Goal: Task Accomplishment & Management: Use online tool/utility

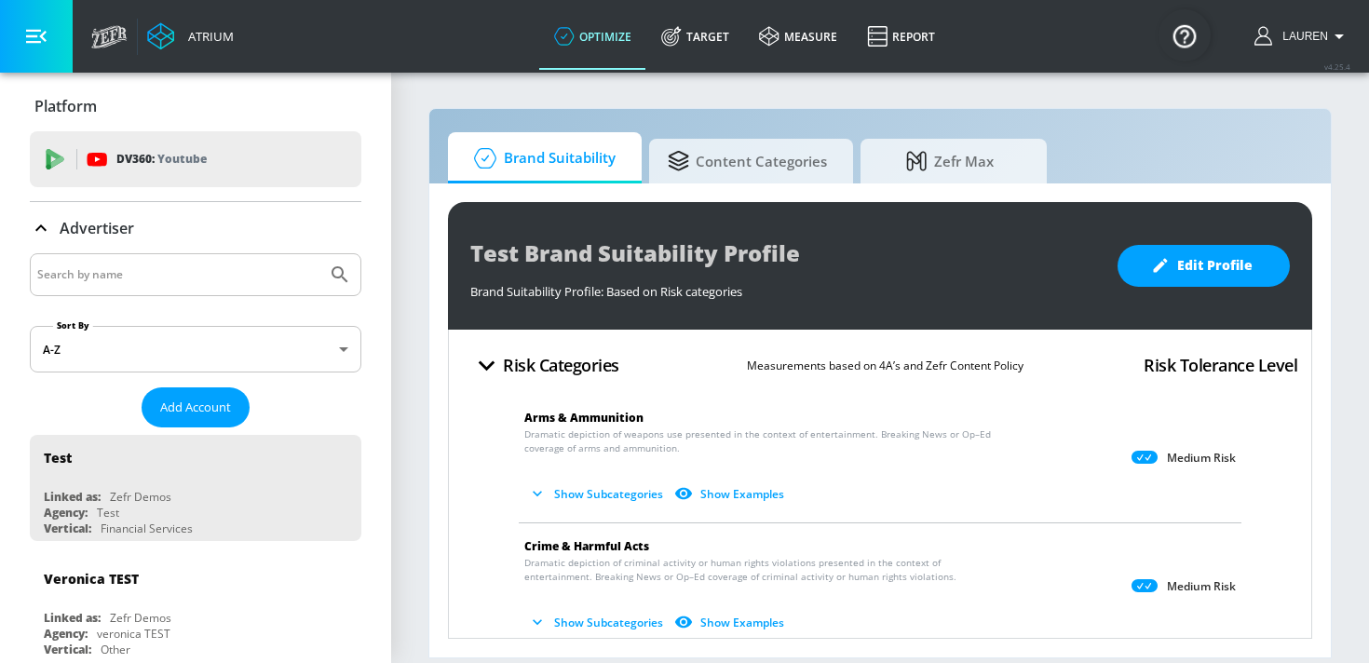
click at [115, 281] on input "Search by name" at bounding box center [178, 275] width 282 height 24
type input "CBS"
click at [319, 254] on button "Submit Search" at bounding box center [339, 274] width 41 height 41
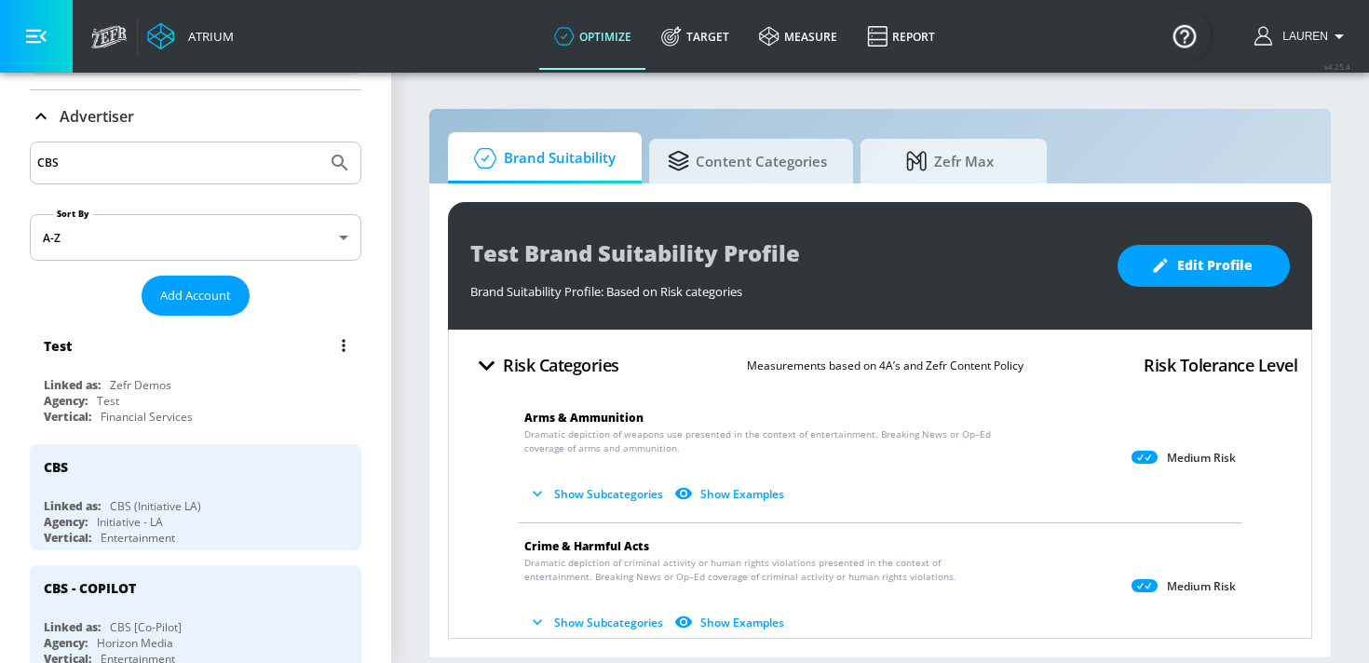
scroll to position [129, 0]
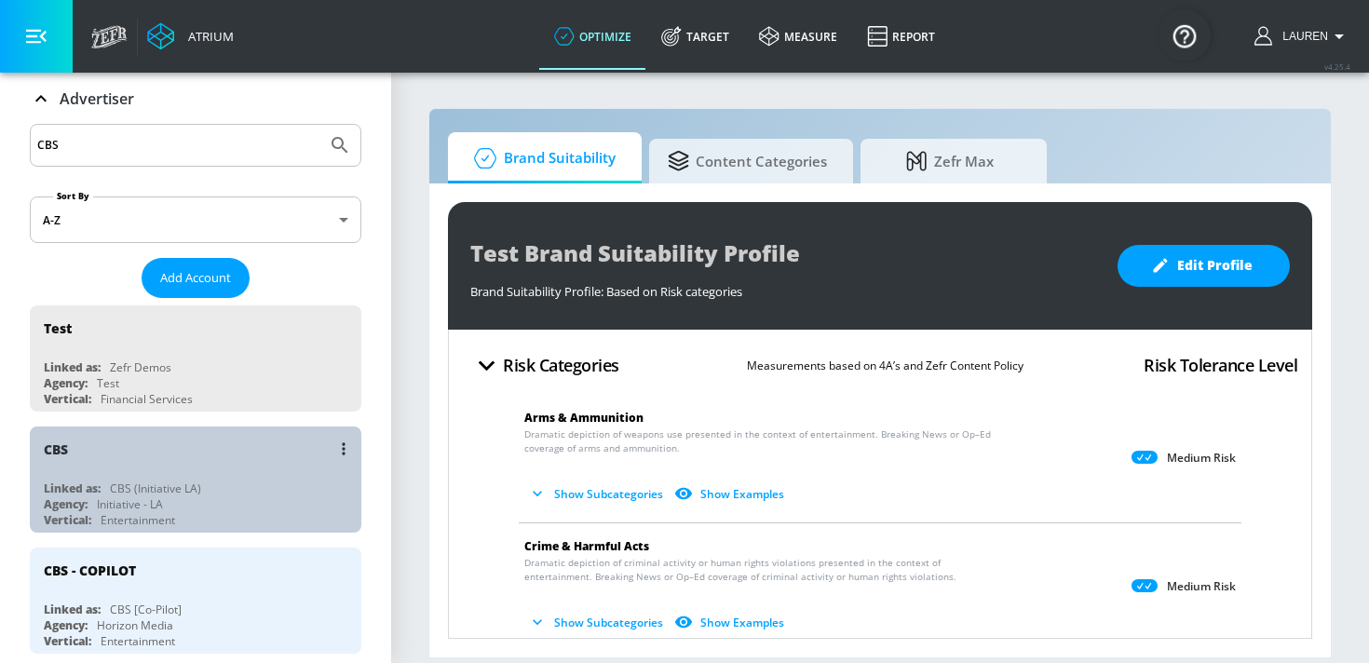
click at [259, 509] on div "Agency: Initiative - LA" at bounding box center [200, 504] width 313 height 16
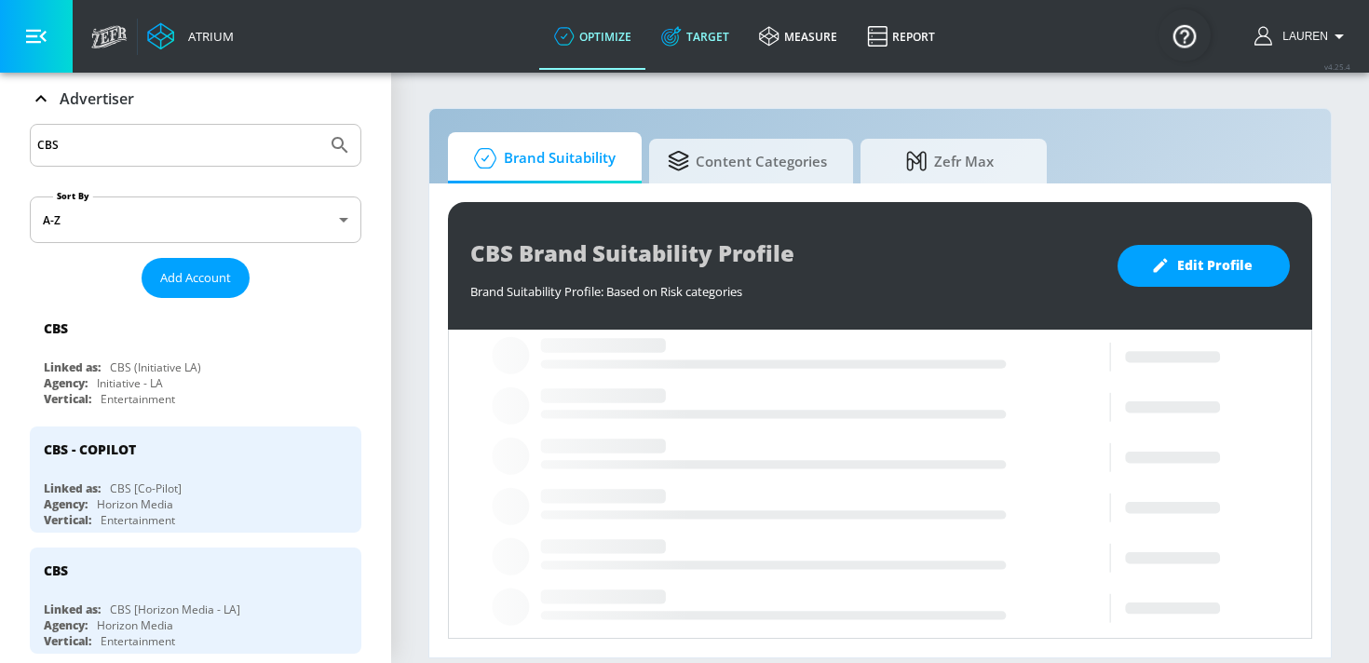
click at [694, 41] on link "Target" at bounding box center [695, 36] width 98 height 67
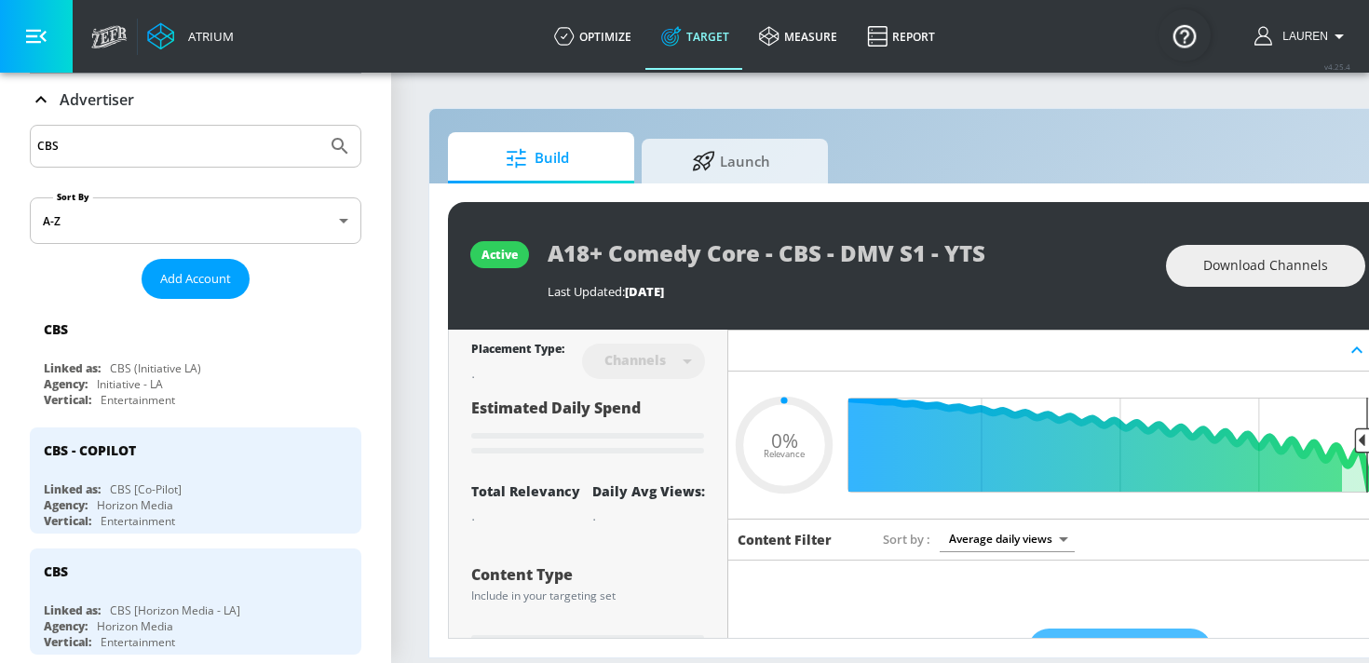
type input "0.05"
click at [722, 166] on span "Launch" at bounding box center [731, 158] width 142 height 45
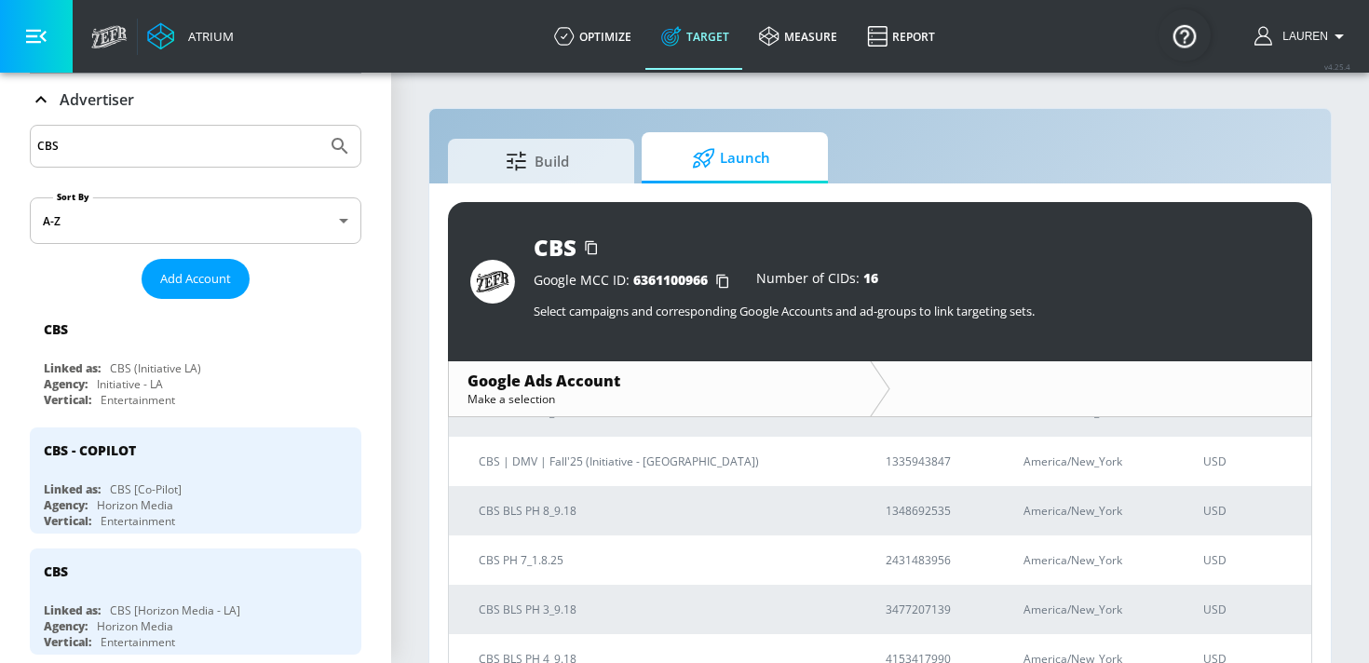
scroll to position [101, 0]
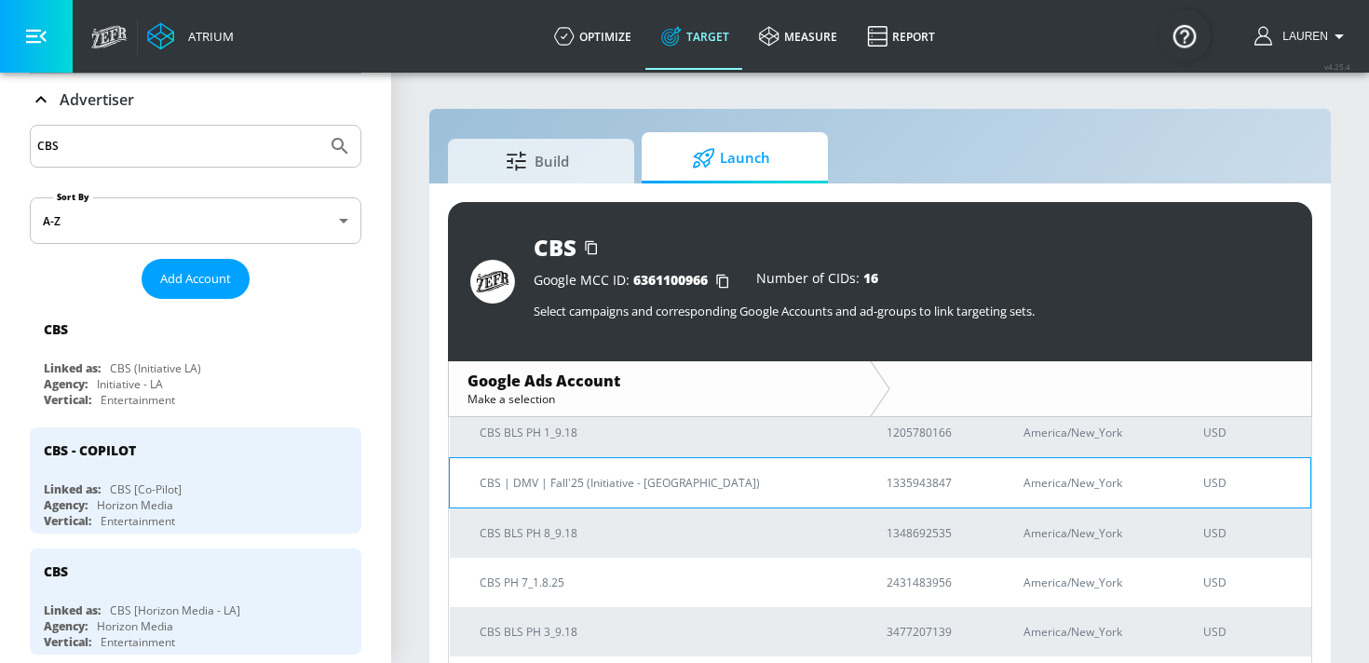
click at [564, 480] on p "CBS | DMV | Fall'25 (Initiative - LA)" at bounding box center [661, 483] width 362 height 20
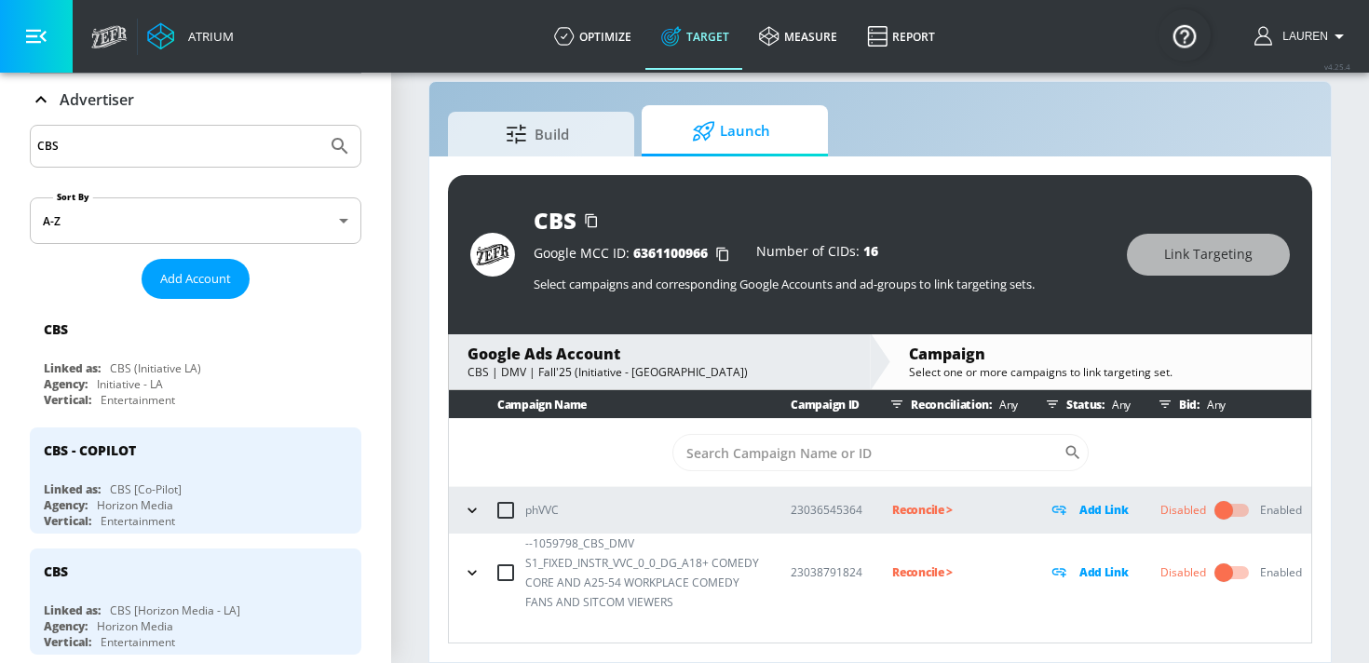
click at [471, 566] on icon "button" at bounding box center [472, 573] width 19 height 19
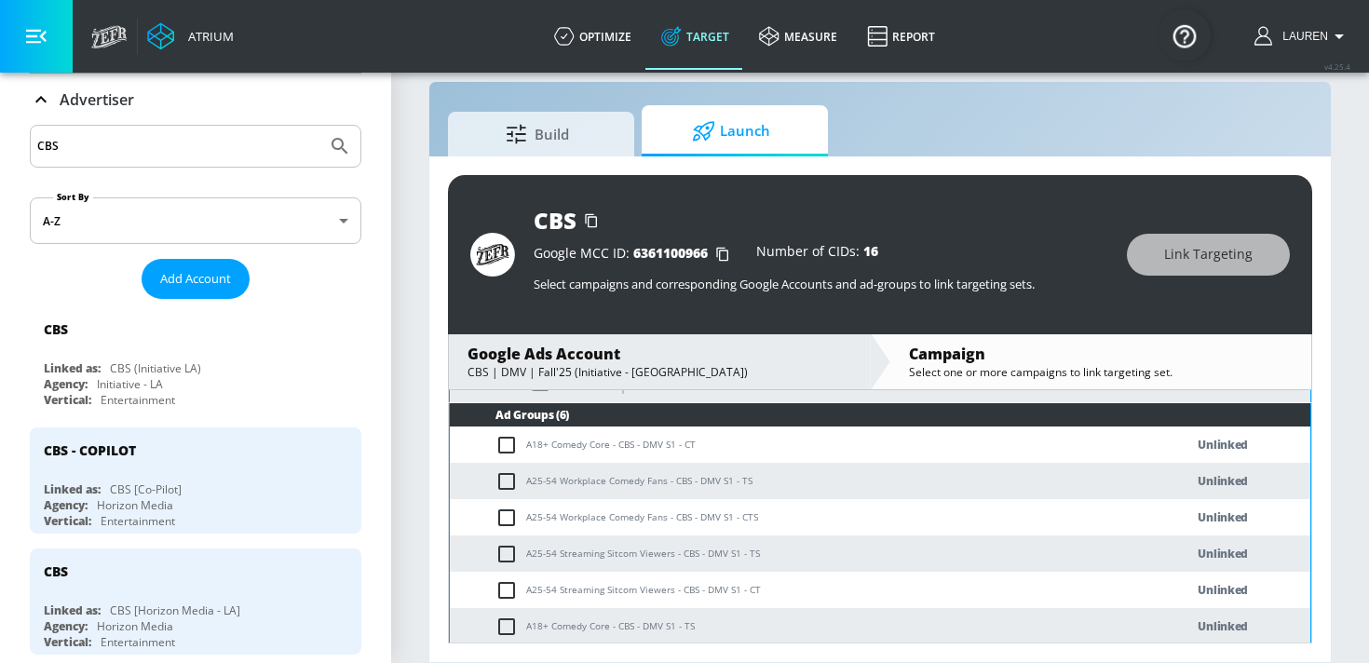
scroll to position [247, 0]
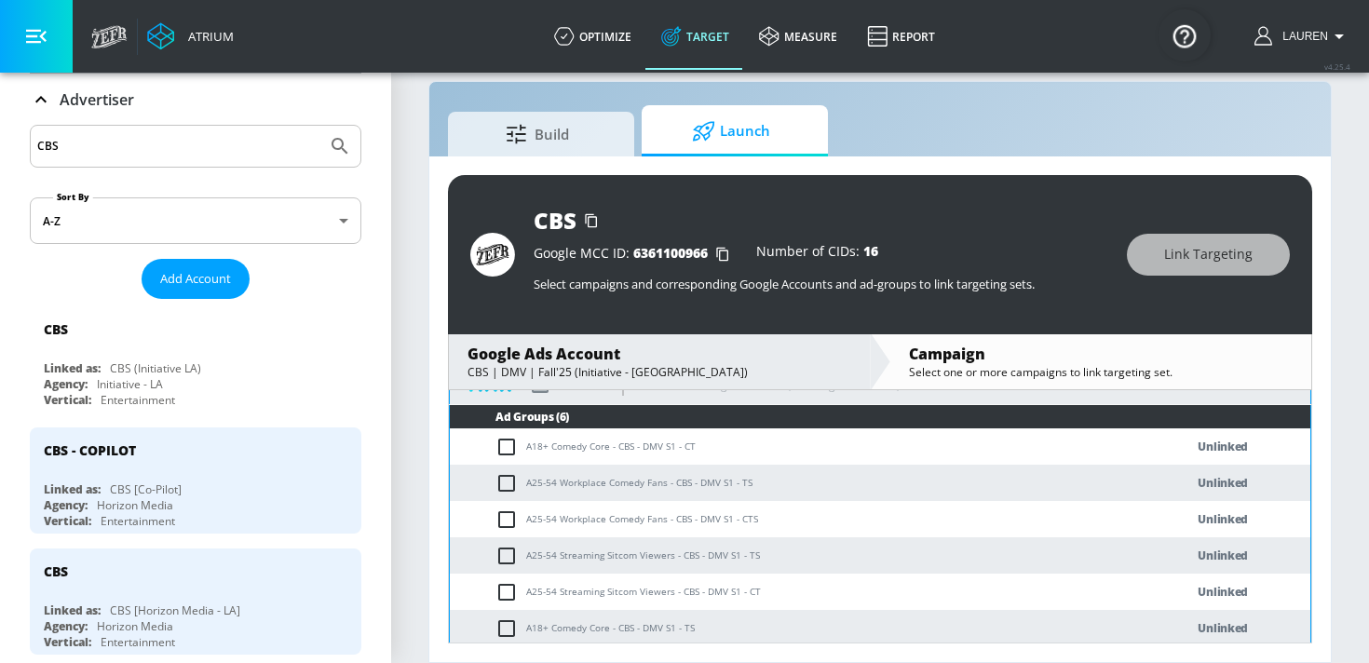
click at [508, 443] on input "checkbox" at bounding box center [511, 447] width 31 height 22
checkbox input "true"
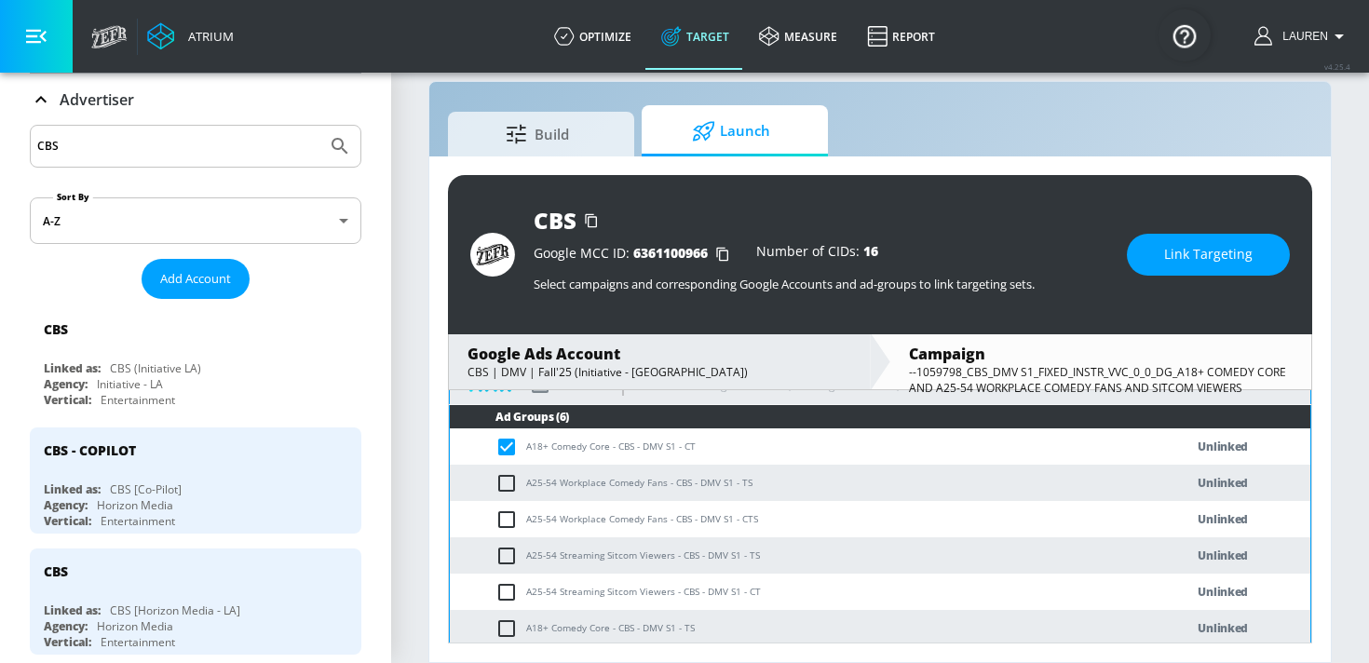
click at [1201, 257] on span "Link Targeting" at bounding box center [1208, 254] width 88 height 23
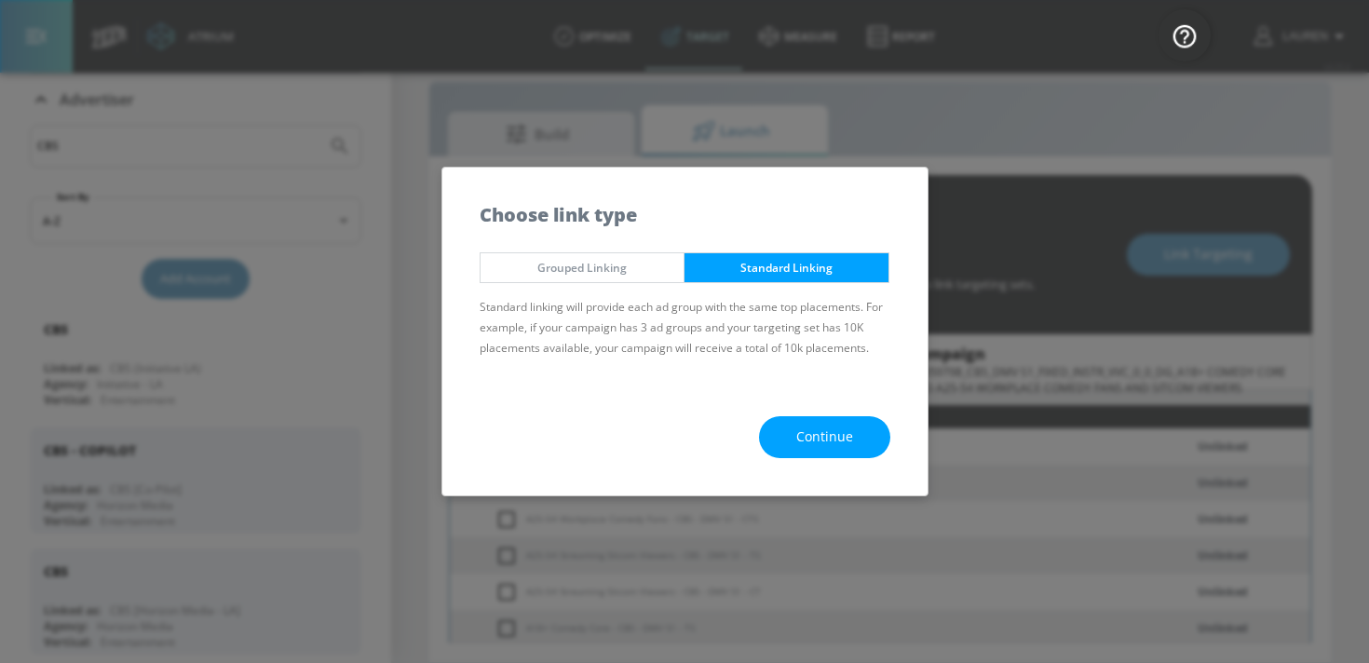
click at [803, 442] on span "Continue" at bounding box center [824, 437] width 57 height 23
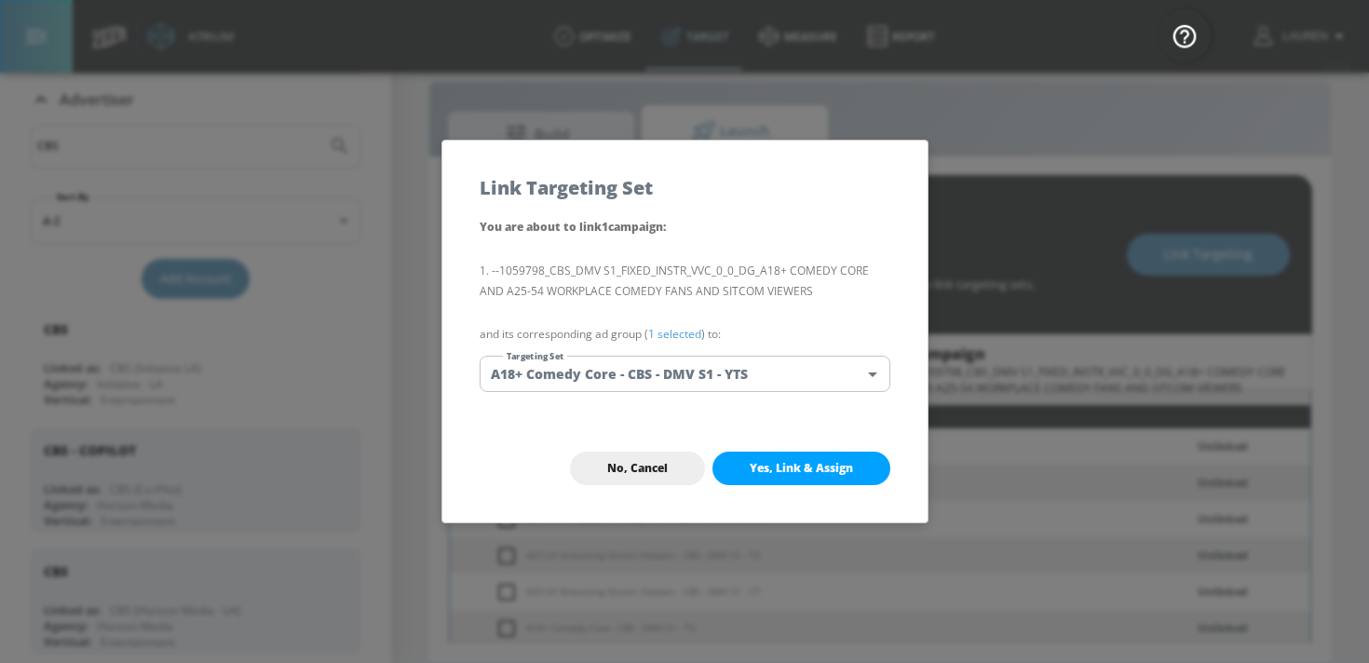
click at [682, 336] on link "1 selected" at bounding box center [674, 334] width 53 height 16
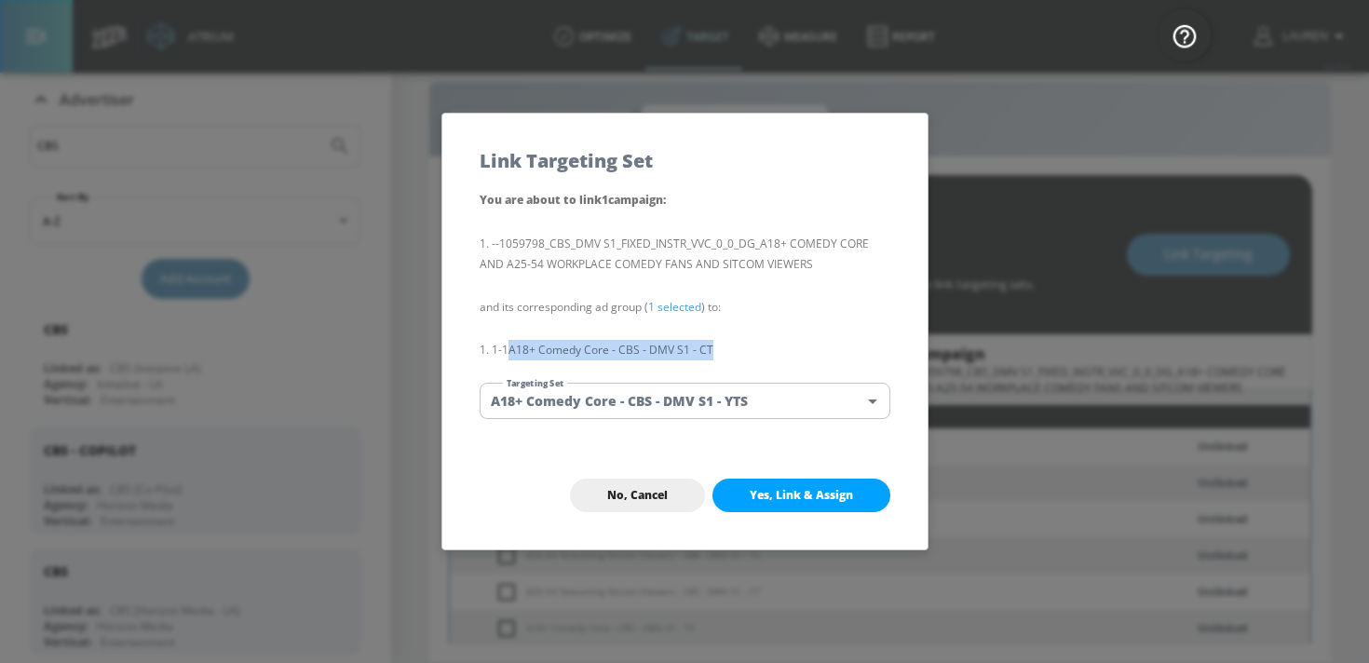
drag, startPoint x: 716, startPoint y: 350, endPoint x: 514, endPoint y: 347, distance: 202.1
click at [512, 347] on li "1-1 A18+ Comedy Core - CBS - DMV S1 - CT" at bounding box center [685, 350] width 411 height 20
copy li "A18+ Comedy Core - CBS - DMV S1 - CT"
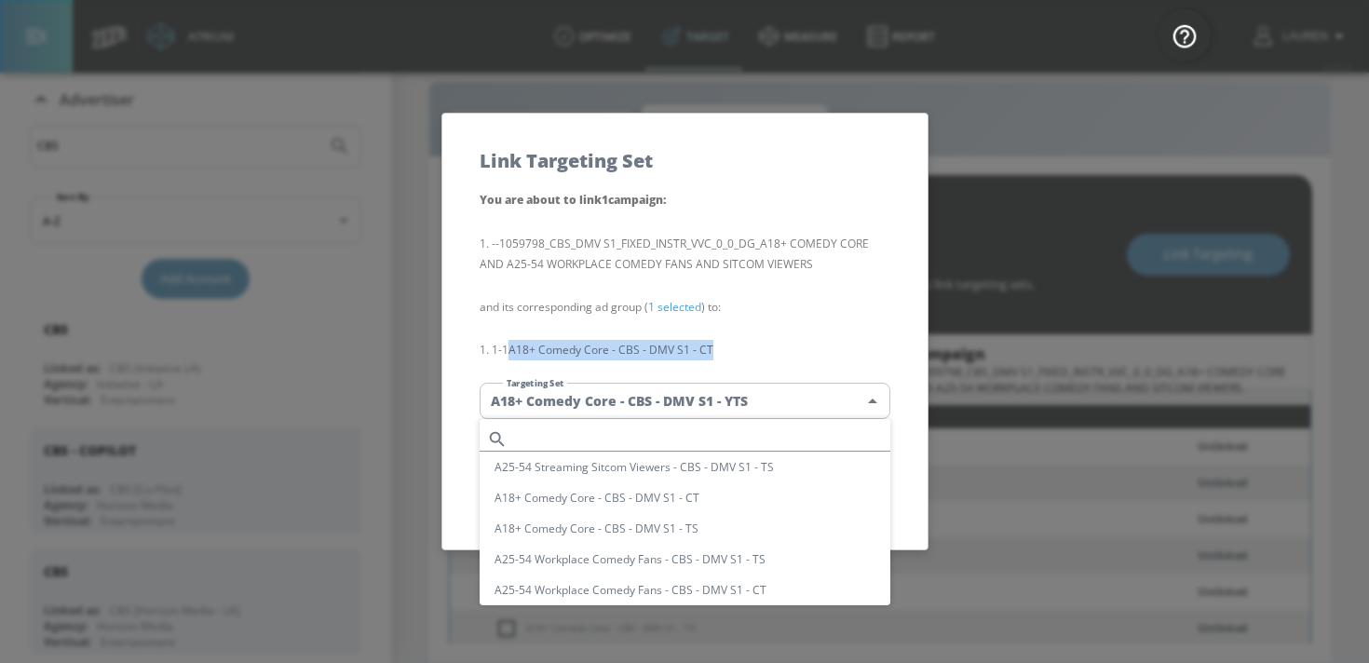
click at [869, 390] on body "Atrium optimize Target measure Report optimize Target measure Report v 4.25.4 L…" at bounding box center [684, 318] width 1369 height 690
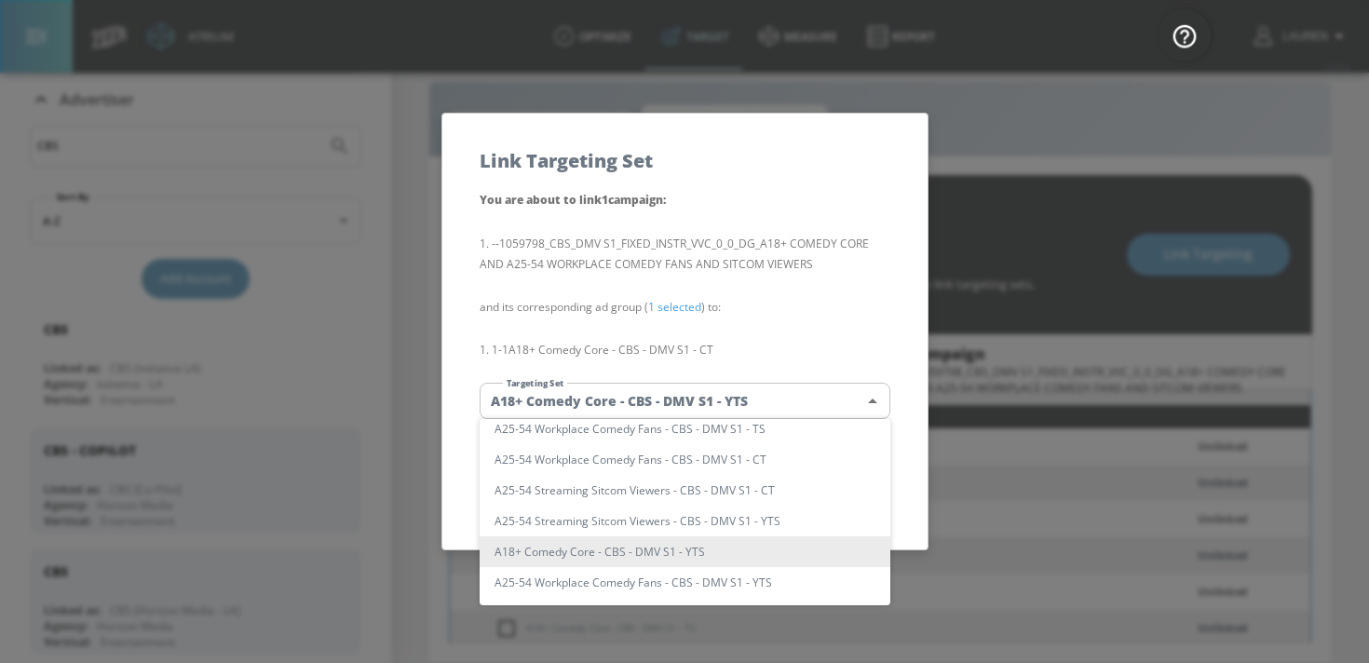
click at [879, 408] on div at bounding box center [684, 331] width 1369 height 663
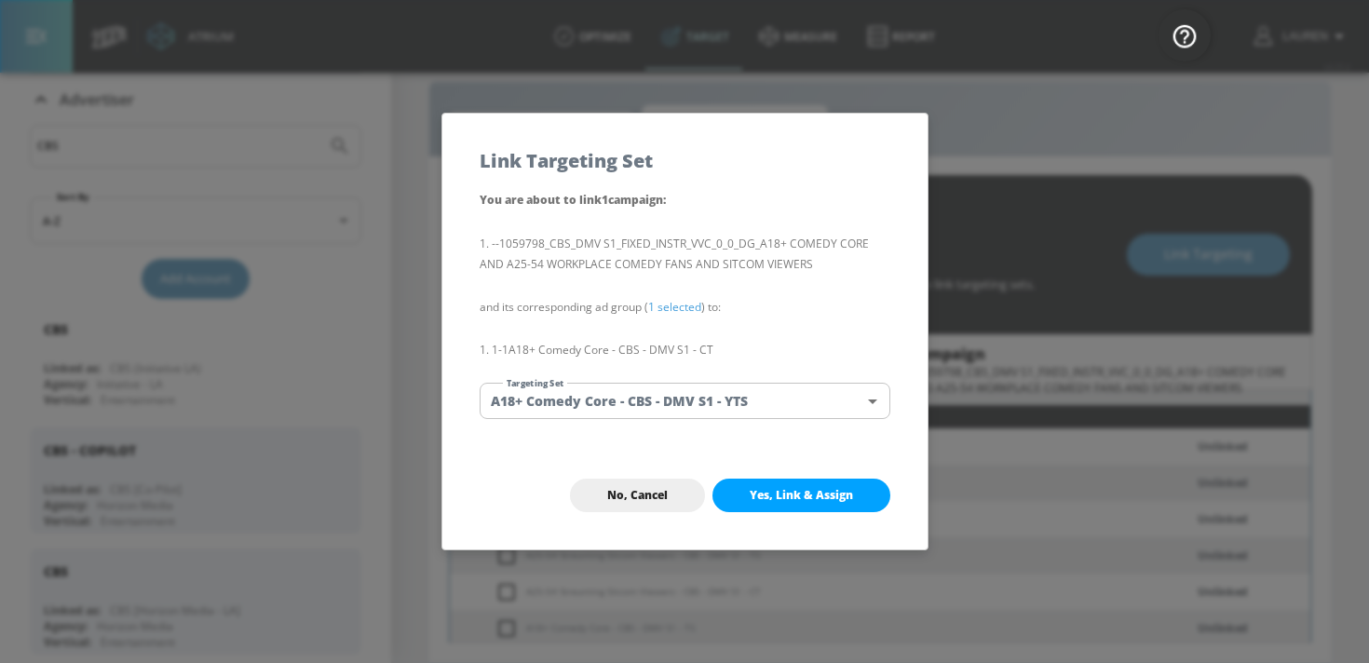
click at [803, 386] on body "Atrium optimize Target measure Report optimize Target measure Report v 4.25.4 L…" at bounding box center [684, 318] width 1369 height 690
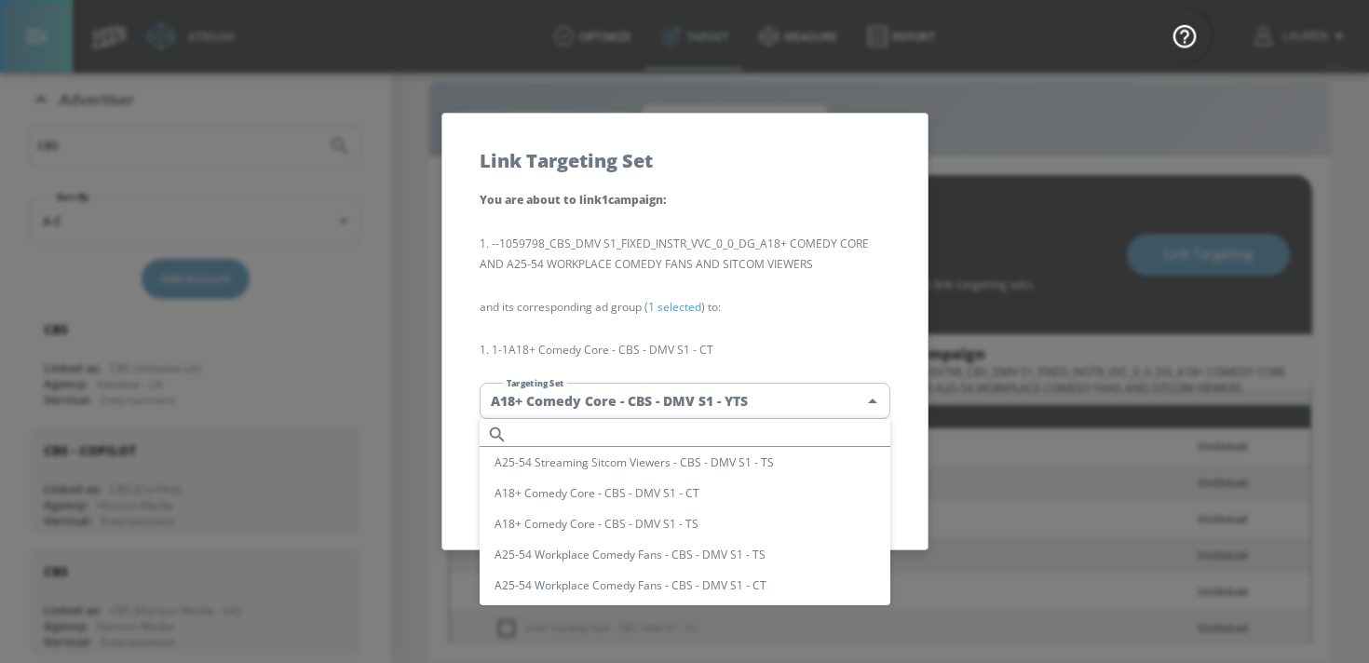
scroll to position [0, 0]
click at [777, 428] on input "text" at bounding box center [702, 439] width 375 height 25
paste input "A18+ Comedy Core - CBS - DMV S1 - CT"
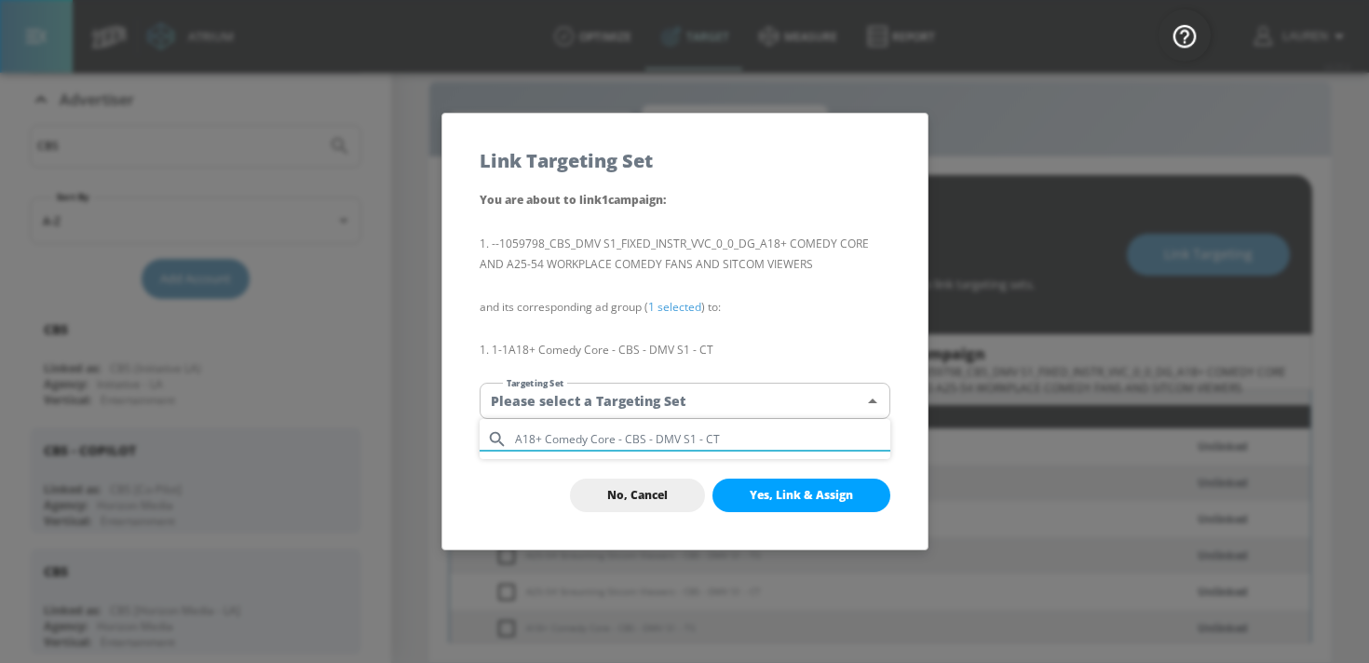
click at [517, 438] on input "A18+ Comedy Core - CBS - DMV S1 - CT" at bounding box center [702, 439] width 375 height 25
click at [761, 445] on input "A18+ Comedy Core - CBS - DMV S1 - CT" at bounding box center [702, 439] width 375 height 25
type input "A18+ Comedy Core - CBS - D"
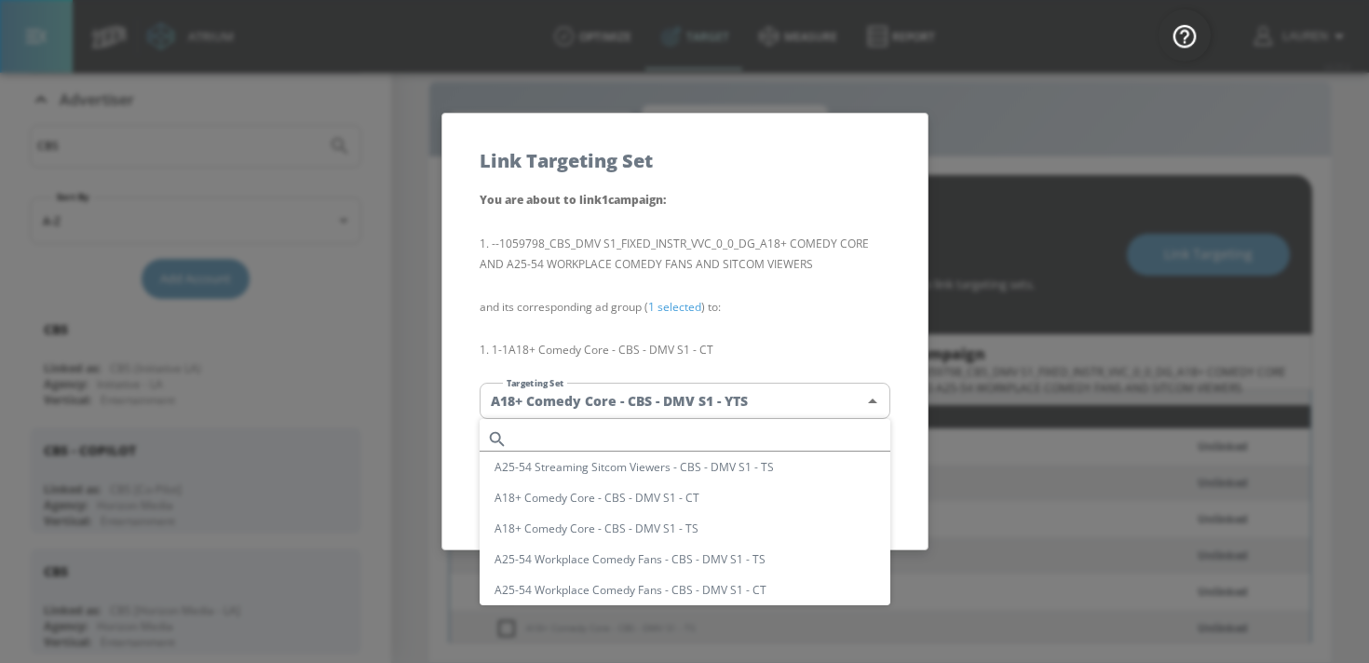
scroll to position [13, 0]
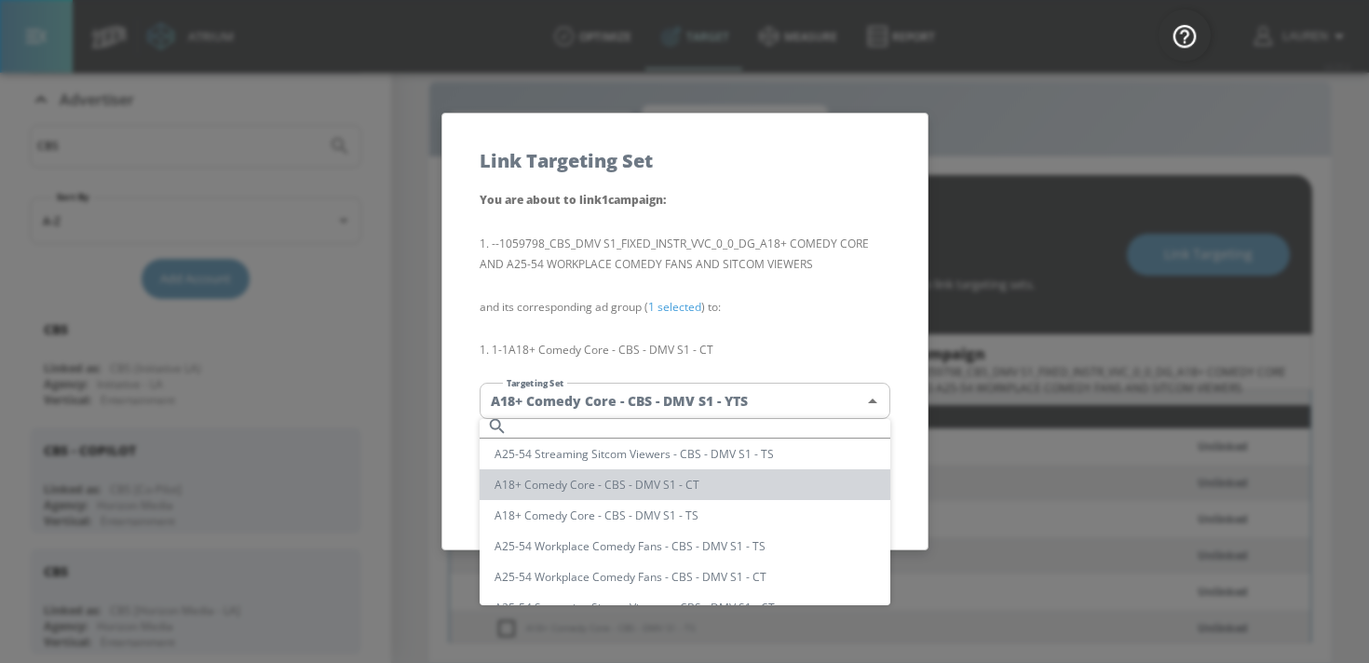
click at [714, 488] on li "A18+ Comedy Core - CBS - DMV S1 - CT" at bounding box center [685, 484] width 411 height 31
type input "262720fe-e8be-4930-8066-d0bf5cfdd0da"
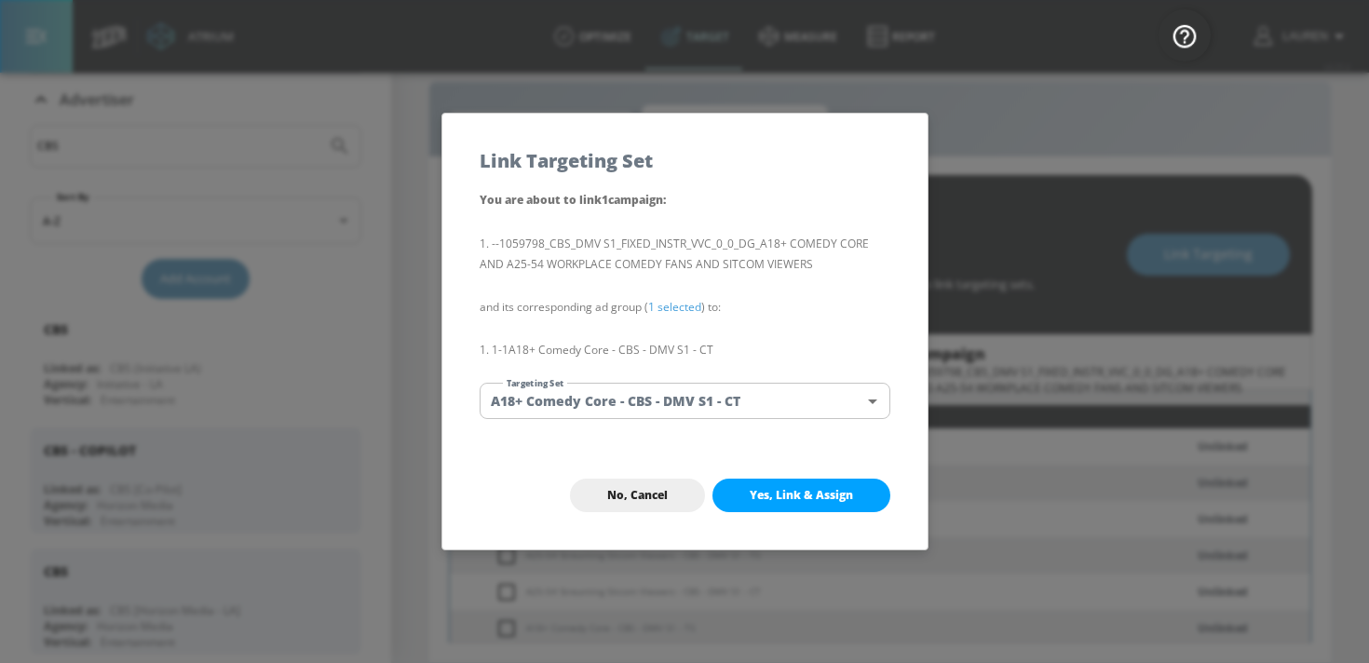
click at [805, 493] on span "Yes, Link & Assign" at bounding box center [801, 495] width 103 height 15
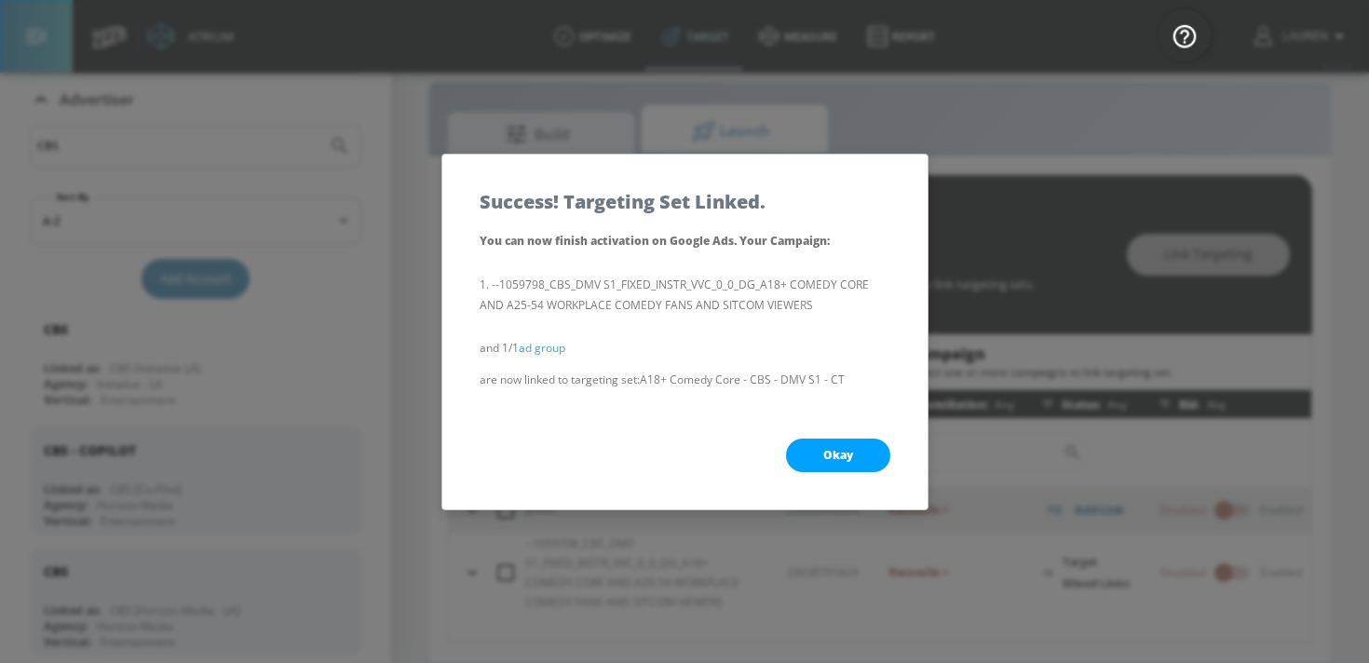
scroll to position [0, 0]
click at [837, 449] on span "Okay" at bounding box center [838, 455] width 30 height 15
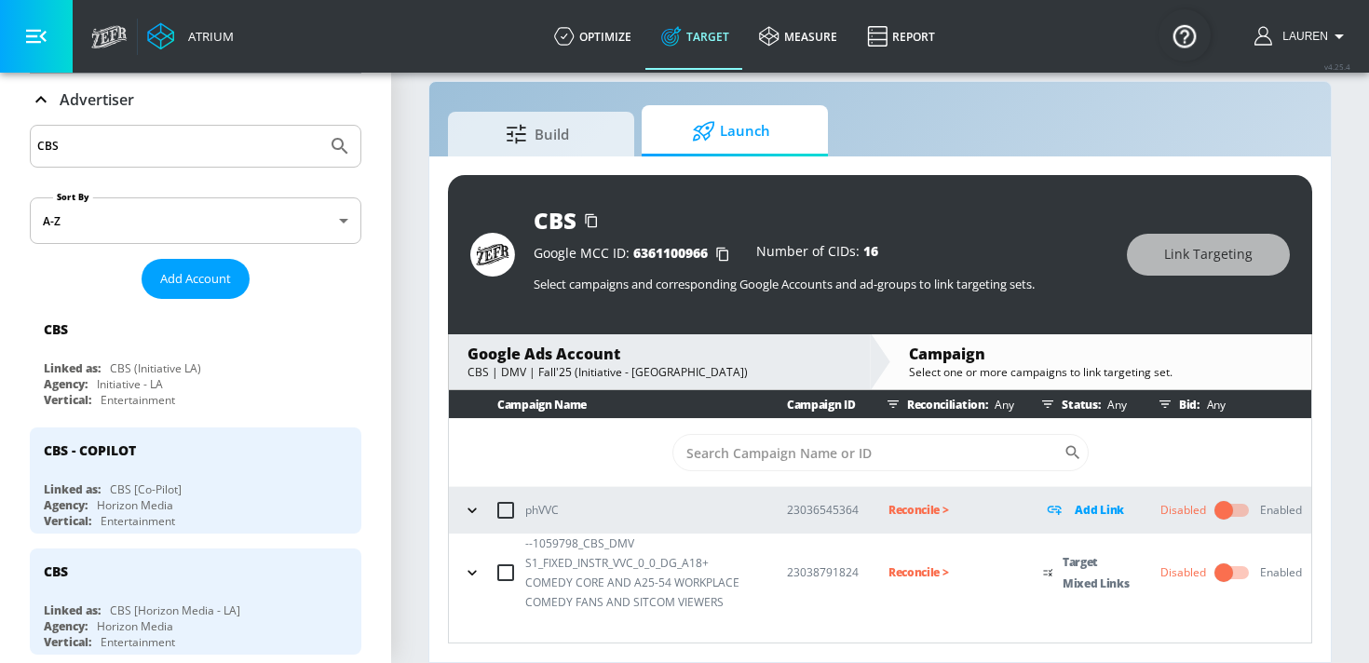
click at [472, 569] on icon "button" at bounding box center [472, 573] width 19 height 19
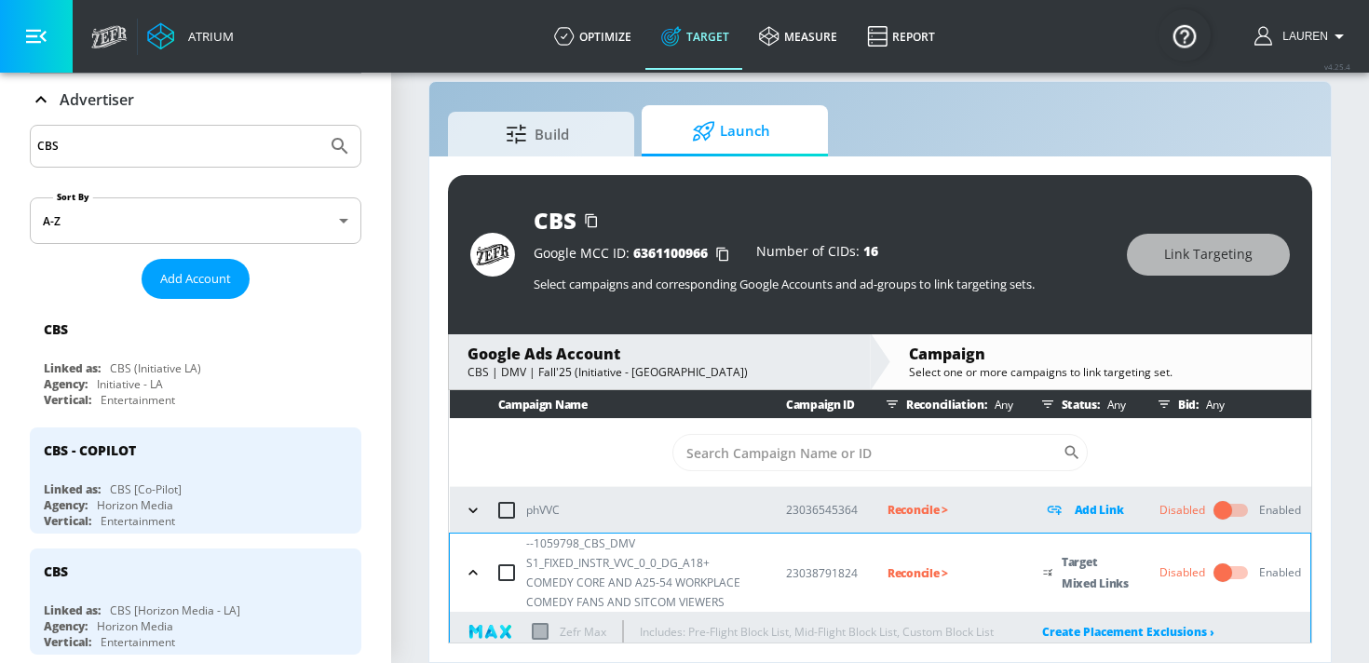
scroll to position [252, 0]
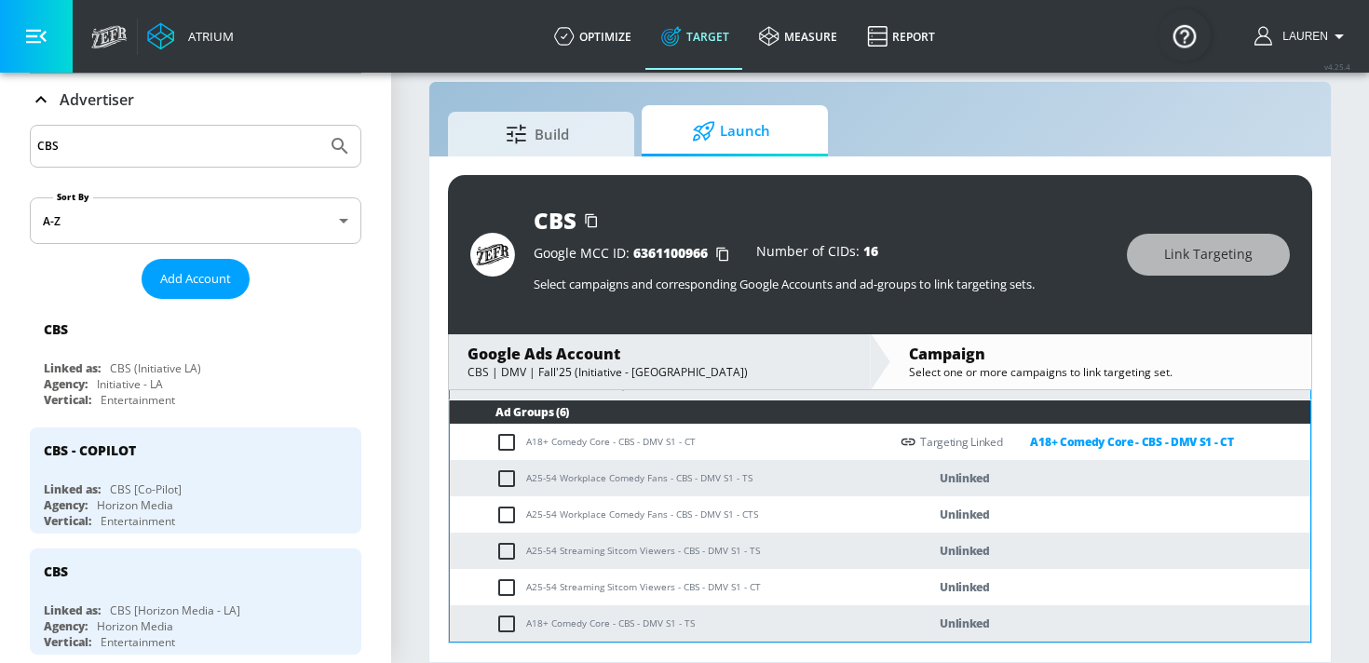
click at [508, 475] on input "checkbox" at bounding box center [511, 479] width 31 height 22
checkbox input "true"
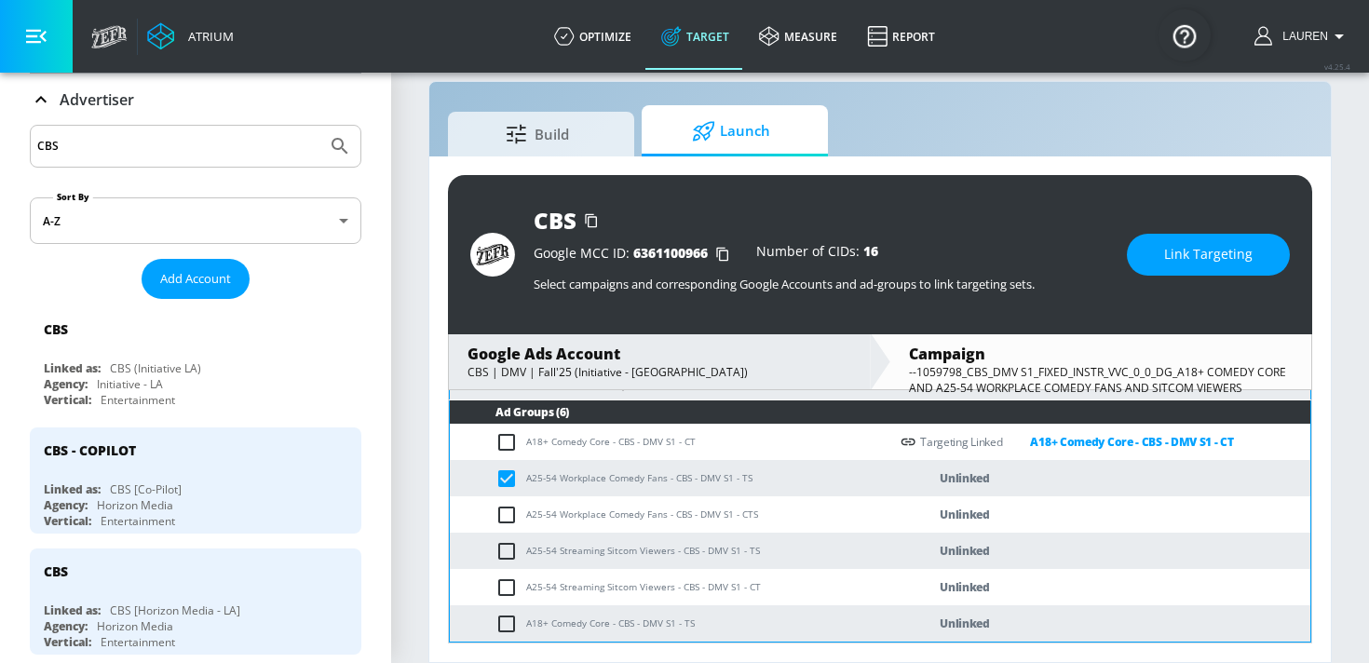
click at [1205, 264] on span "Link Targeting" at bounding box center [1208, 254] width 88 height 23
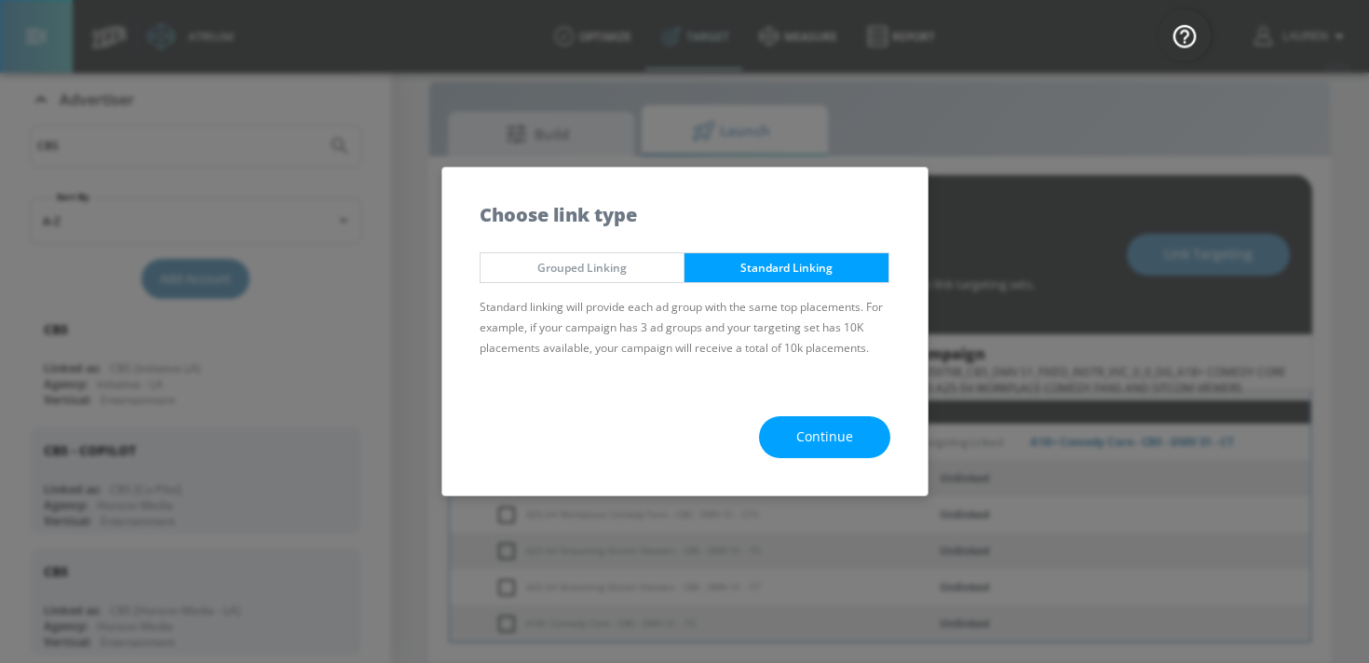
click at [816, 441] on span "Continue" at bounding box center [824, 437] width 57 height 23
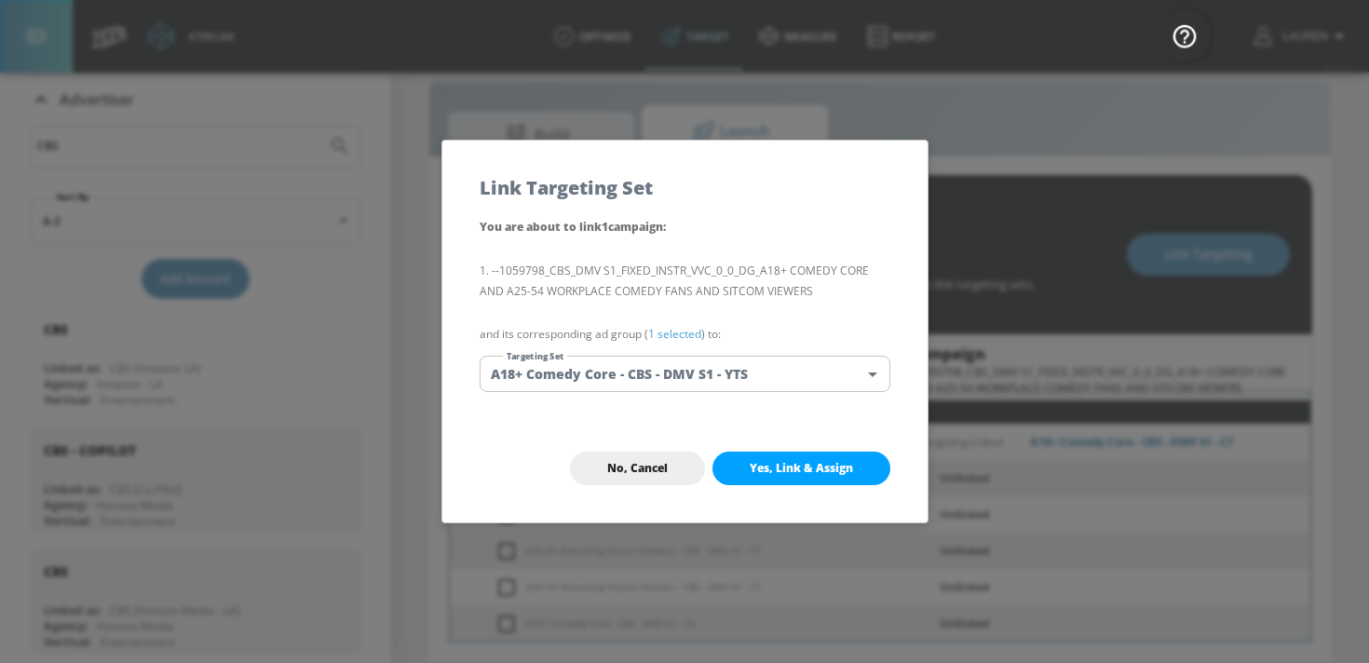
click at [659, 334] on link "1 selected" at bounding box center [674, 334] width 53 height 16
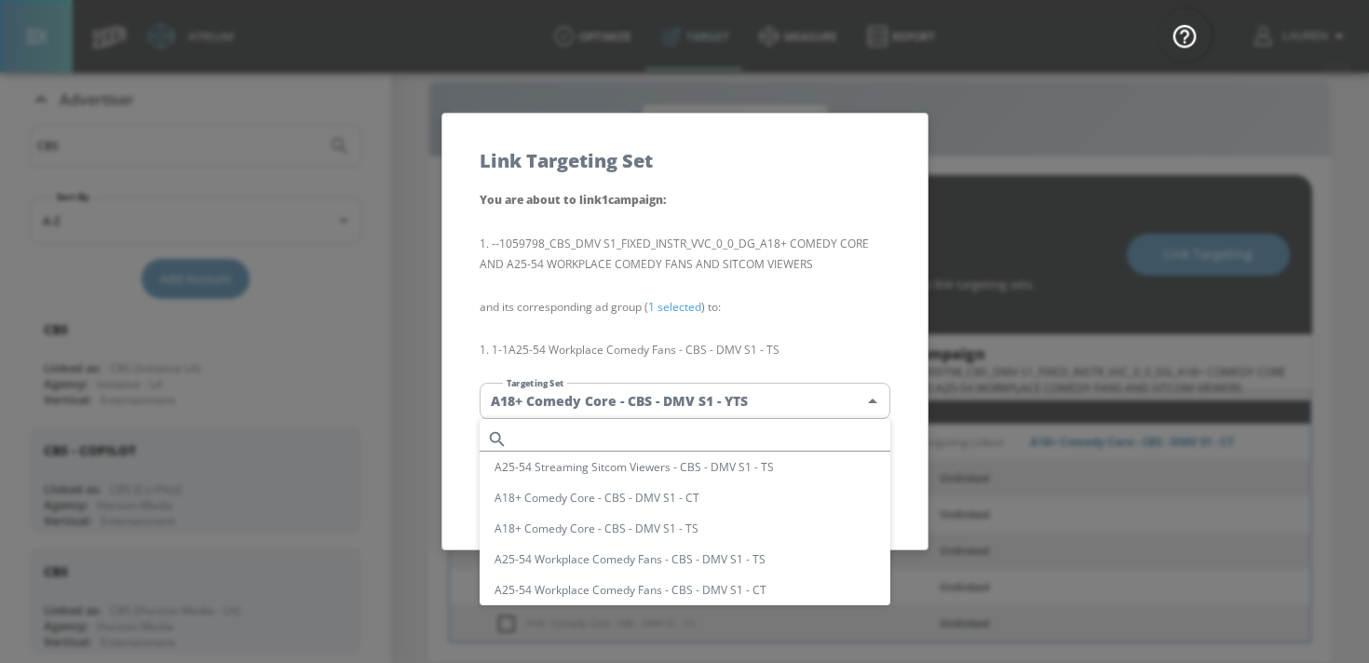
click at [750, 405] on body "Atrium optimize Target measure Report optimize Target measure Report v 4.25.4 L…" at bounding box center [684, 318] width 1369 height 690
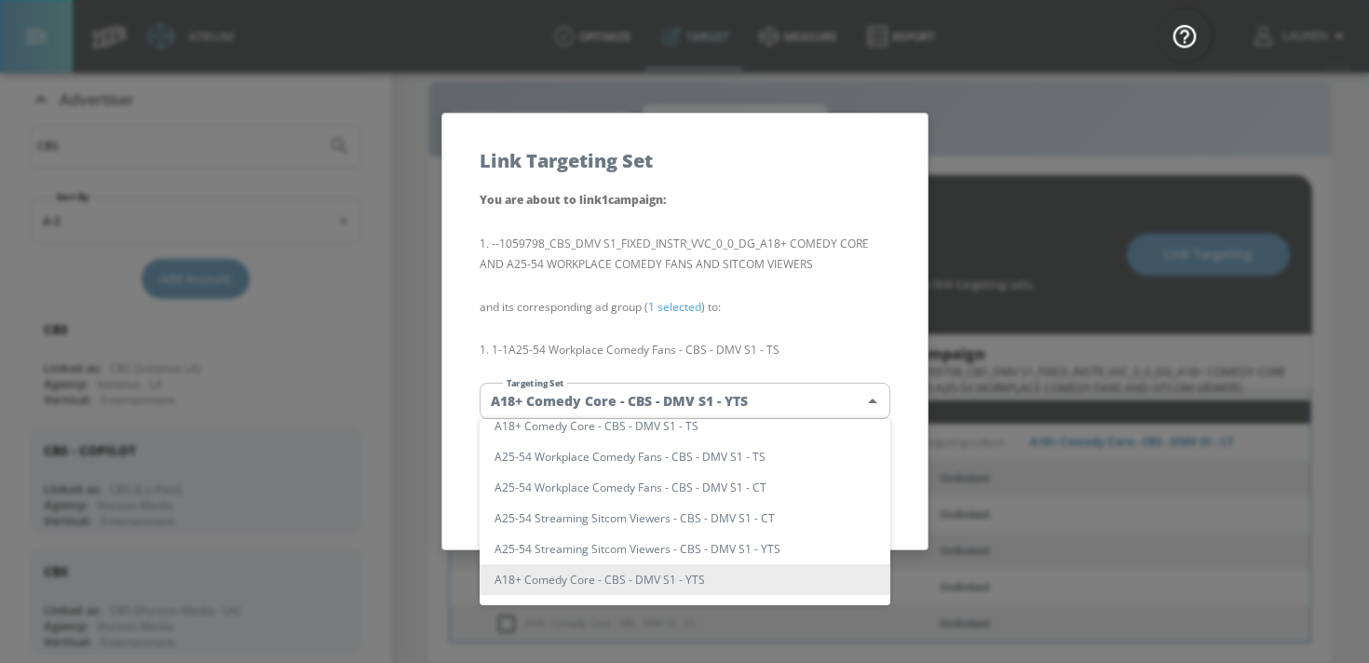
scroll to position [102, 0]
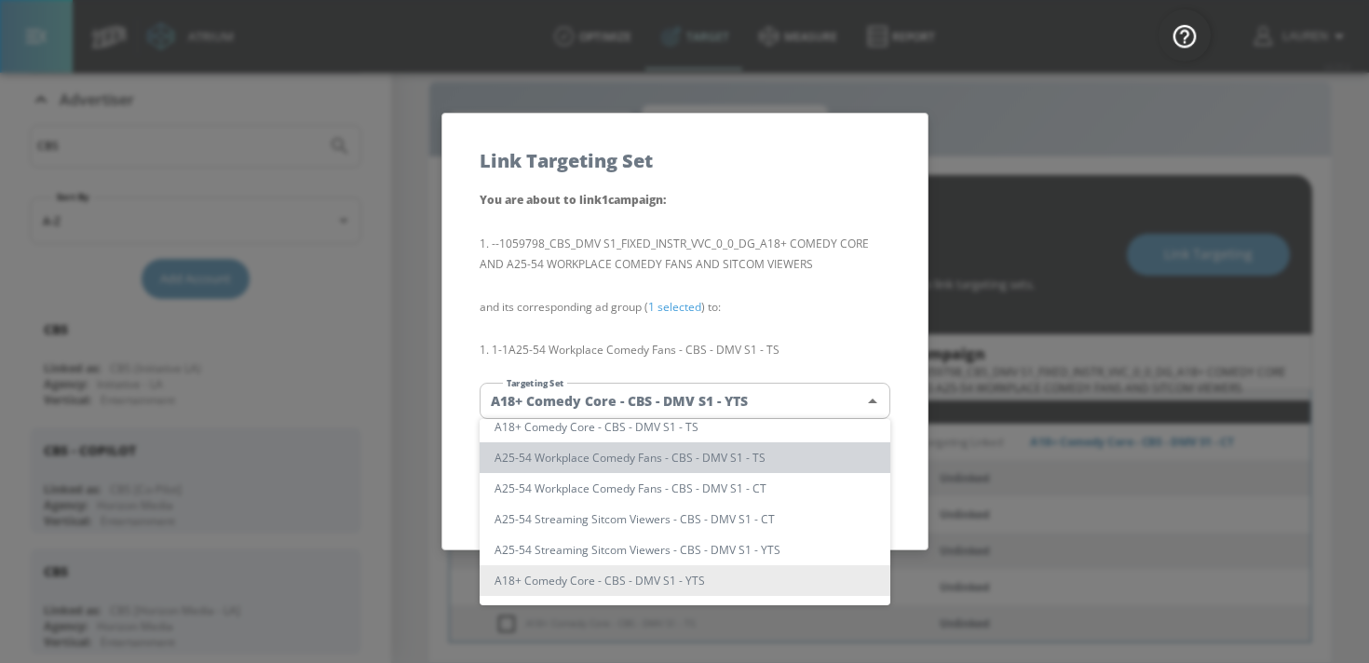
click at [727, 467] on li "A25-54 Workplace Comedy Fans - CBS - DMV S1 - TS" at bounding box center [685, 457] width 411 height 31
type input "16feabb8-e1f2-4f76-a3b6-a3ee32d7e9d3"
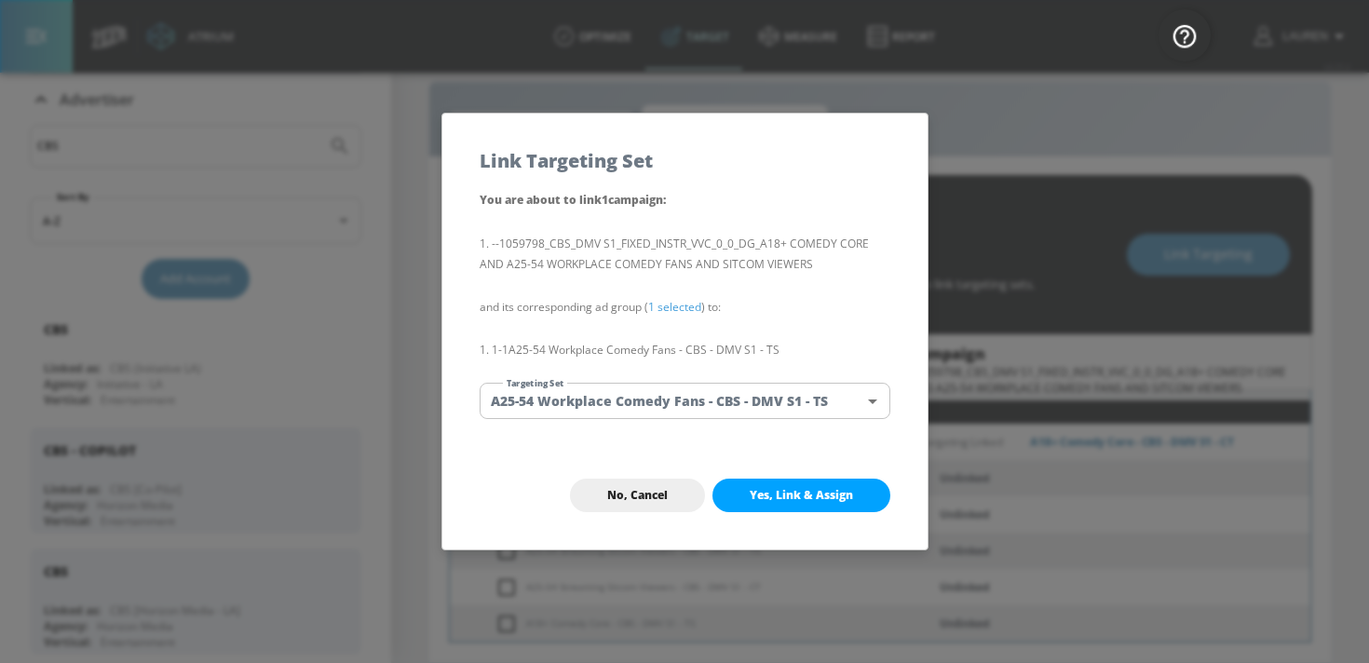
click at [799, 492] on span "Yes, Link & Assign" at bounding box center [801, 495] width 103 height 15
checkbox input "false"
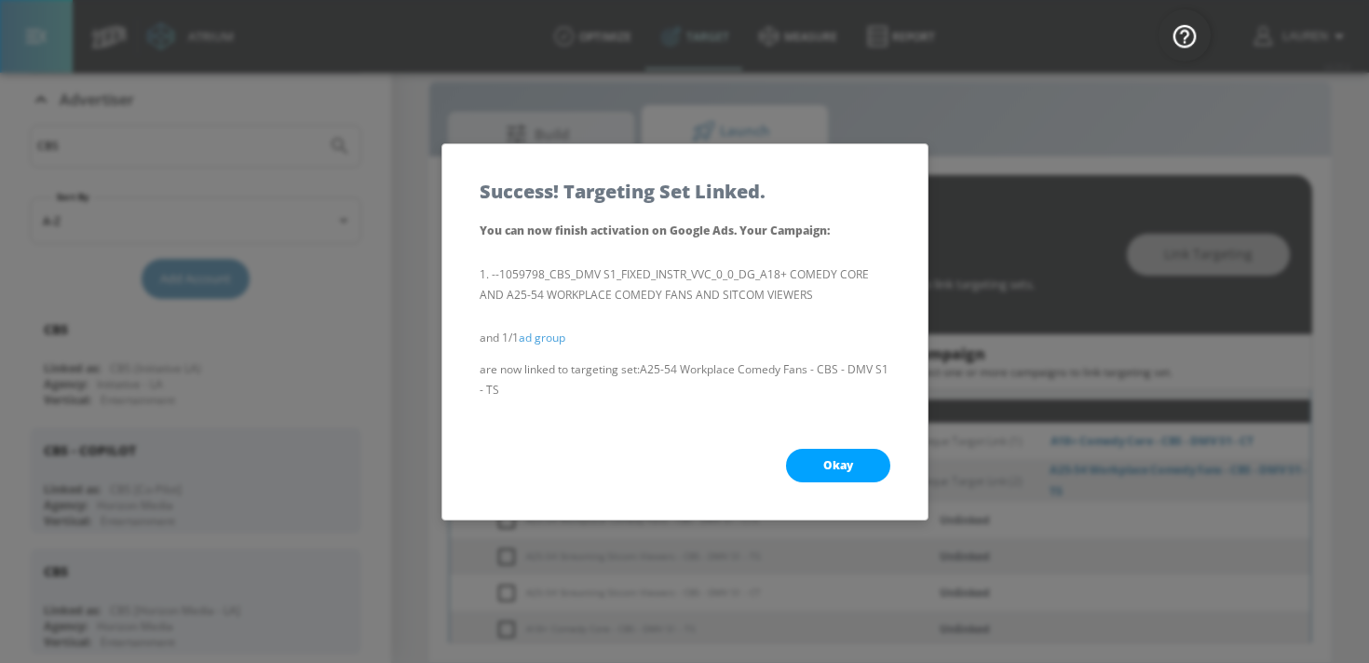
click at [805, 468] on button "Okay" at bounding box center [838, 466] width 104 height 34
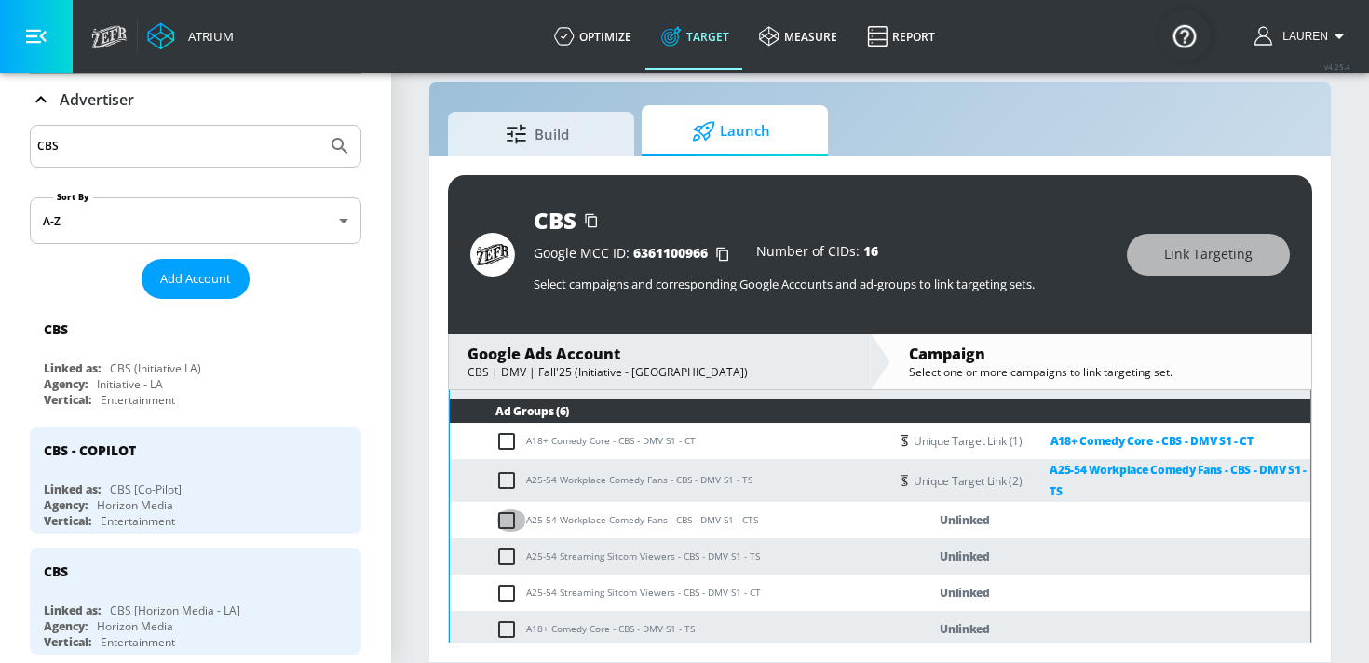
click at [499, 520] on input "checkbox" at bounding box center [511, 521] width 31 height 22
checkbox input "true"
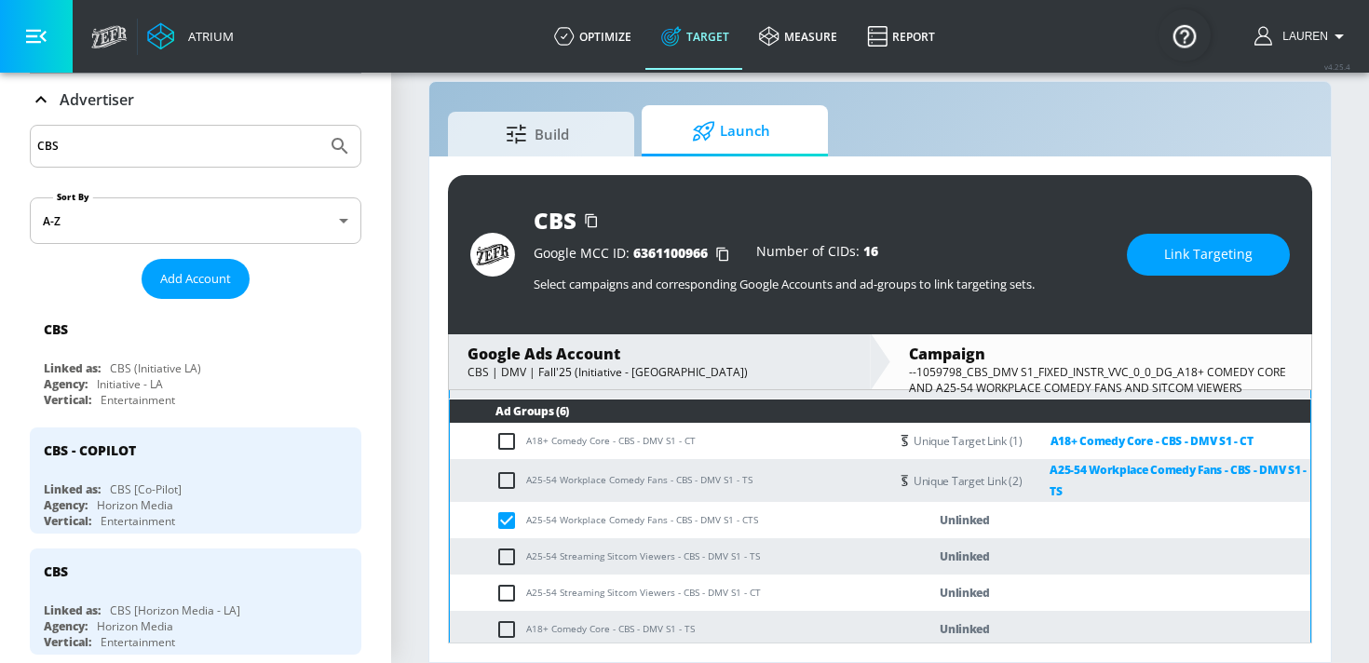
click at [1209, 250] on span "Link Targeting" at bounding box center [1208, 254] width 88 height 23
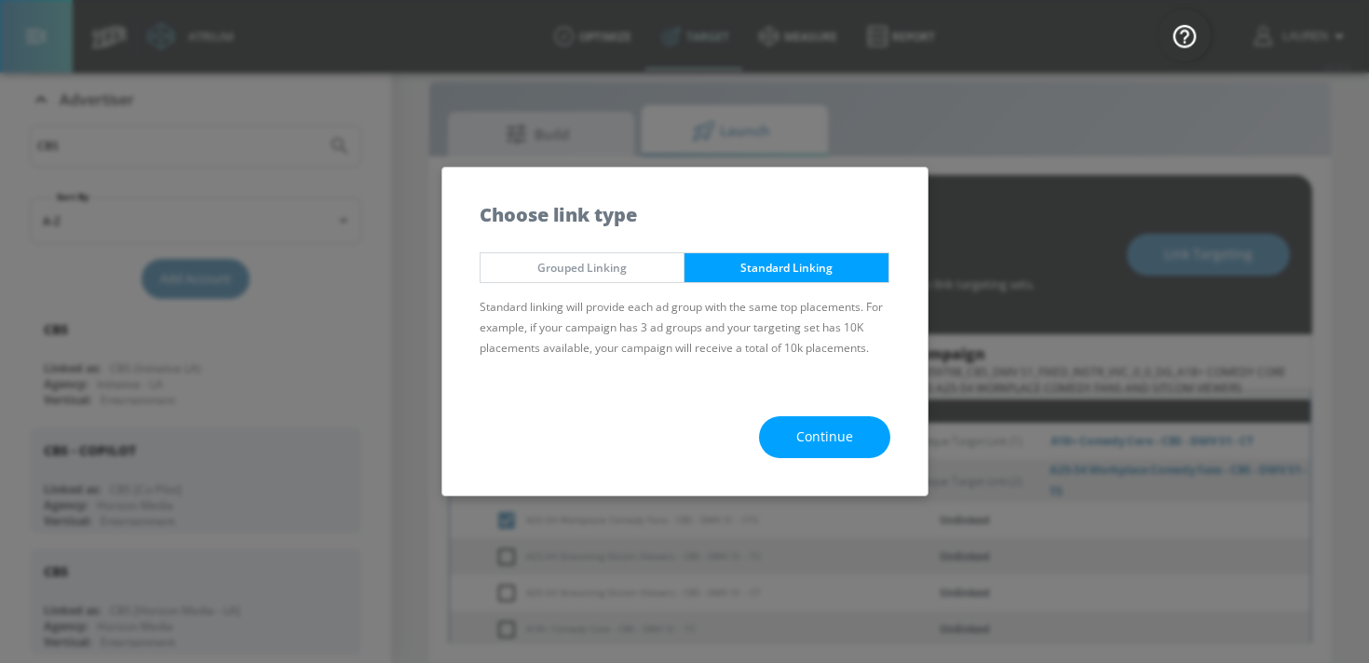
click at [837, 442] on span "Continue" at bounding box center [824, 437] width 57 height 23
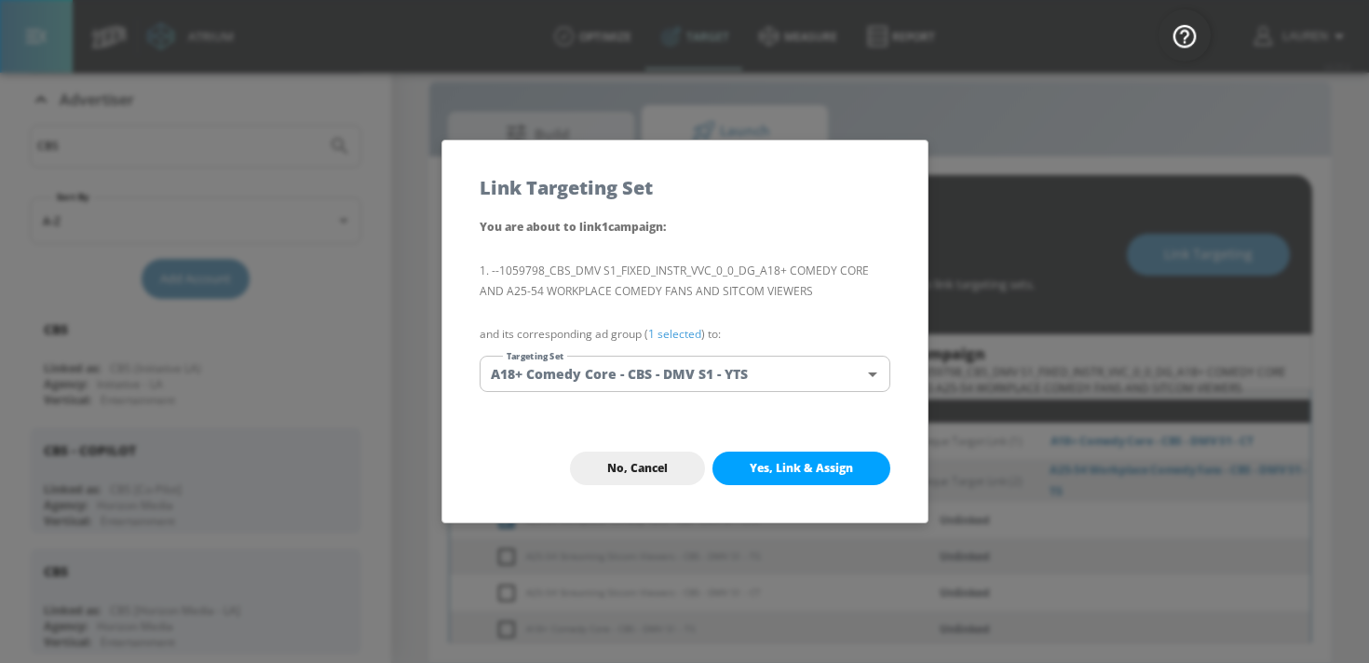
click at [677, 327] on link "1 selected" at bounding box center [674, 334] width 53 height 16
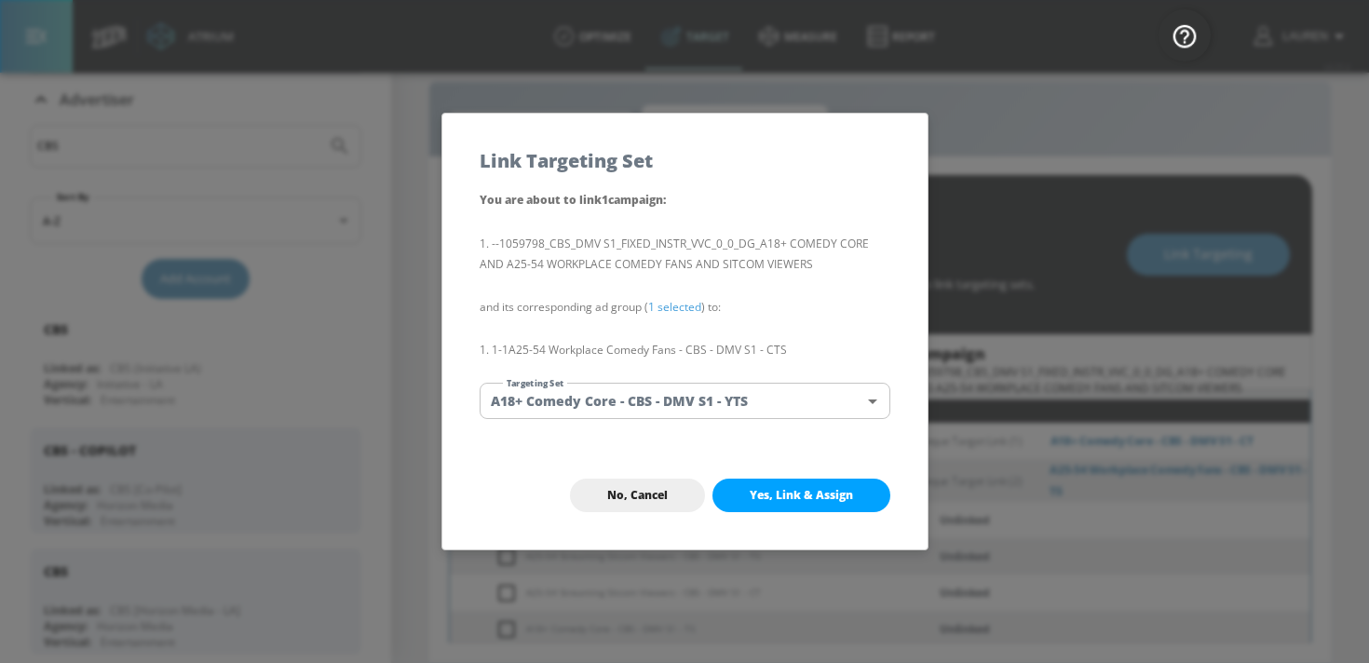
click at [652, 394] on body "Atrium optimize Target measure Report optimize Target measure Report v 4.25.4 L…" at bounding box center [684, 318] width 1369 height 690
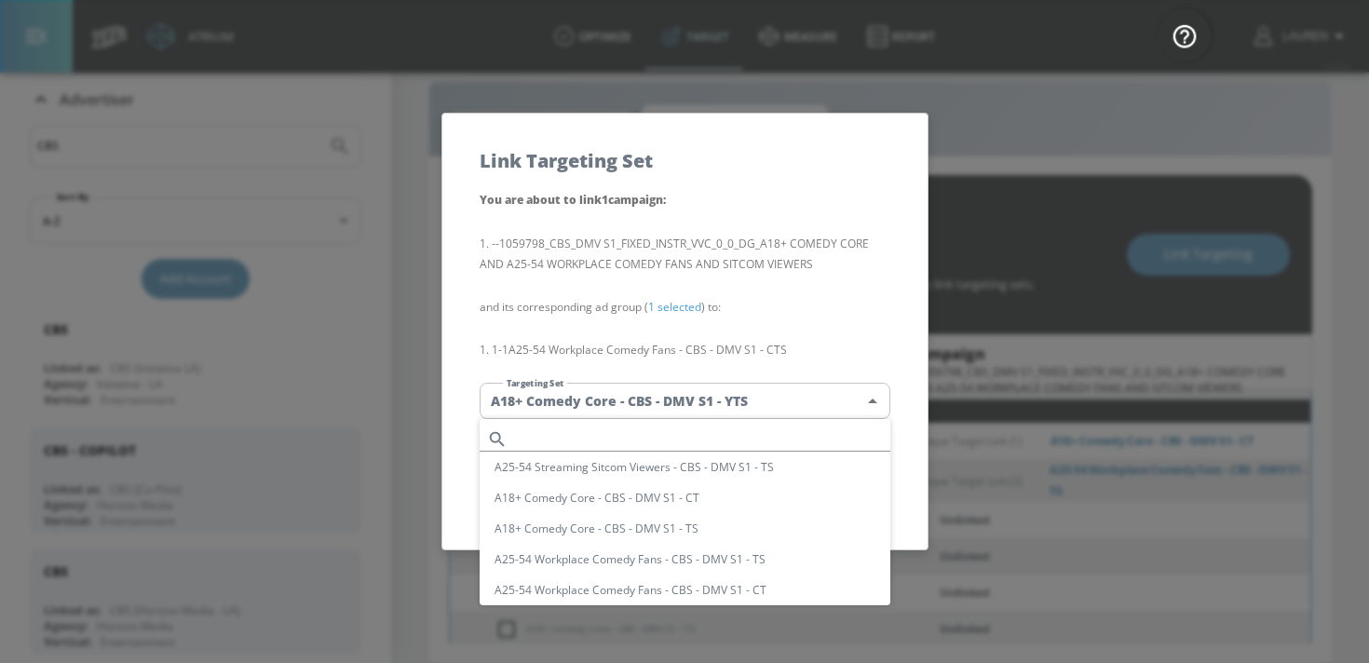
scroll to position [130, 0]
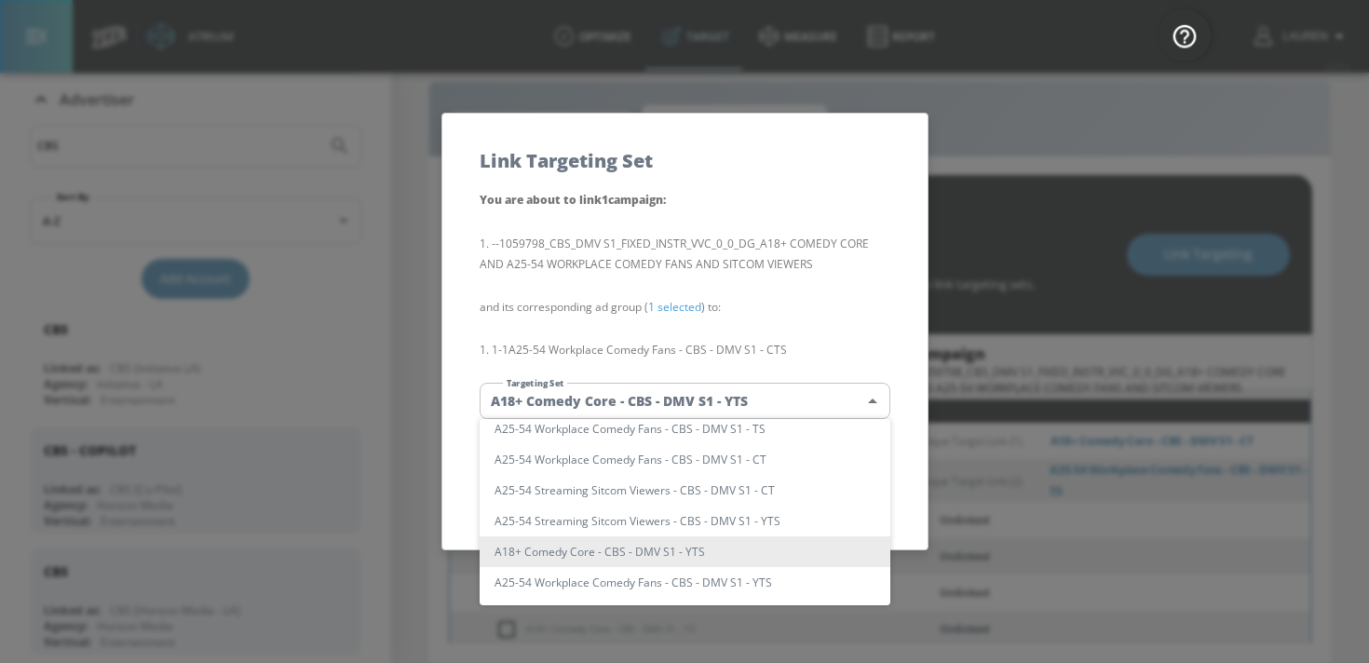
click at [659, 464] on li "A25-54 Workplace Comedy Fans - CBS - DMV S1 - CT" at bounding box center [685, 459] width 411 height 31
type input "44ff7a95-3636-43af-8fe7-d74952848e41"
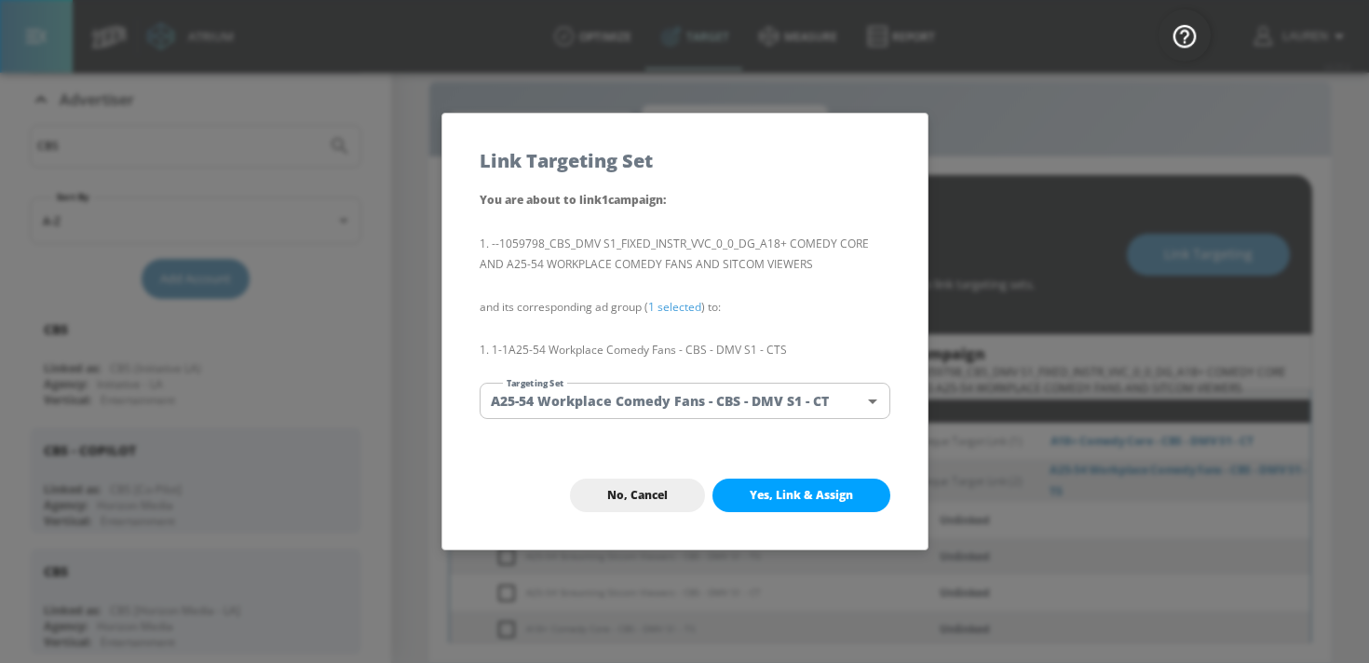
click at [827, 500] on span "Yes, Link & Assign" at bounding box center [801, 495] width 103 height 15
checkbox input "false"
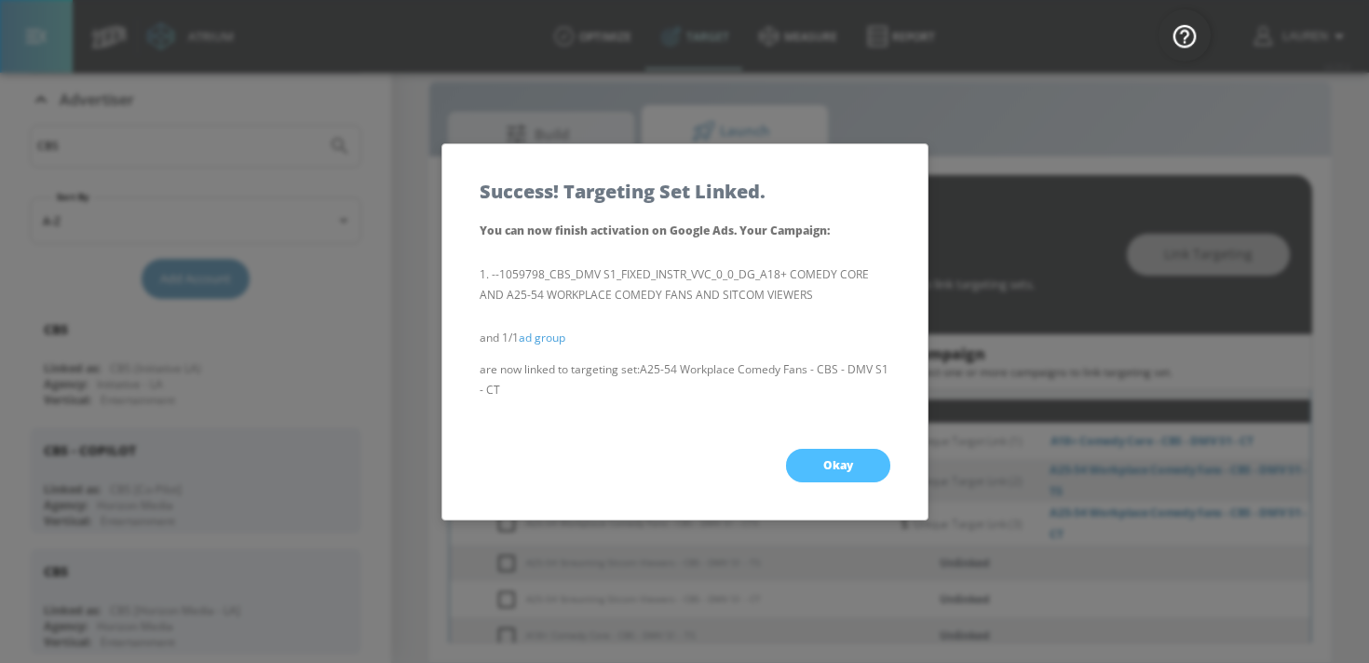
click at [827, 476] on button "Okay" at bounding box center [838, 466] width 104 height 34
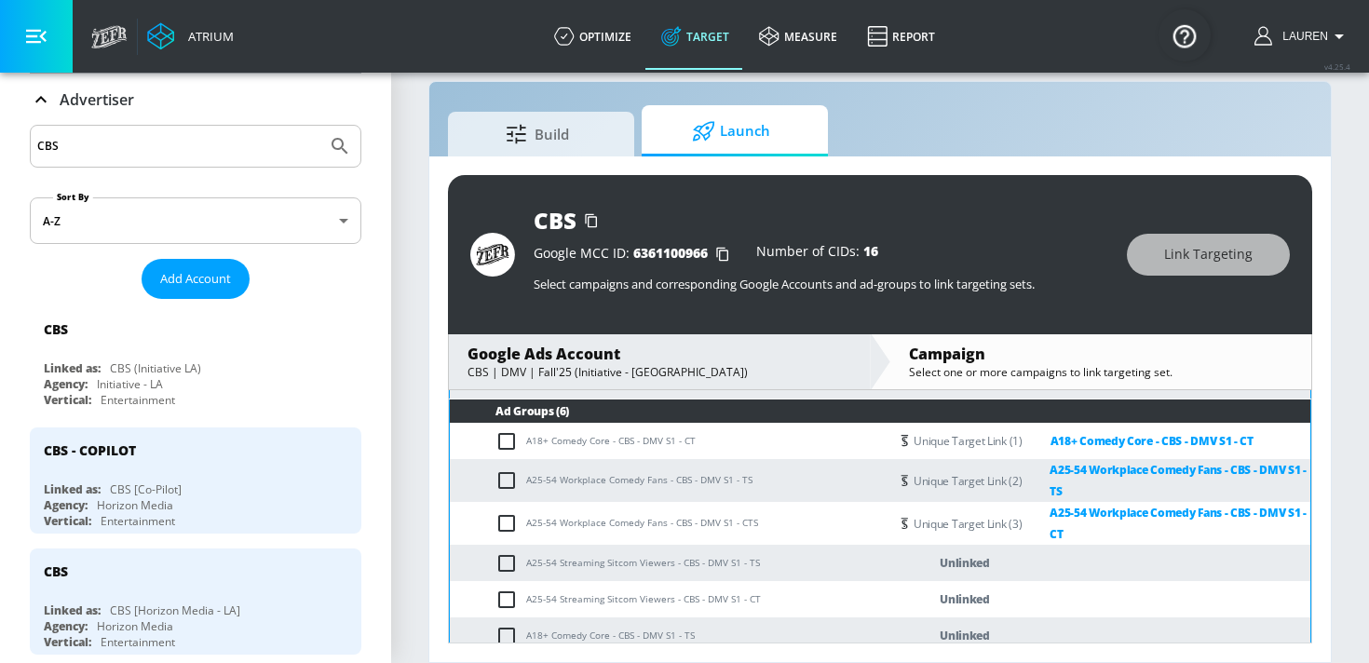
scroll to position [265, 0]
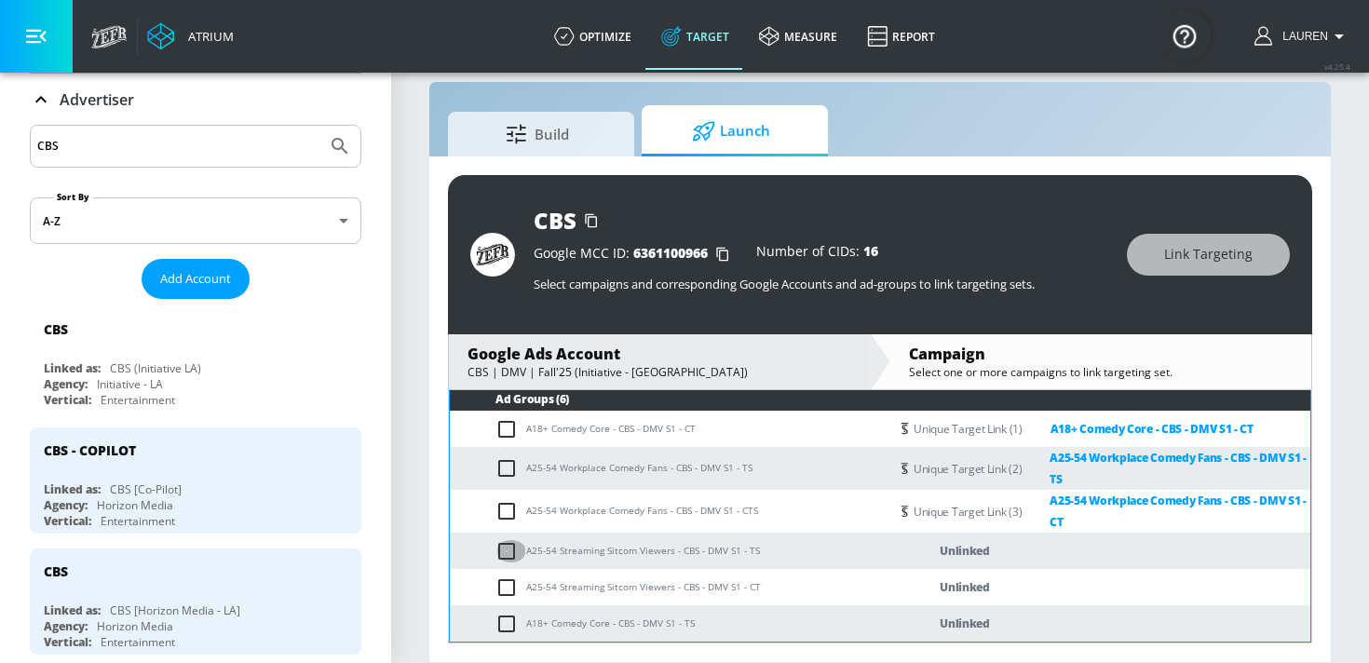
click at [507, 551] on input "checkbox" at bounding box center [511, 551] width 31 height 22
checkbox input "true"
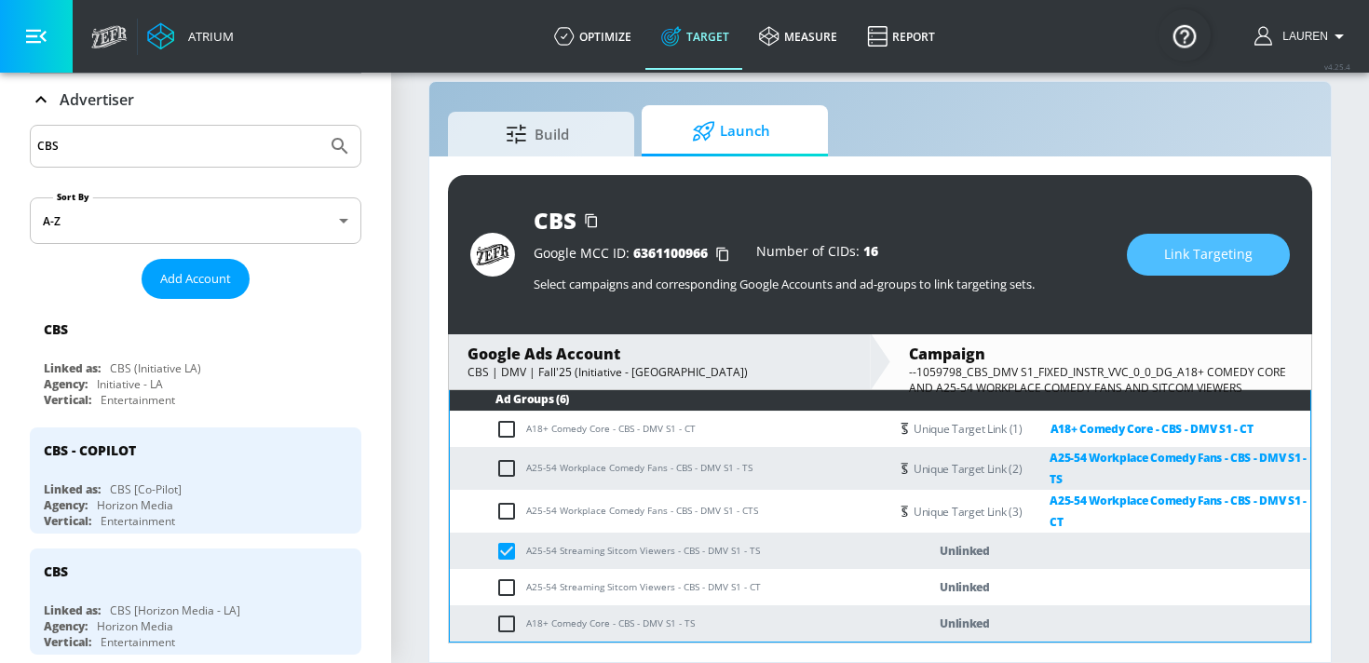
click at [1182, 249] on span "Link Targeting" at bounding box center [1208, 254] width 88 height 23
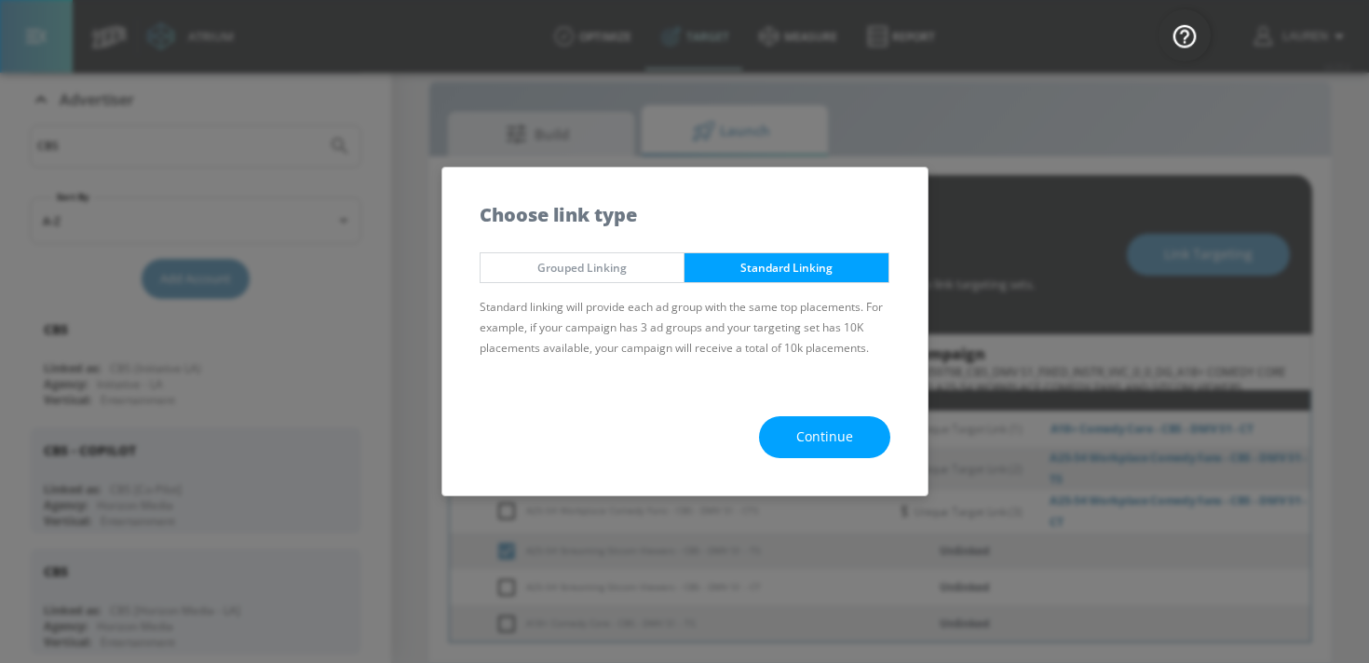
click at [835, 442] on span "Continue" at bounding box center [824, 437] width 57 height 23
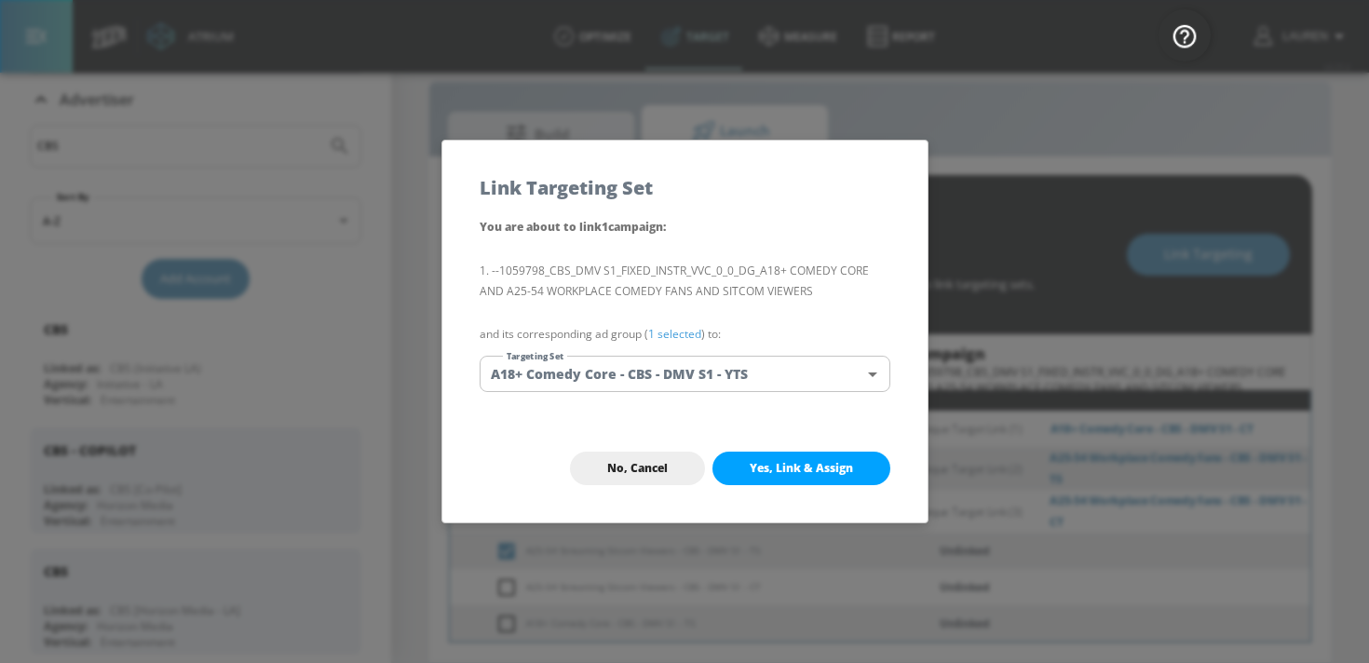
click at [676, 332] on link "1 selected" at bounding box center [674, 334] width 53 height 16
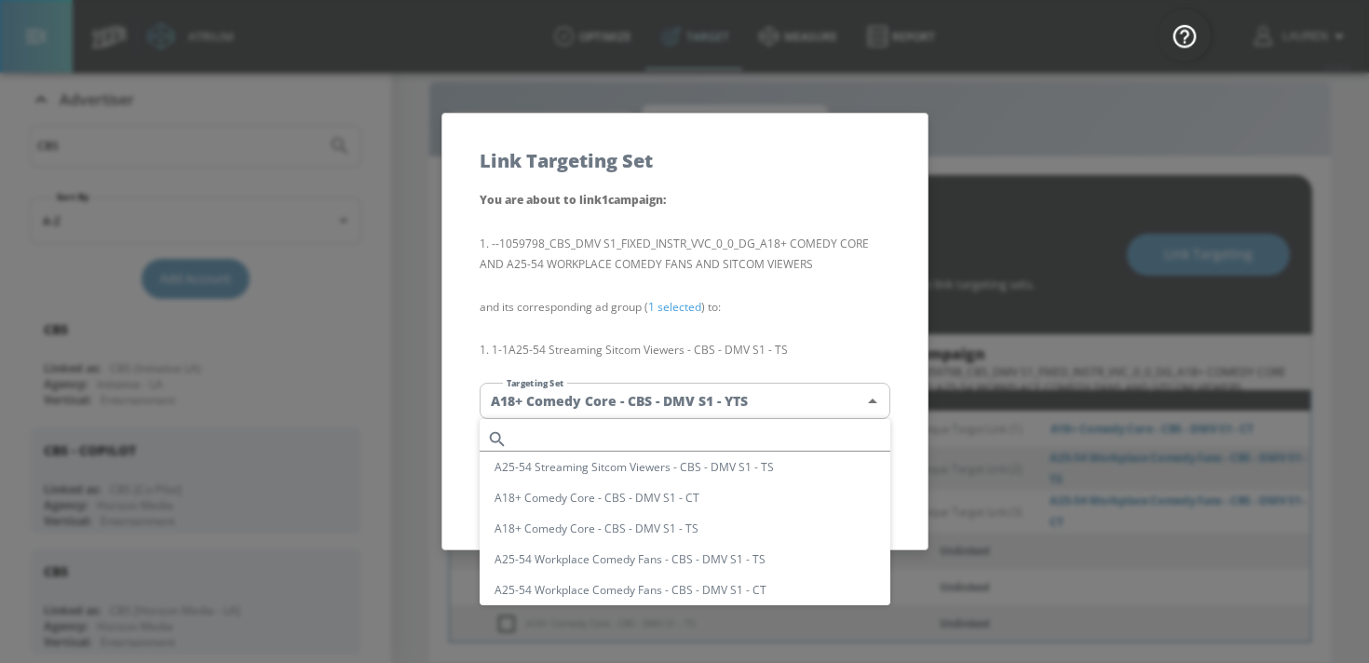
click at [671, 400] on body "Atrium optimize Target measure Report optimize Target measure Report v 4.25.4 L…" at bounding box center [684, 318] width 1369 height 690
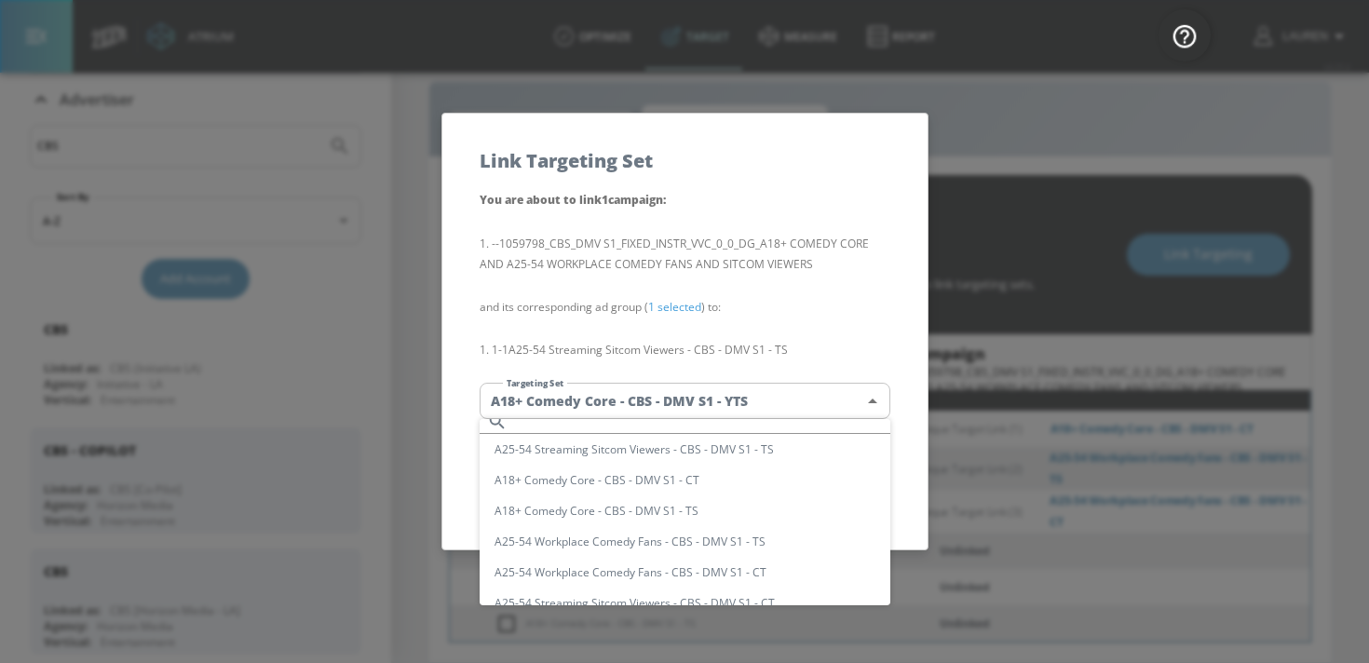
scroll to position [0, 0]
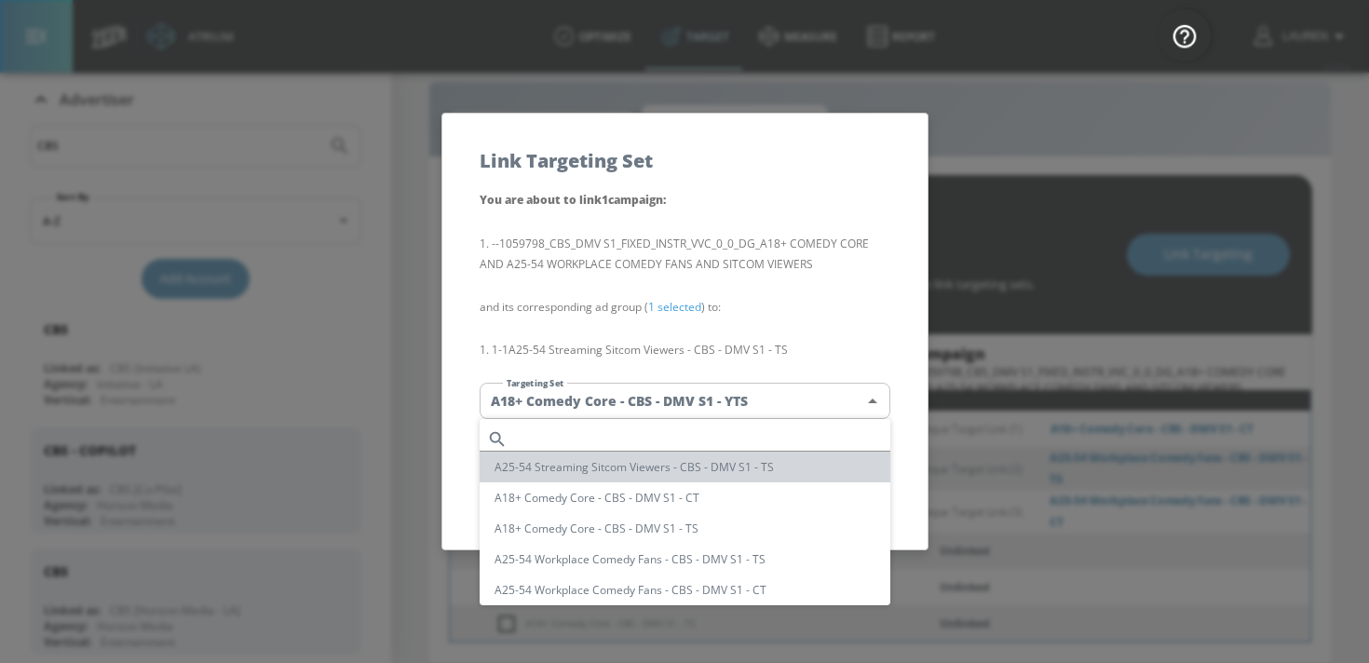
click at [664, 468] on li "A25-54 Streaming Sitcom Viewers - CBS - DMV S1 - TS" at bounding box center [685, 467] width 411 height 31
type input "3b5aa1e7-3069-4343-a370-a23a58928920"
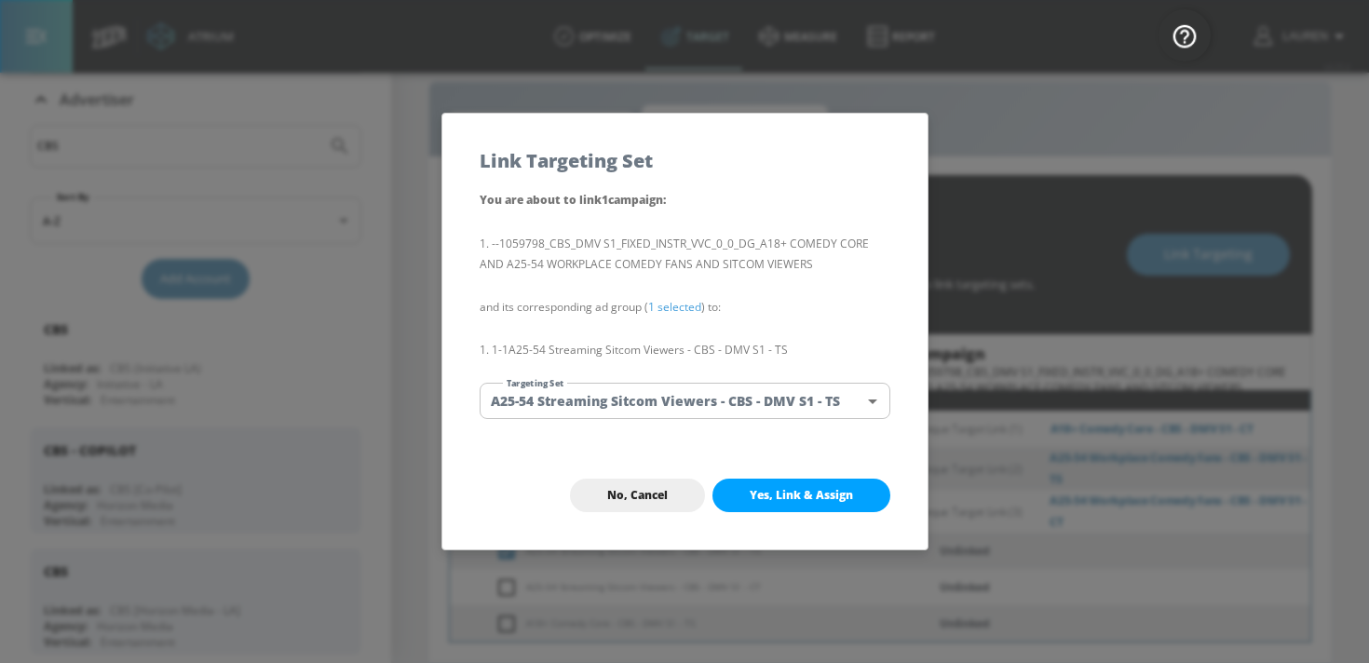
click at [812, 500] on span "Yes, Link & Assign" at bounding box center [801, 495] width 103 height 15
checkbox input "false"
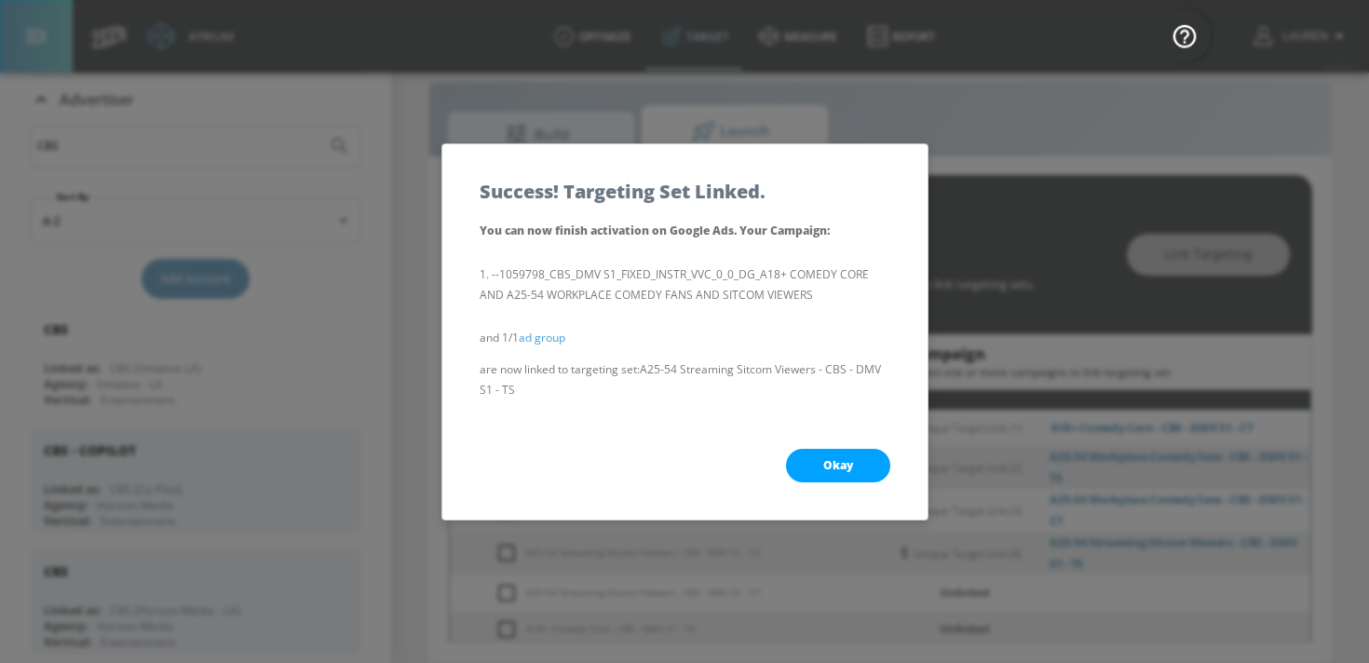
click at [820, 463] on button "Okay" at bounding box center [838, 466] width 104 height 34
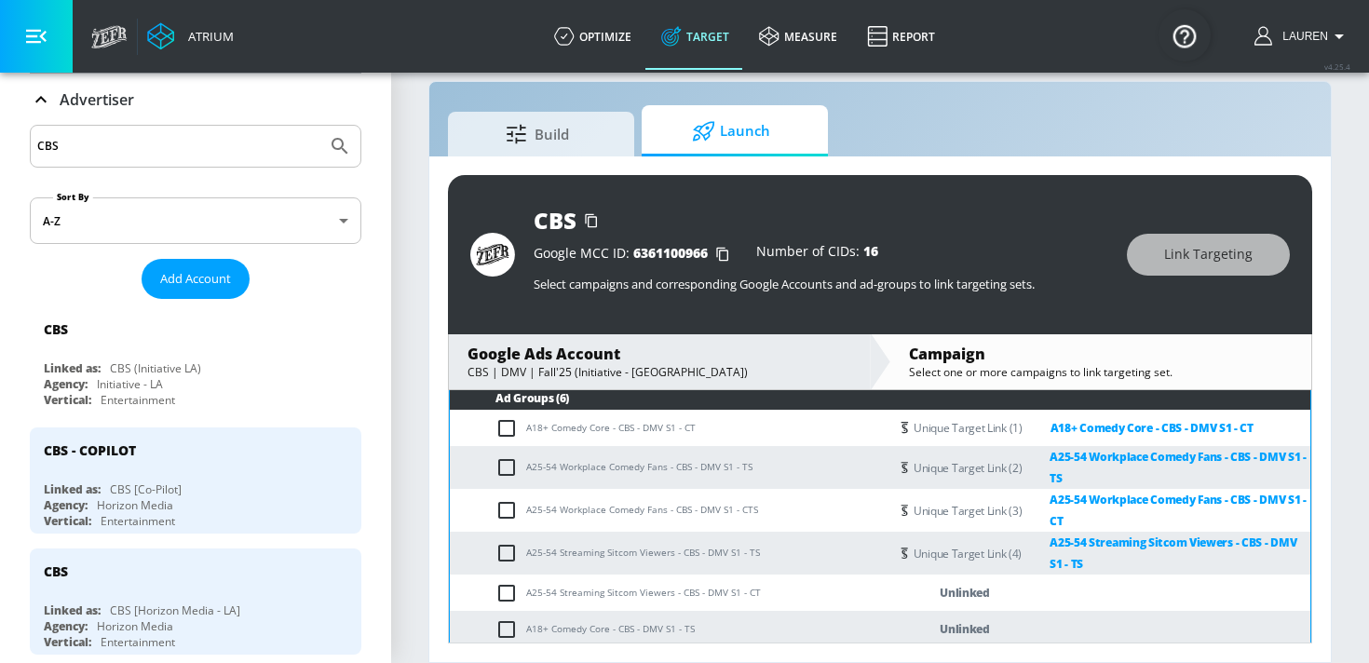
click at [504, 591] on input "checkbox" at bounding box center [511, 593] width 31 height 22
checkbox input "true"
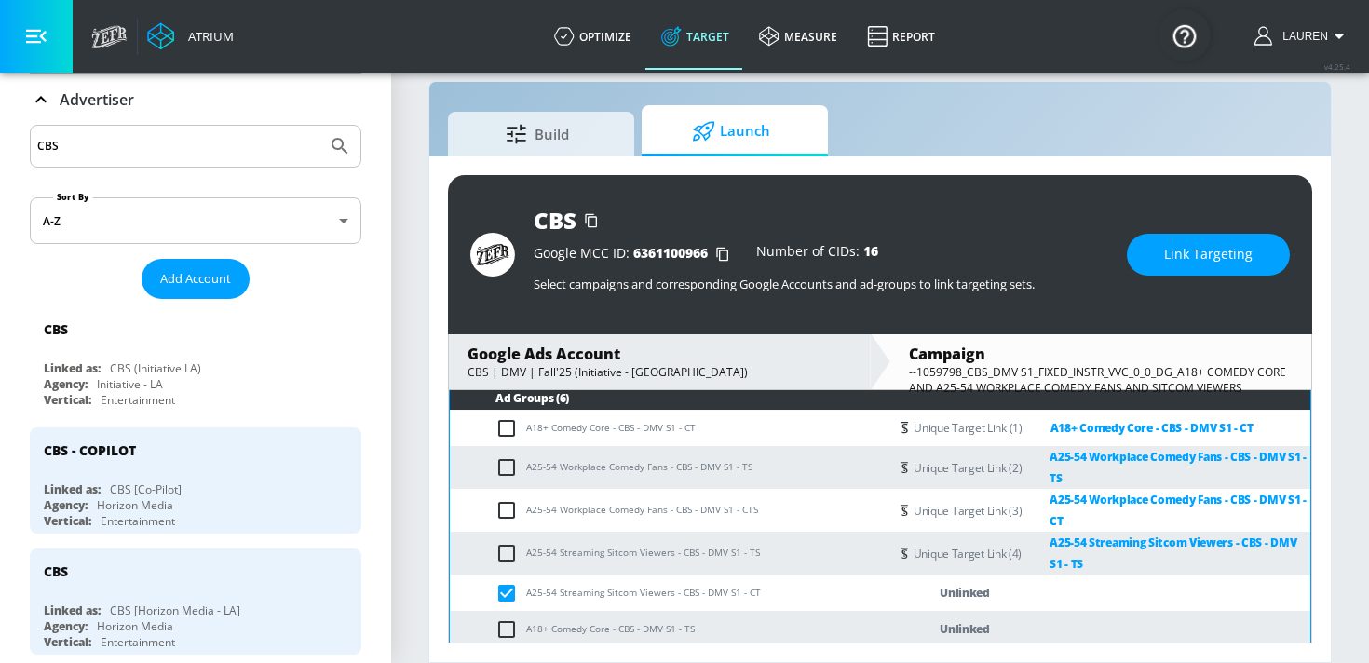
click at [1179, 258] on span "Link Targeting" at bounding box center [1208, 254] width 88 height 23
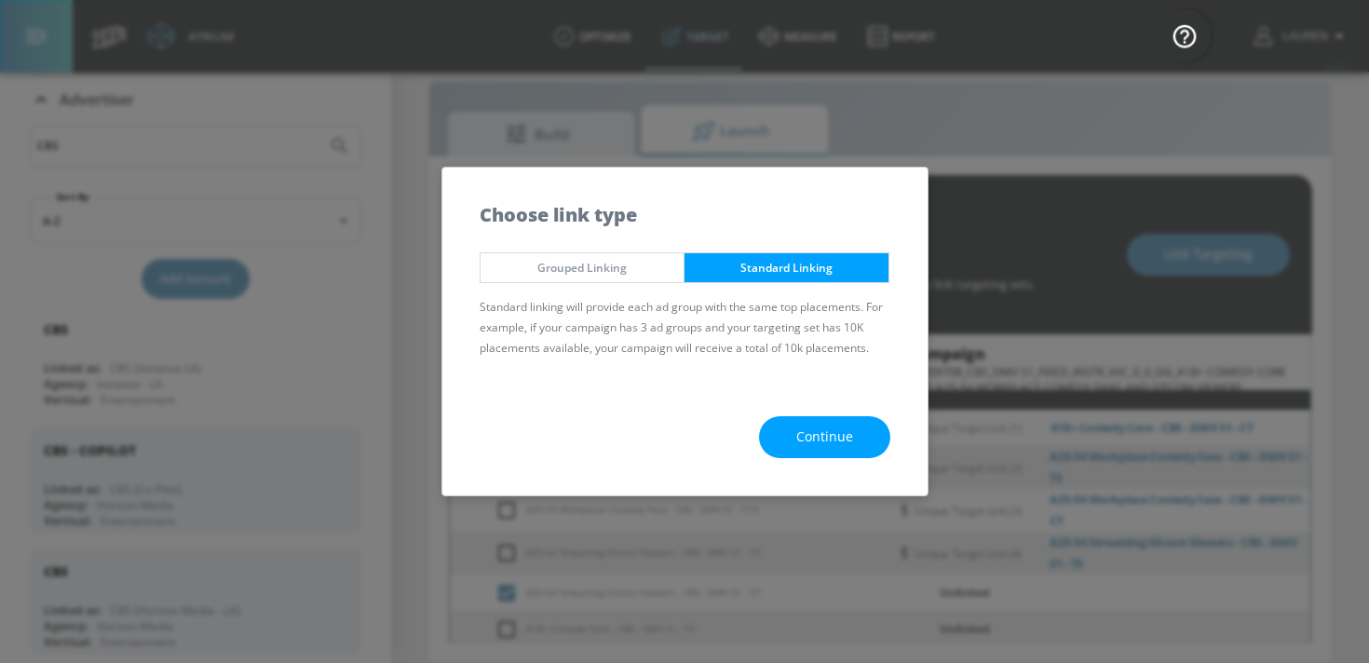
click at [843, 444] on span "Continue" at bounding box center [824, 437] width 57 height 23
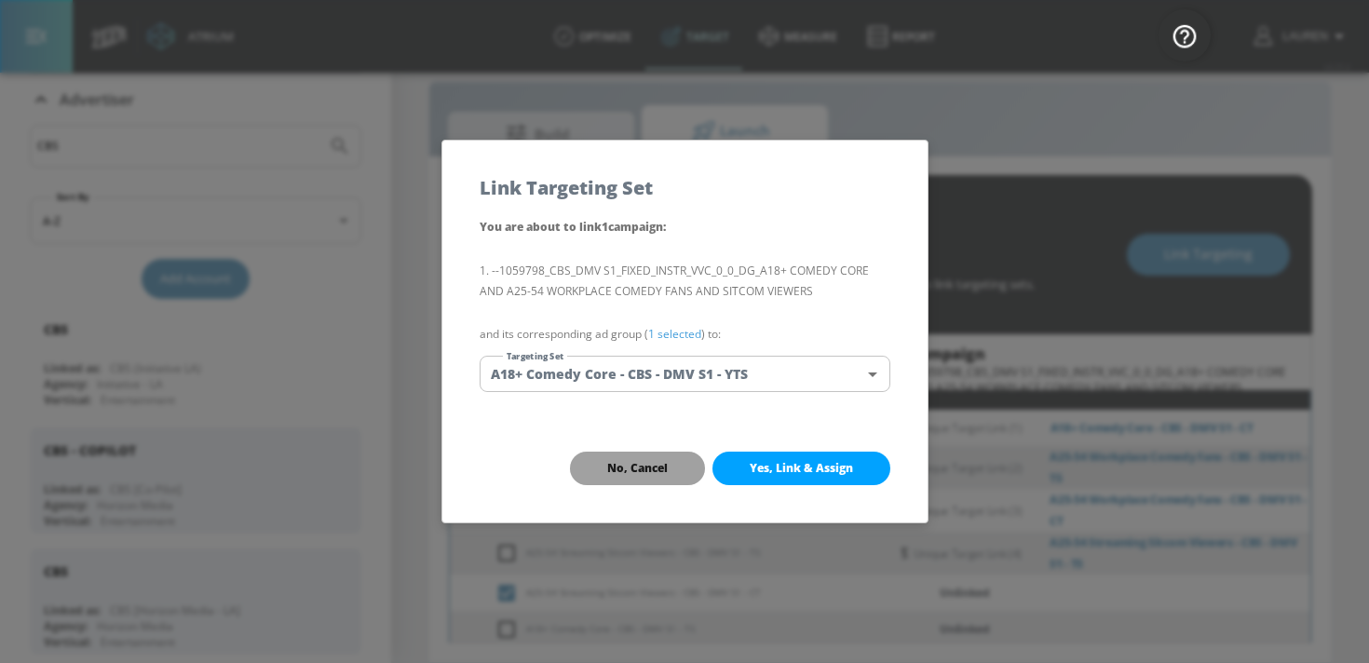
click at [622, 481] on button "No, Cancel" at bounding box center [637, 469] width 135 height 34
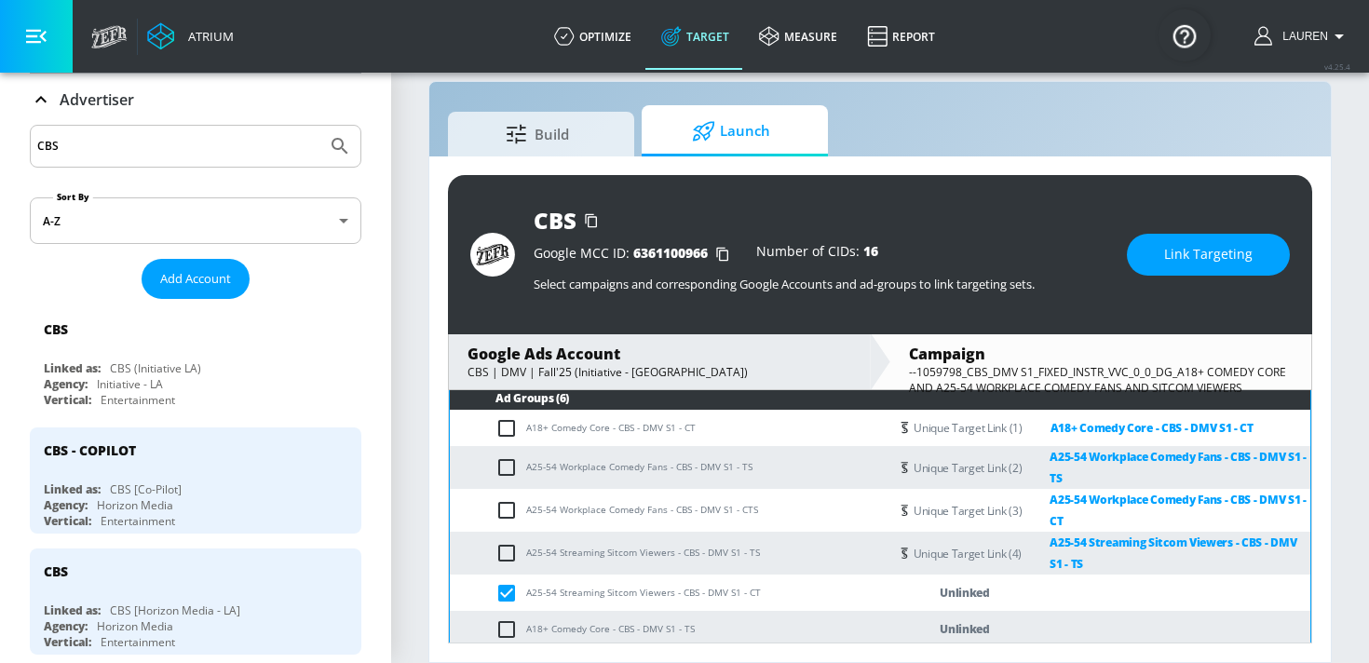
click at [1176, 252] on span "Link Targeting" at bounding box center [1208, 254] width 88 height 23
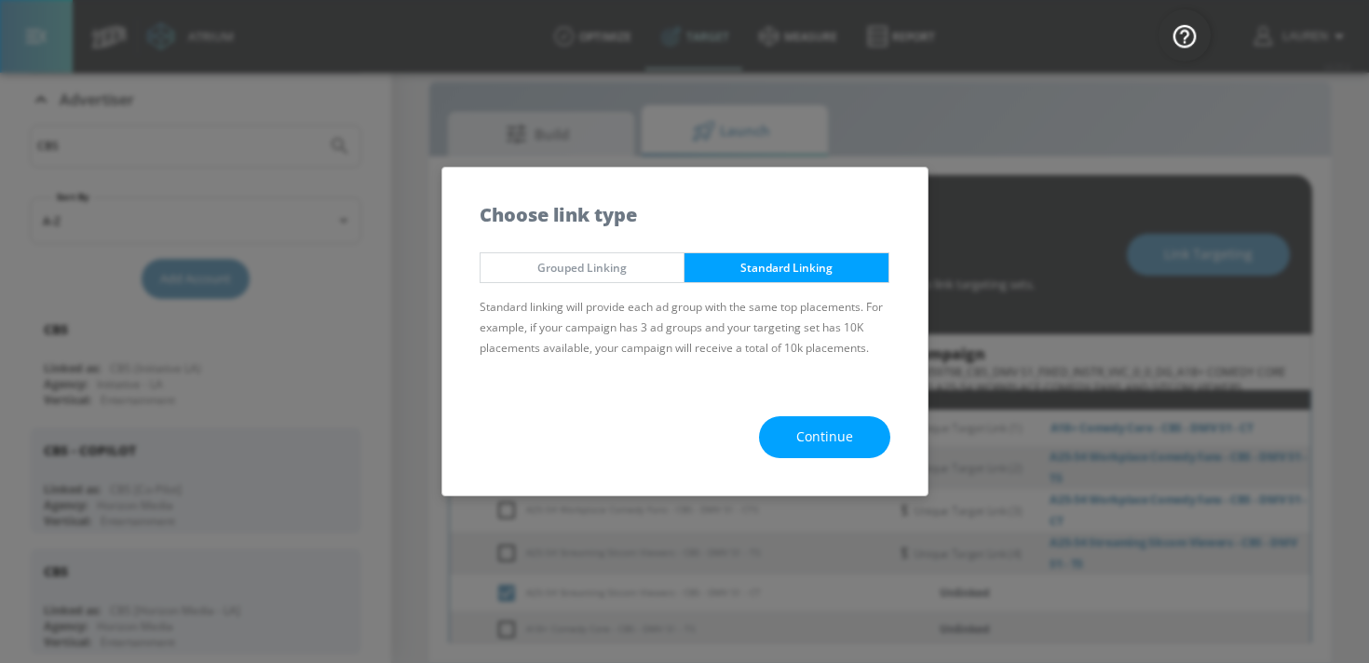
click at [803, 438] on span "Continue" at bounding box center [824, 437] width 57 height 23
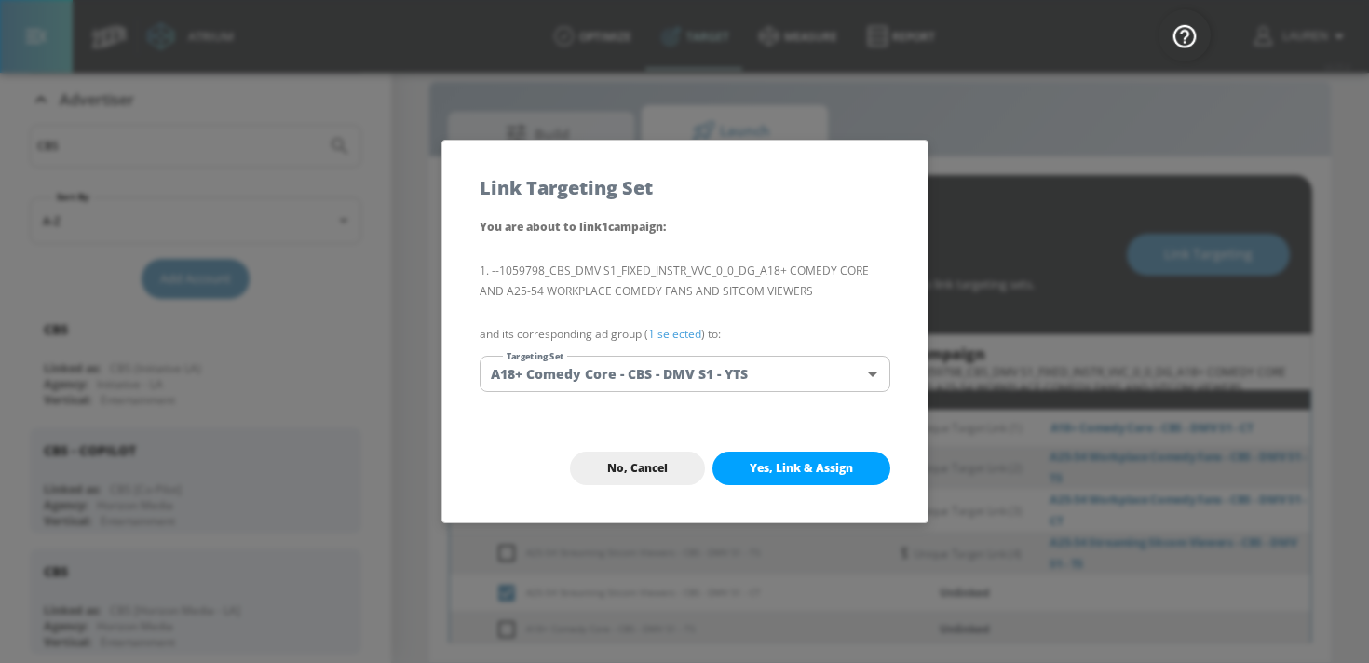
click at [768, 386] on body "Atrium optimize Target measure Report optimize Target measure Report v 4.25.4 L…" at bounding box center [684, 318] width 1369 height 690
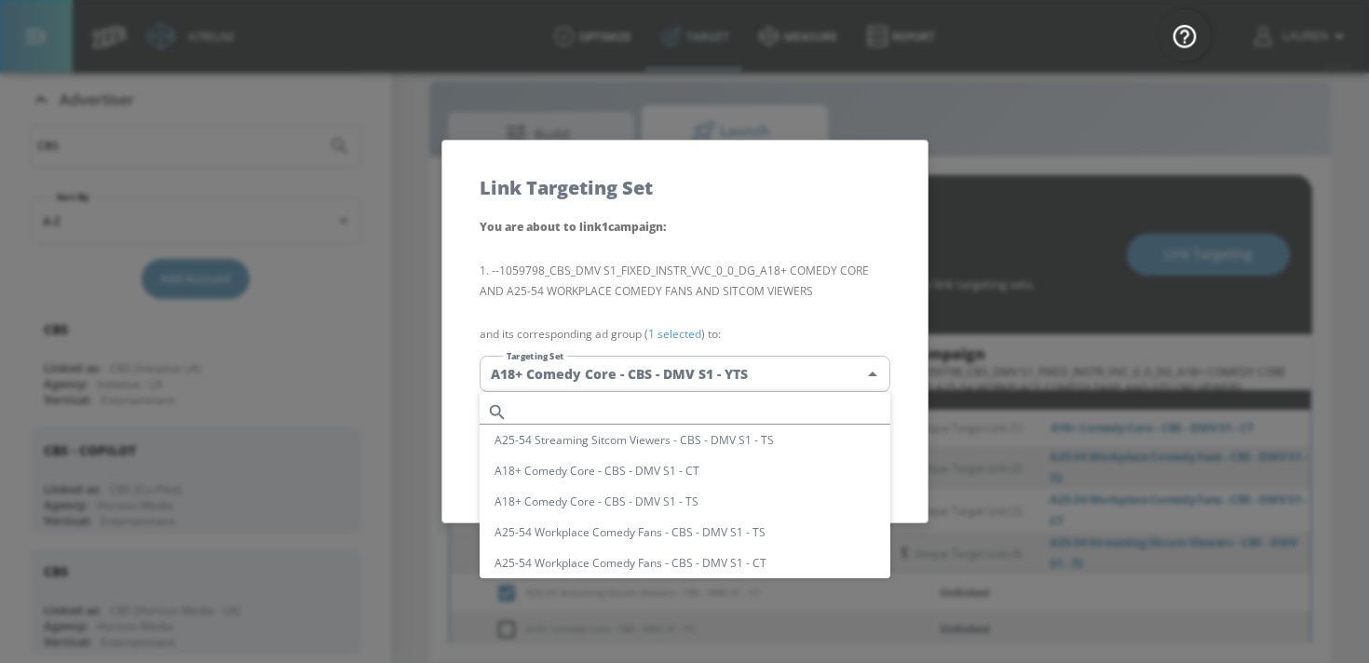
scroll to position [130, 0]
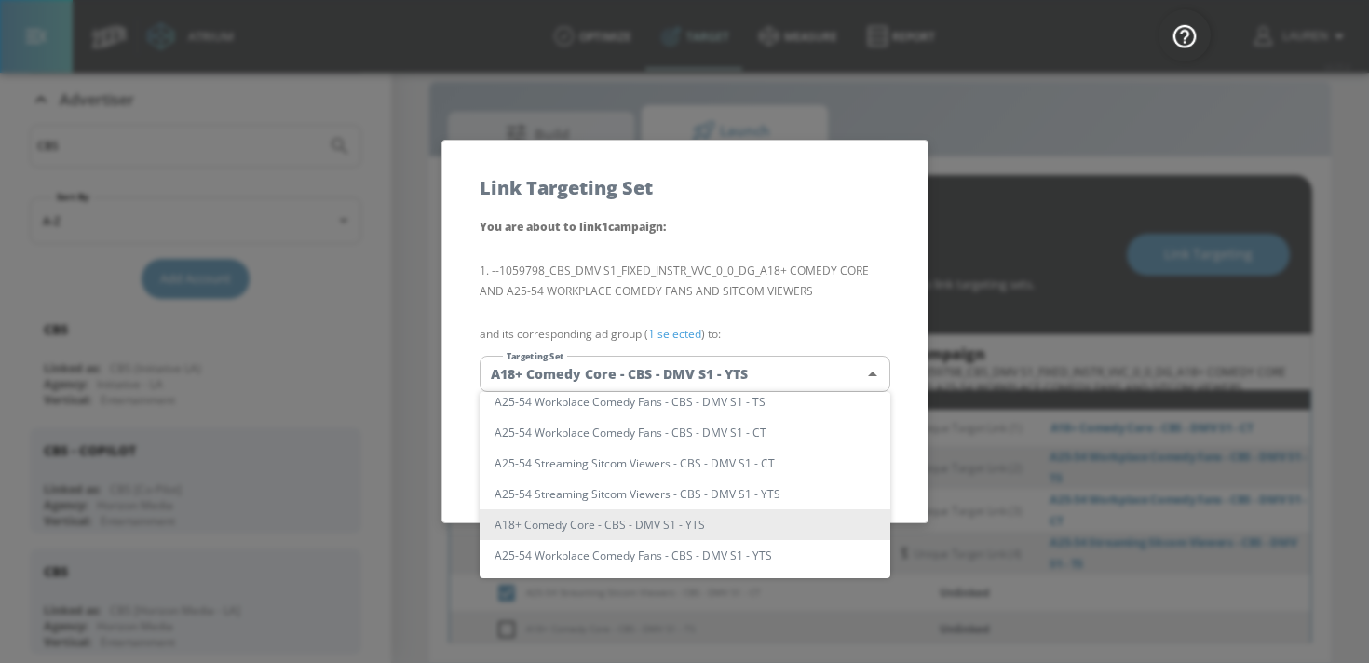
click at [672, 337] on div at bounding box center [684, 331] width 1369 height 663
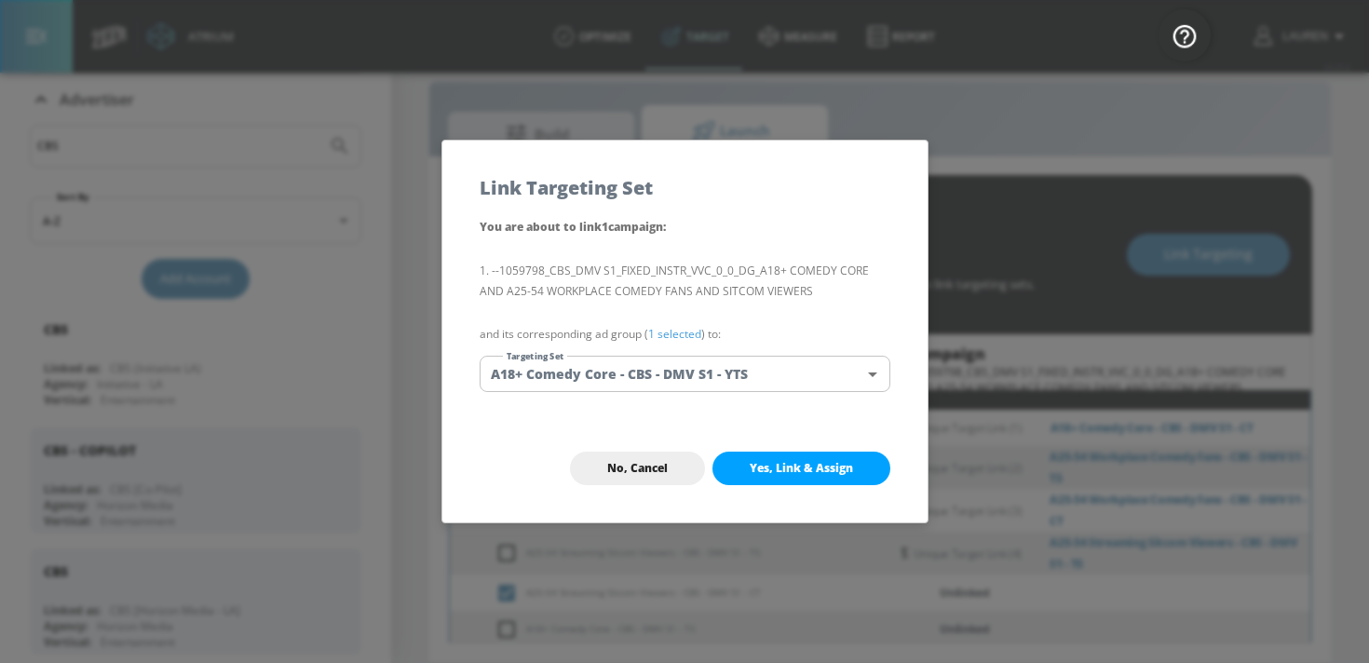
click at [675, 327] on link "1 selected" at bounding box center [674, 334] width 53 height 16
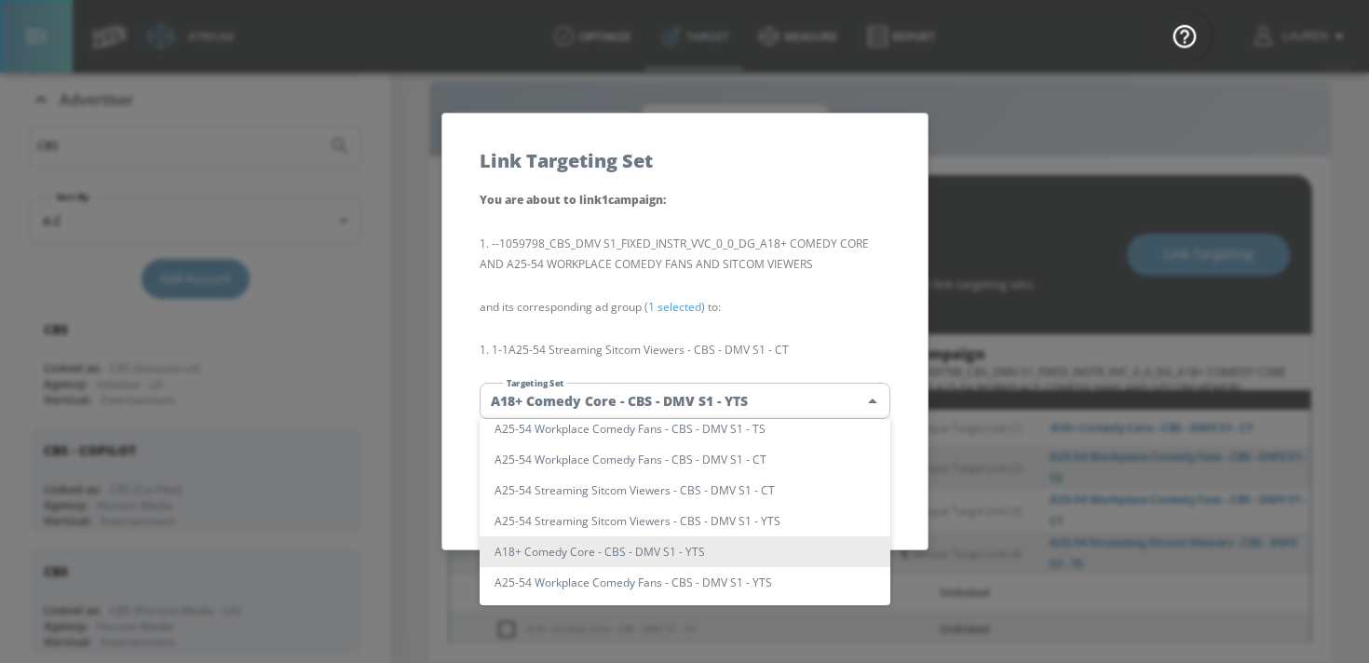
click at [690, 401] on body "Atrium optimize Target measure Report optimize Target measure Report v 4.25.4 L…" at bounding box center [684, 318] width 1369 height 690
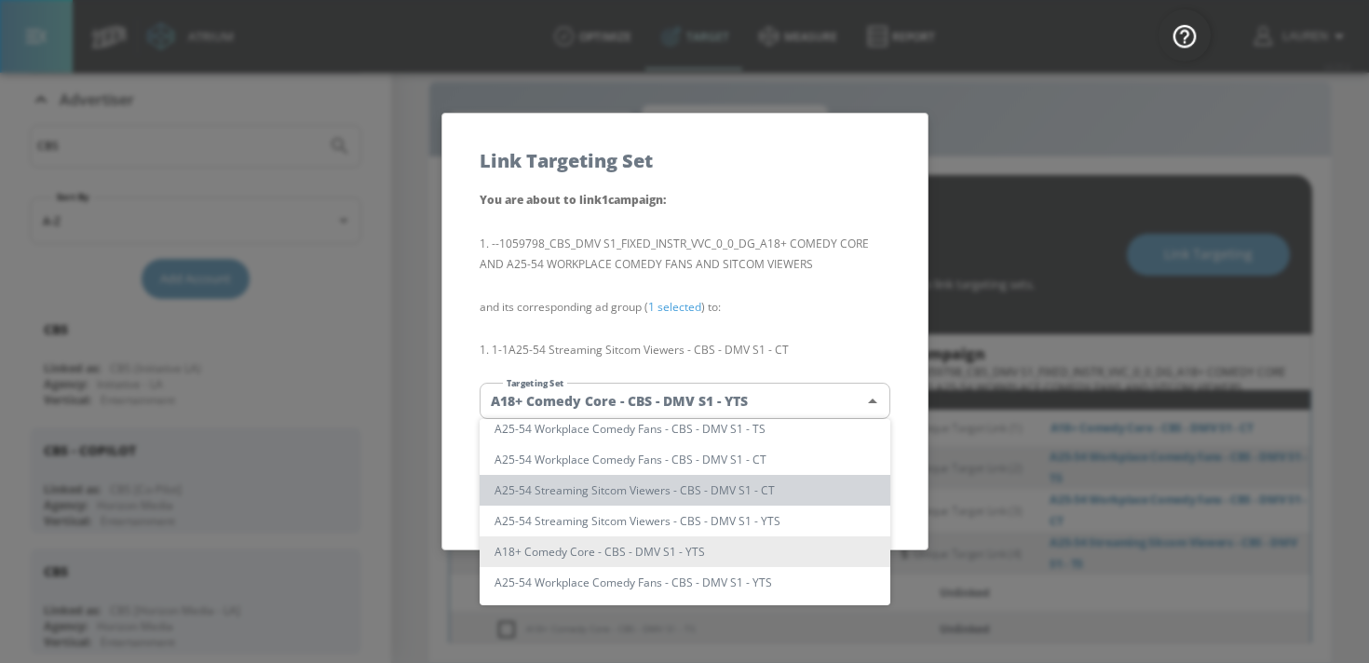
click at [742, 491] on li "A25-54 Streaming Sitcom Viewers - CBS - DMV S1 - CT" at bounding box center [685, 490] width 411 height 31
type input "22ec40dc-f18b-46af-a044-b64bd7c90eea"
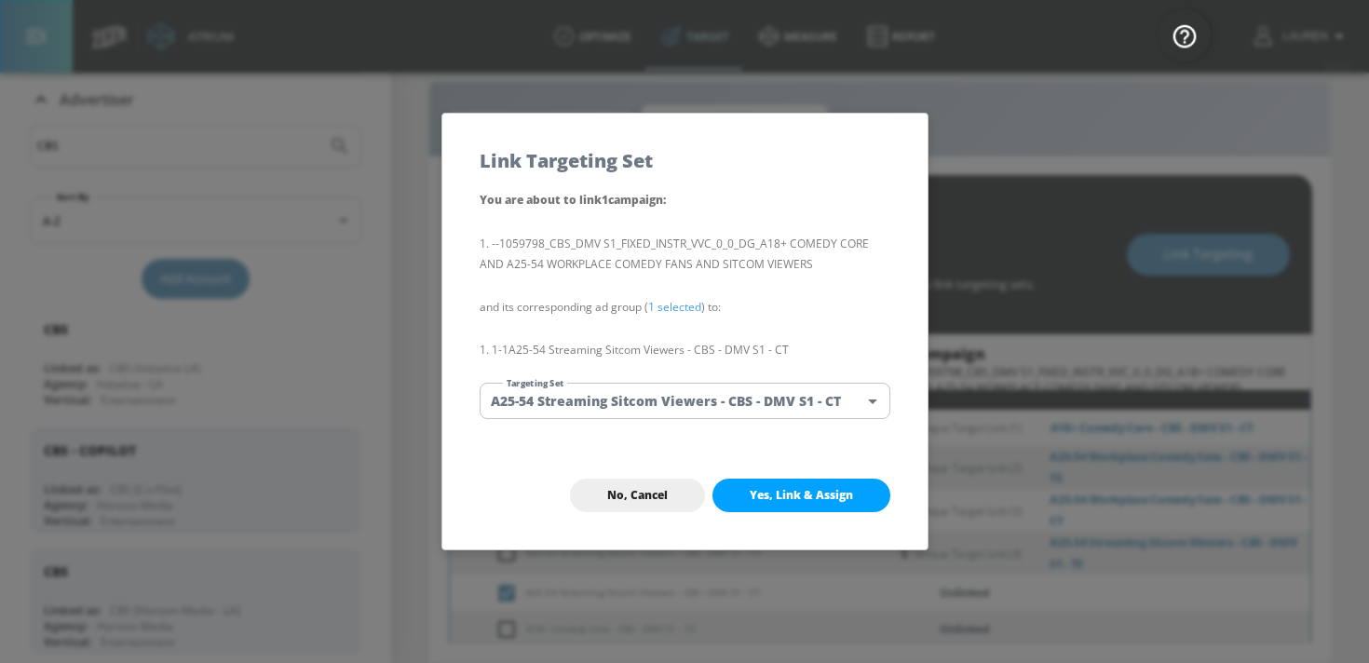
click at [827, 488] on span "Yes, Link & Assign" at bounding box center [801, 495] width 103 height 15
checkbox input "false"
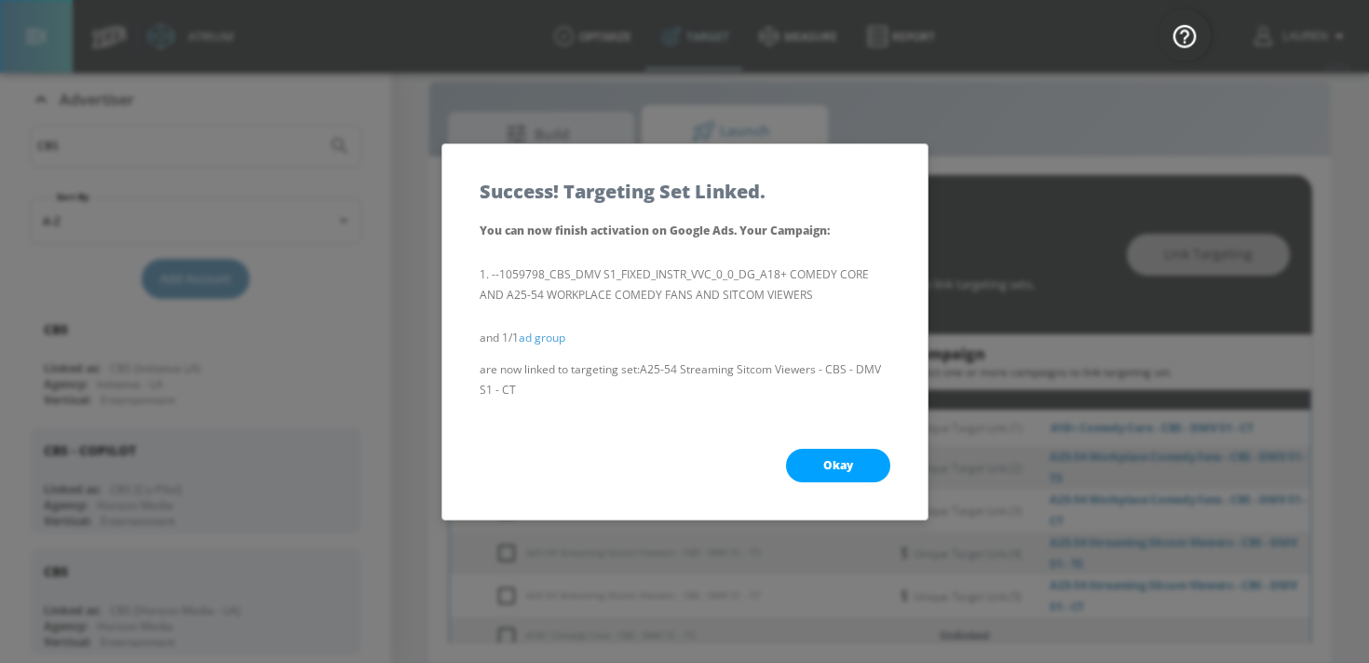
click at [836, 446] on div "Okay" at bounding box center [684, 466] width 485 height 108
click at [836, 468] on span "Okay" at bounding box center [838, 465] width 30 height 15
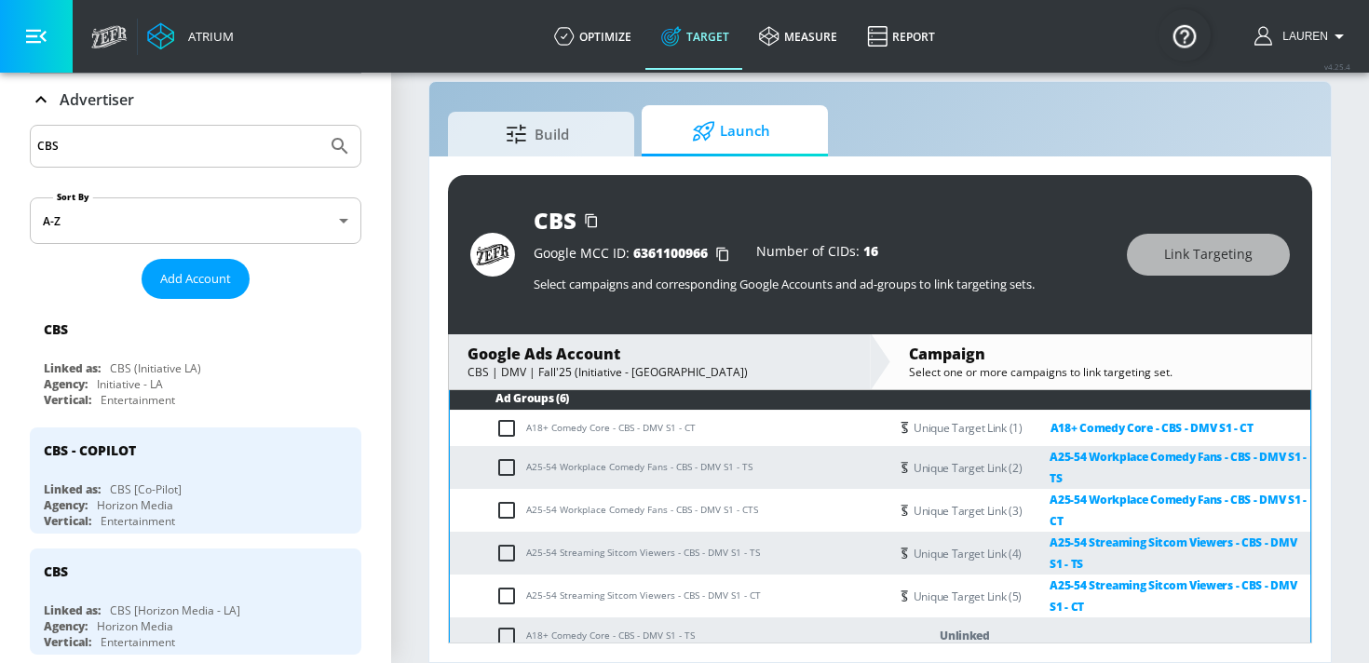
scroll to position [279, 0]
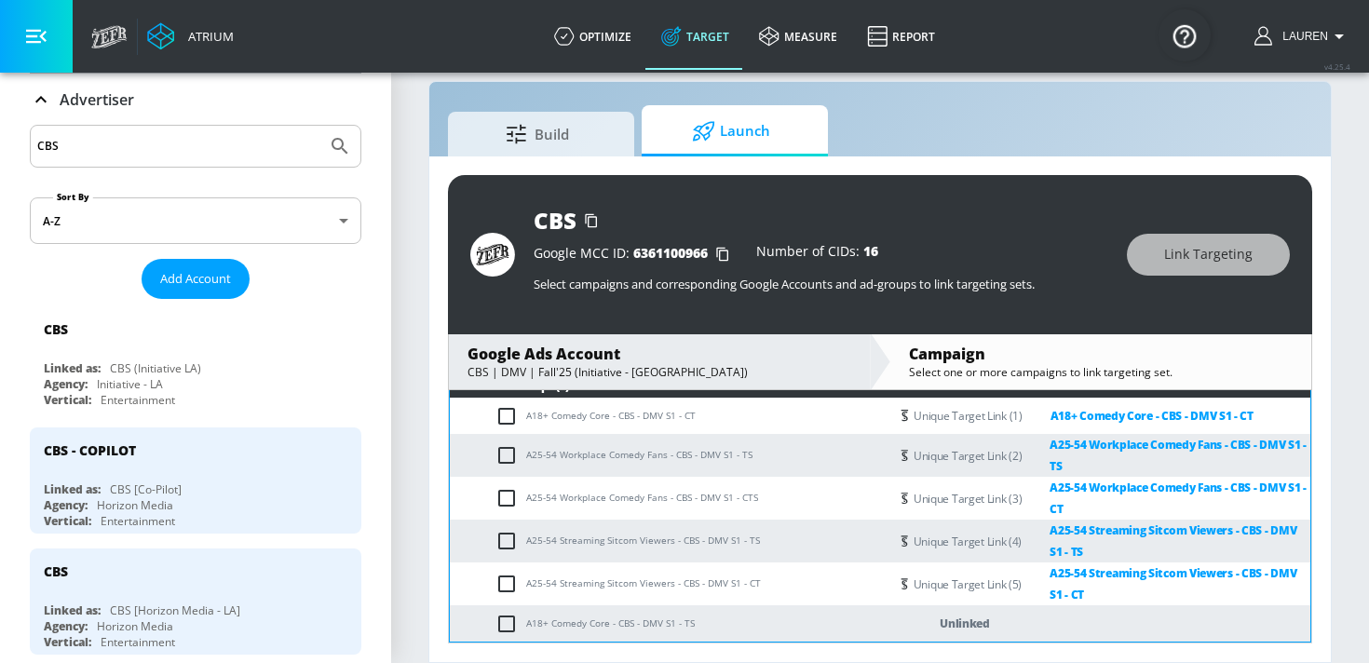
click at [495, 630] on td "A18+ Comedy Core - CBS - DMV S1 - TS" at bounding box center [669, 623] width 439 height 36
click at [510, 628] on input "checkbox" at bounding box center [511, 624] width 31 height 22
checkbox input "true"
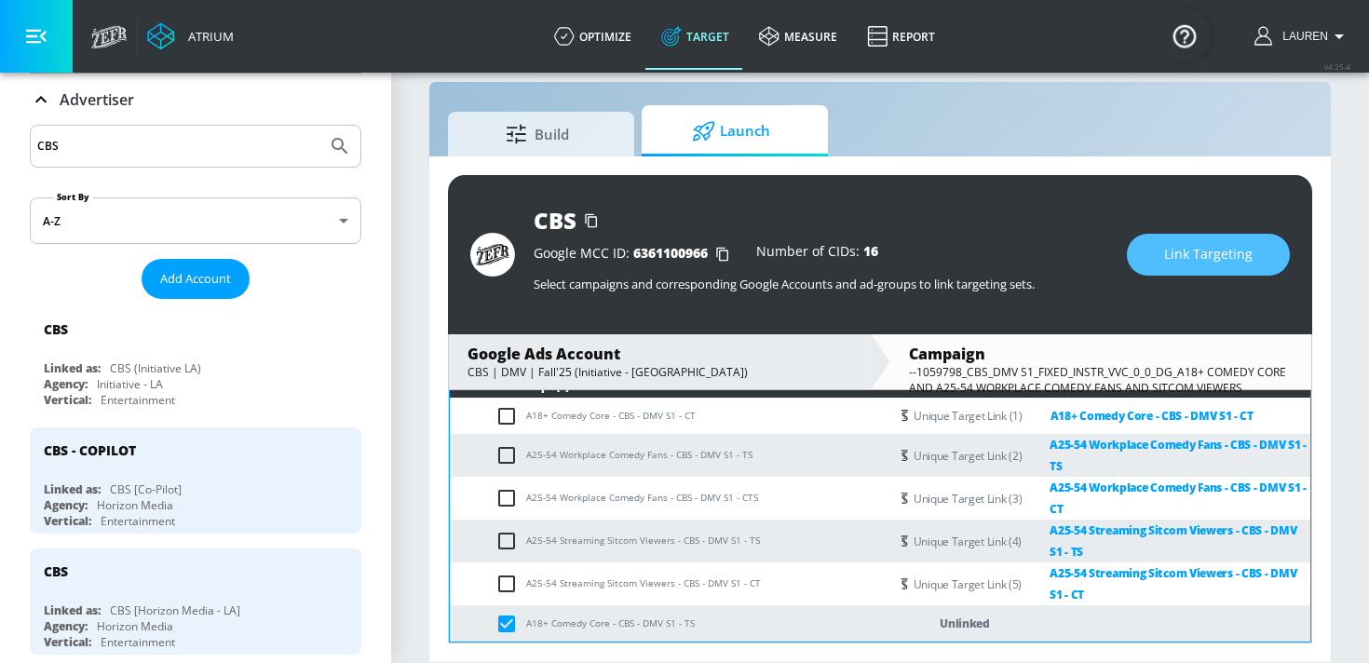
click at [1196, 257] on span "Link Targeting" at bounding box center [1208, 254] width 88 height 23
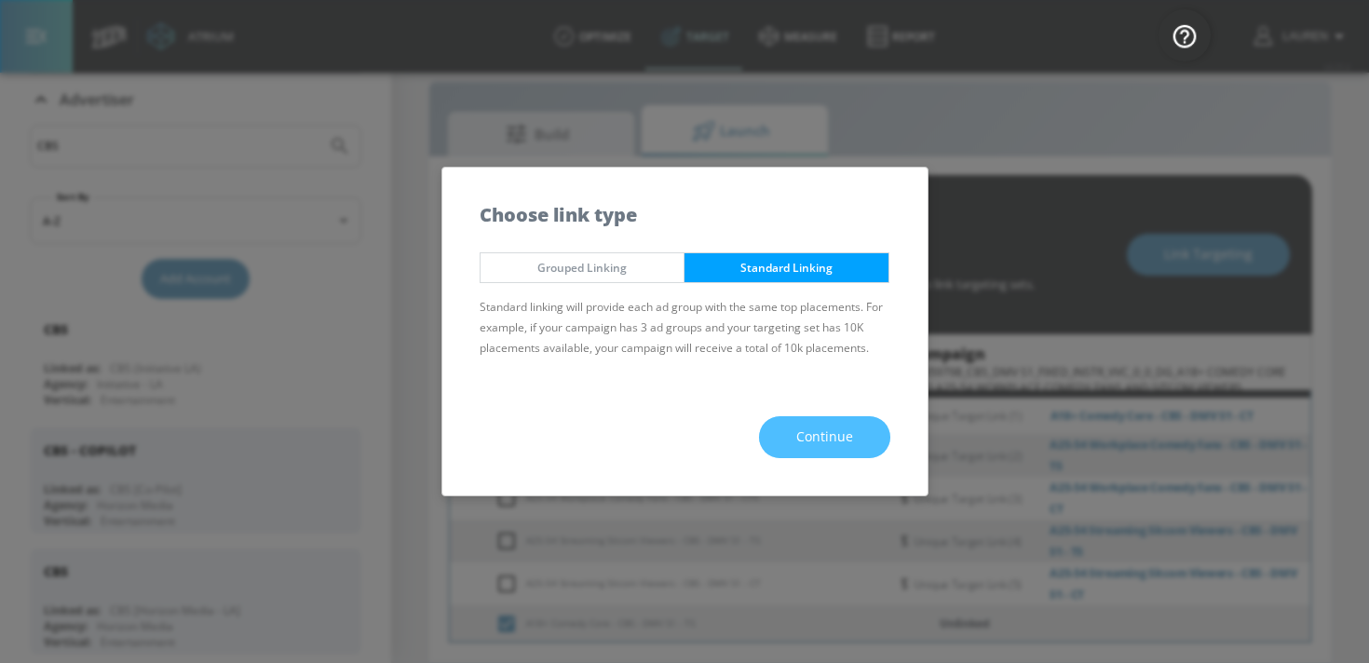
click at [825, 441] on span "Continue" at bounding box center [824, 437] width 57 height 23
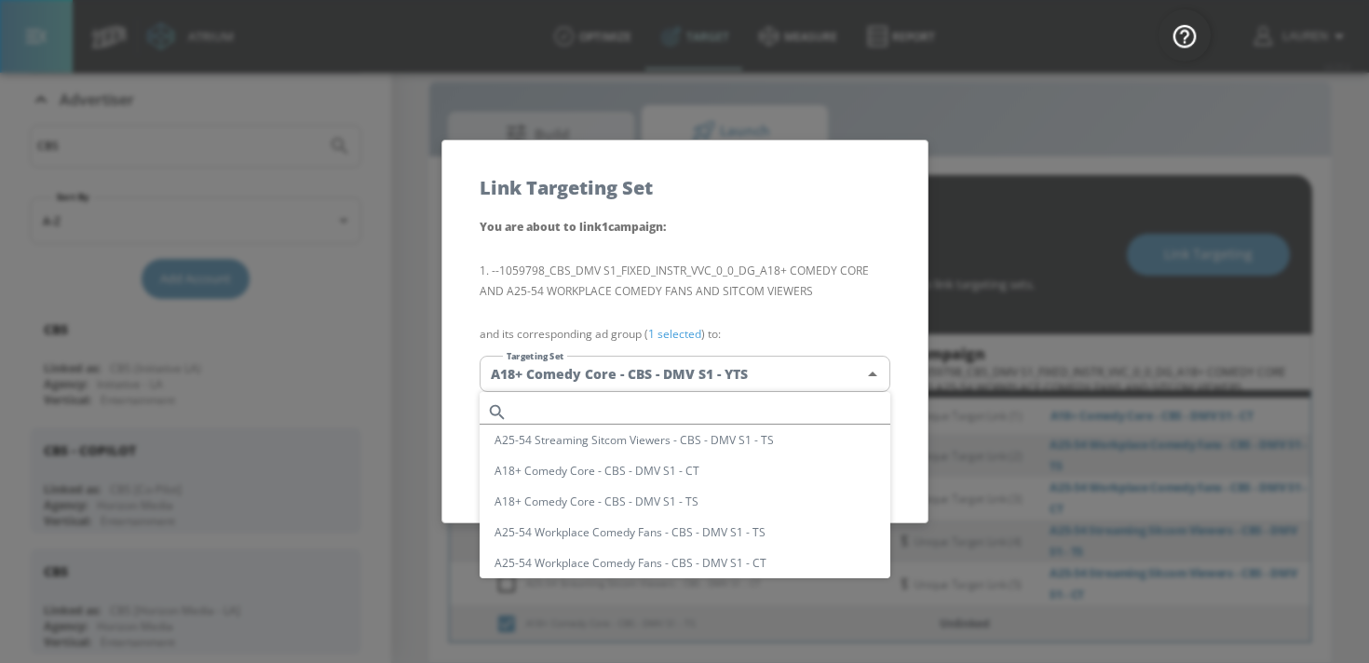
click at [766, 360] on body "Atrium optimize Target measure Report optimize Target measure Report v 4.25.4 L…" at bounding box center [684, 318] width 1369 height 690
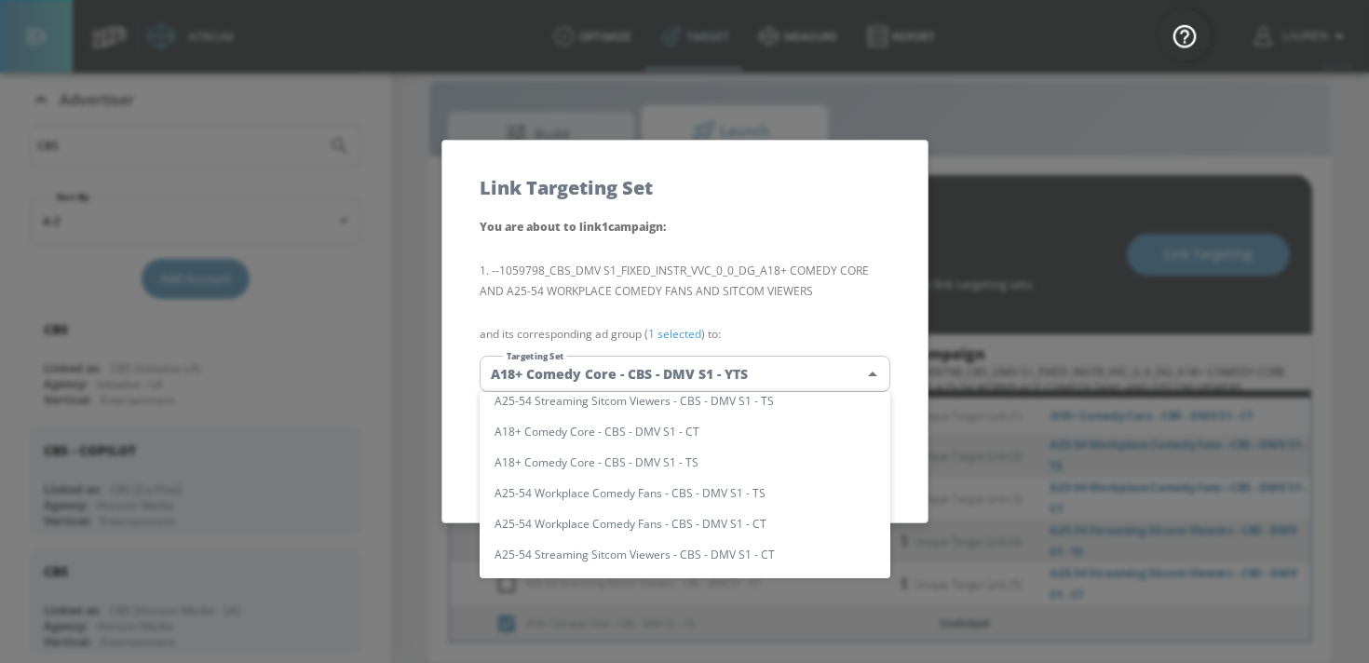
click at [662, 466] on li "A18+ Comedy Core - CBS - DMV S1 - TS" at bounding box center [685, 462] width 411 height 31
type input "5456802b-fcad-4c5c-a29a-3b3cb8e92ee7"
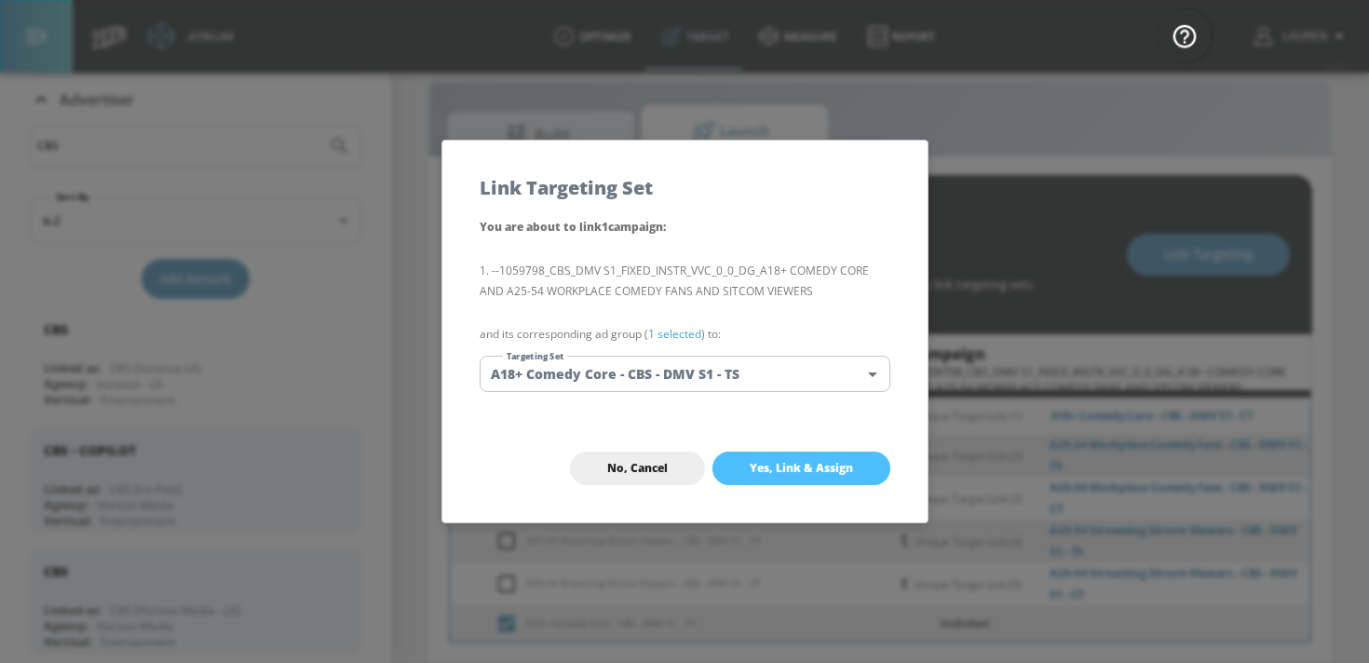
click at [842, 465] on span "Yes, Link & Assign" at bounding box center [801, 468] width 103 height 15
checkbox input "false"
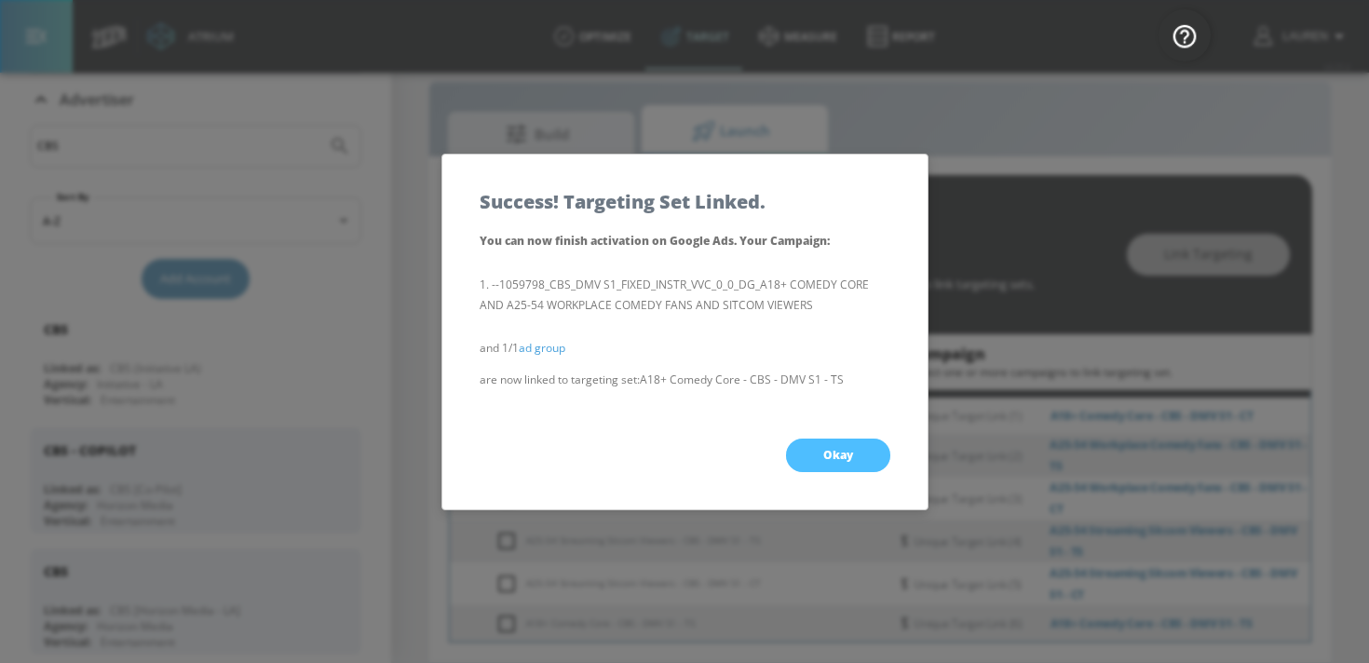
click at [845, 449] on span "Okay" at bounding box center [838, 455] width 30 height 15
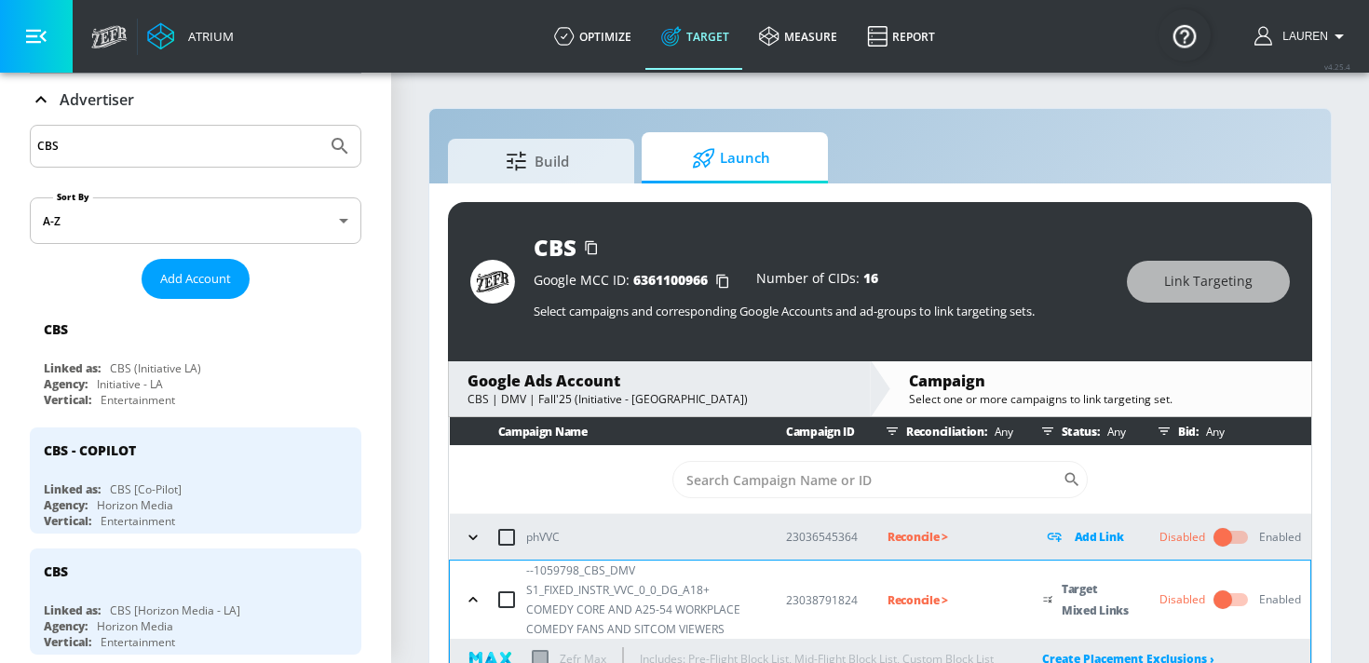
scroll to position [129, 0]
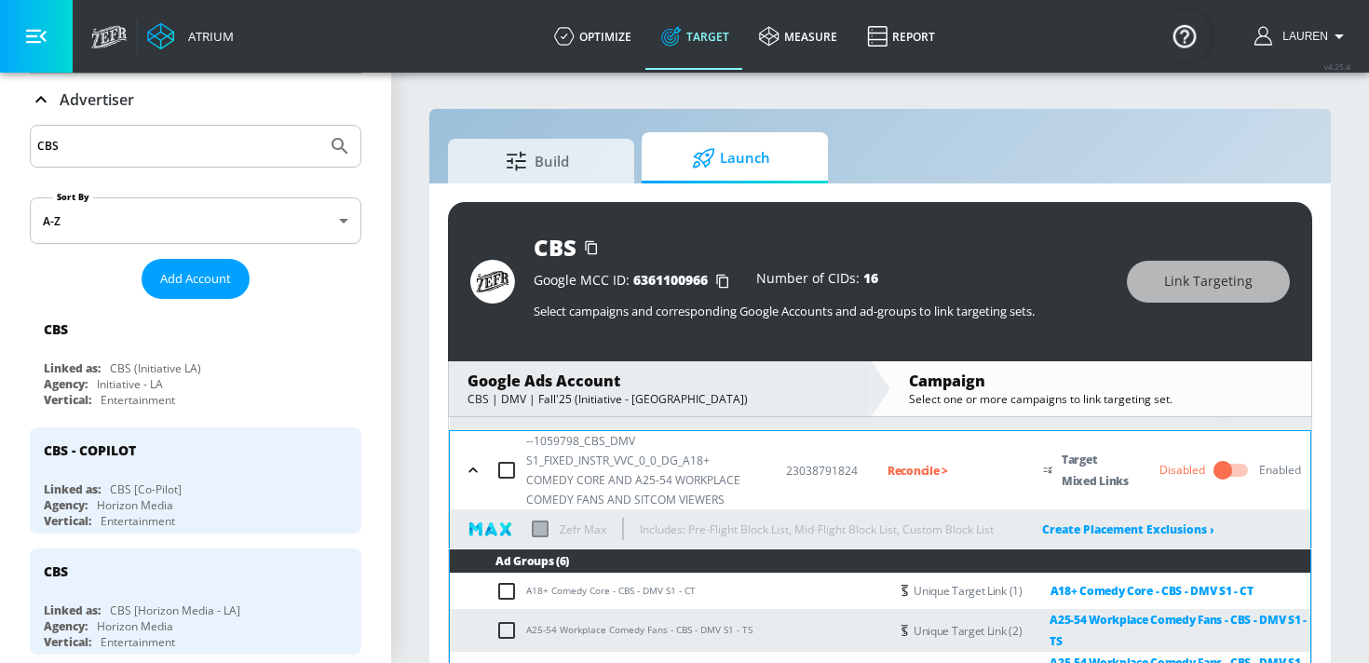
click at [917, 470] on p "Reconcile >" at bounding box center [951, 470] width 126 height 21
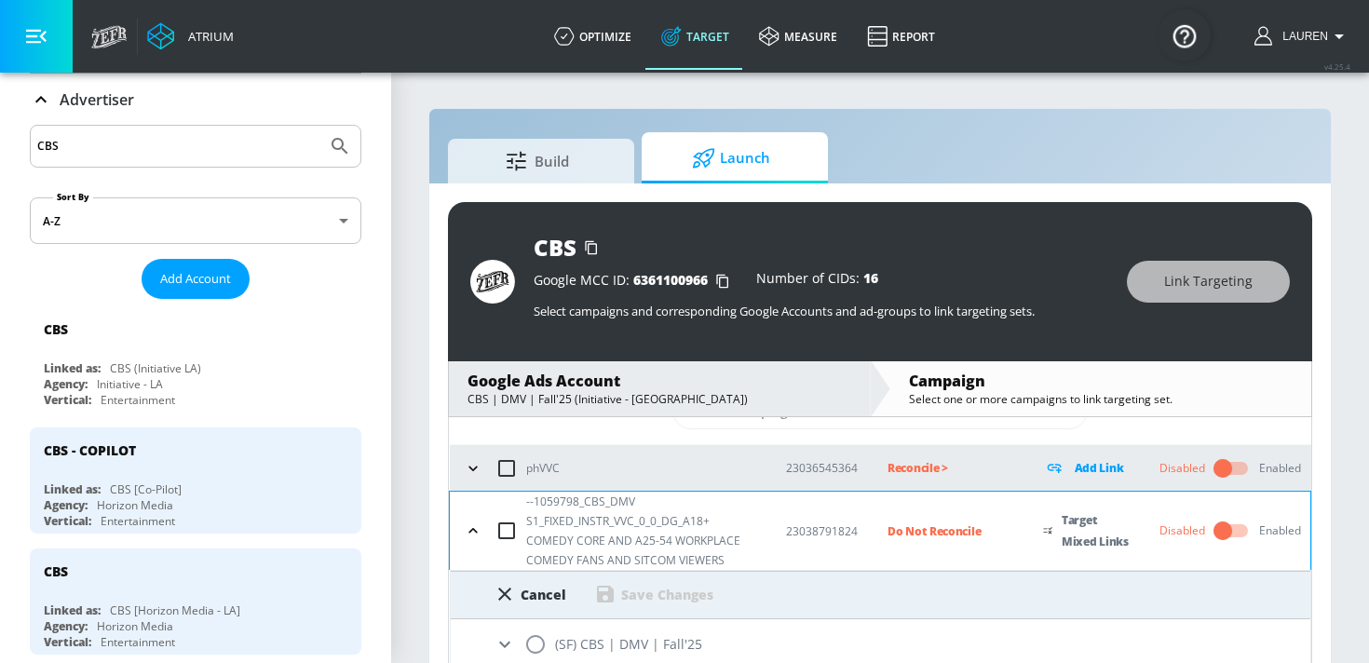
scroll to position [27, 0]
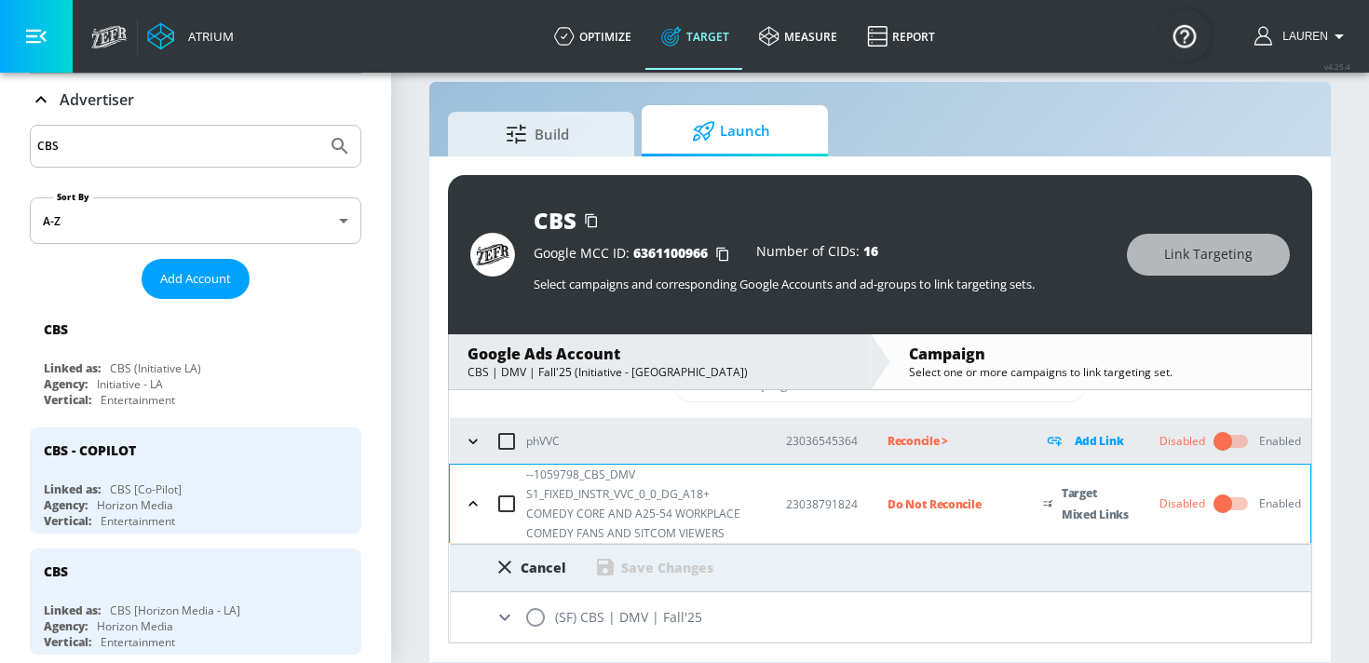
click at [535, 614] on input "radio" at bounding box center [535, 617] width 39 height 39
radio input "true"
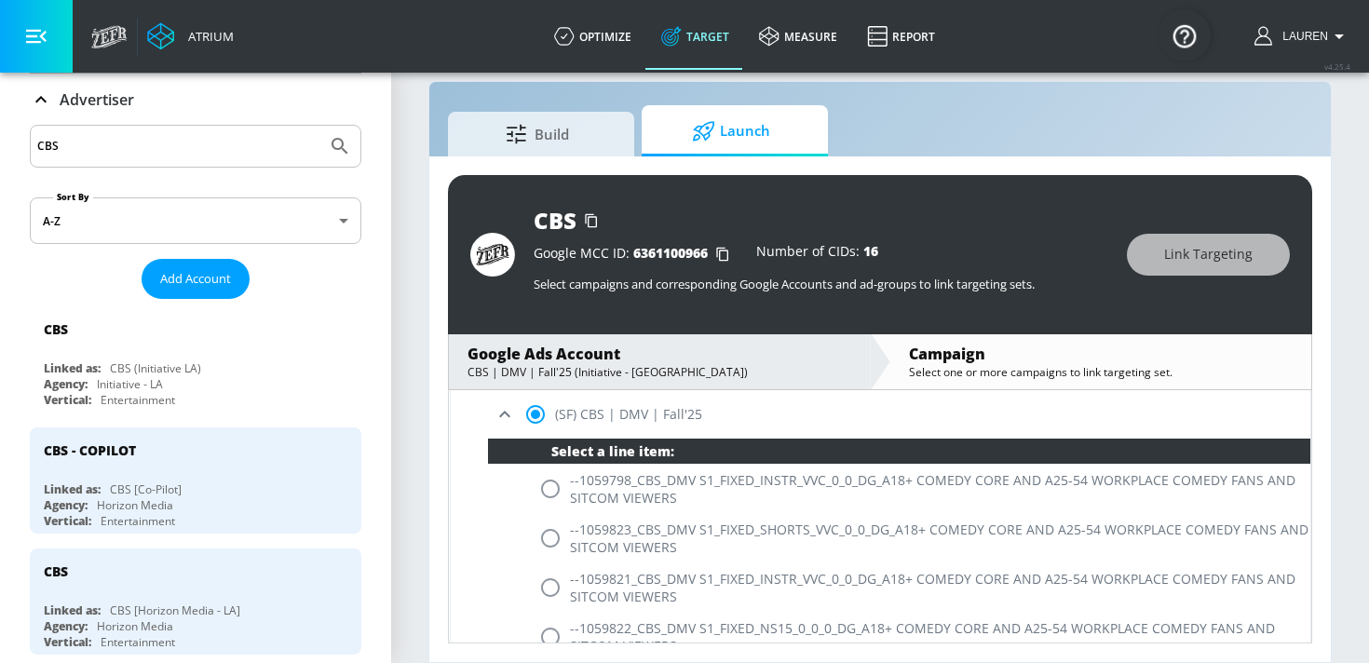
scroll to position [292, 0]
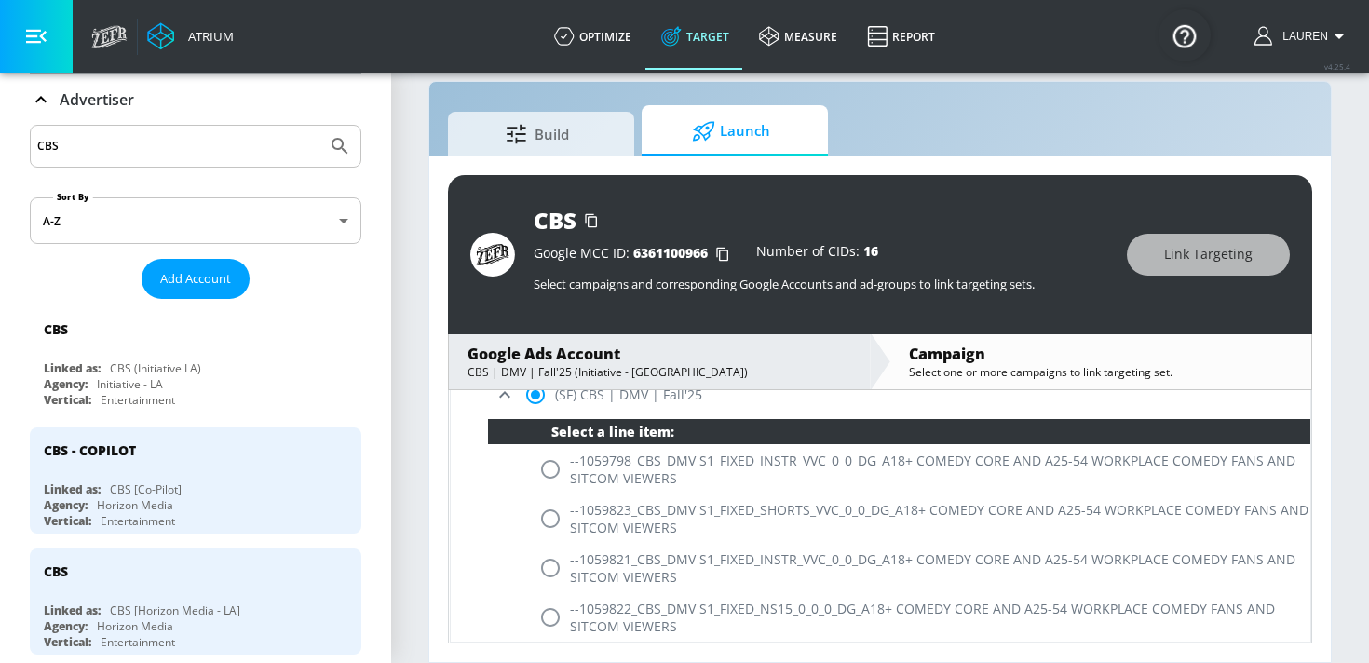
click at [554, 469] on input "radio" at bounding box center [550, 469] width 39 height 39
radio input "true"
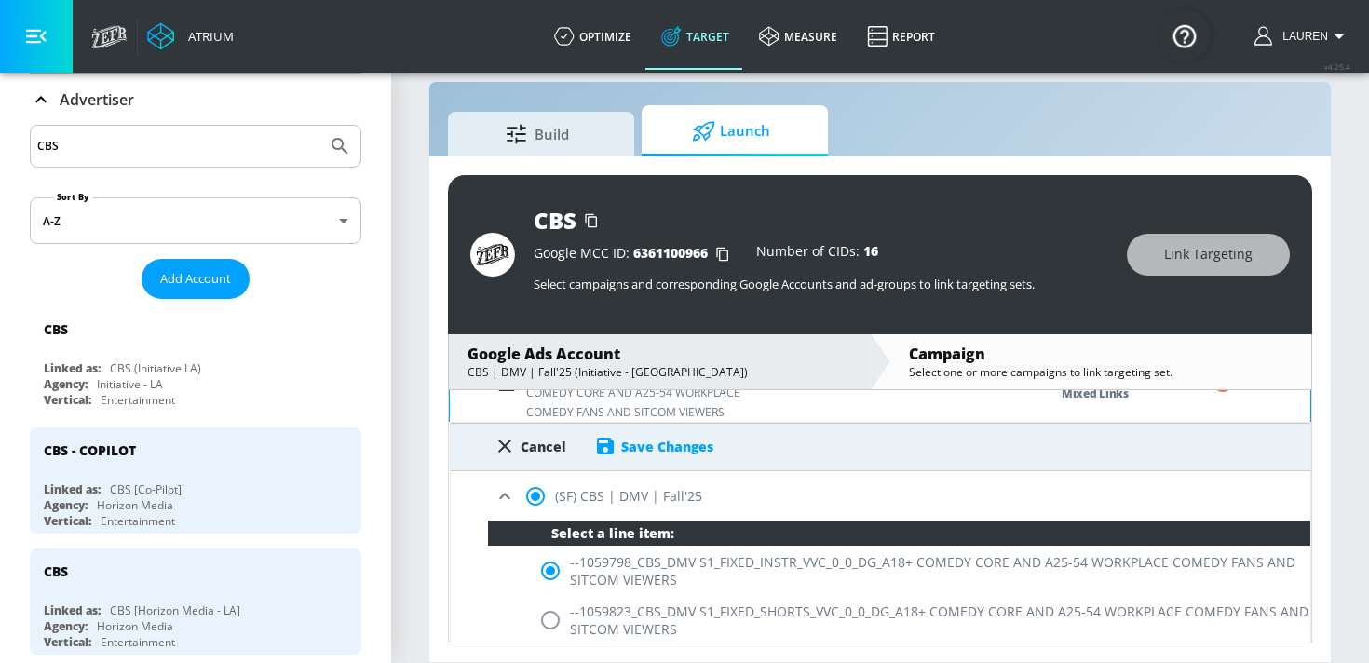
scroll to position [189, 0]
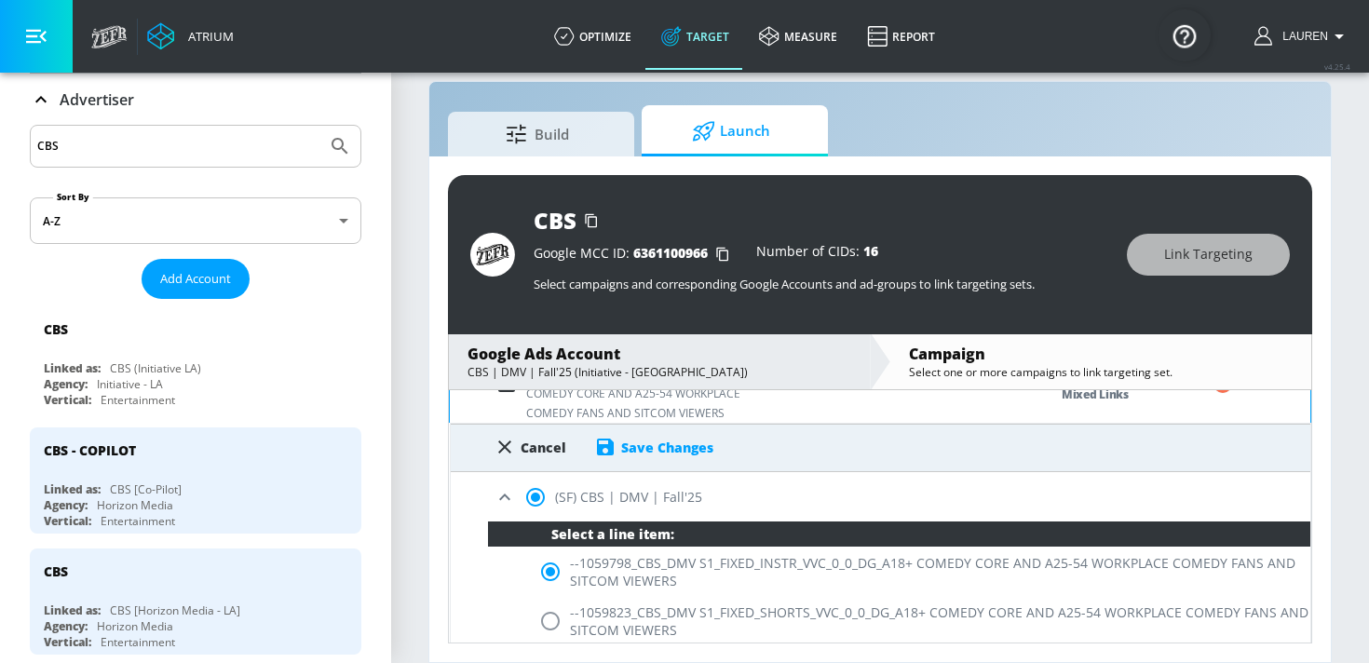
click at [672, 442] on div "Save Changes" at bounding box center [667, 448] width 92 height 18
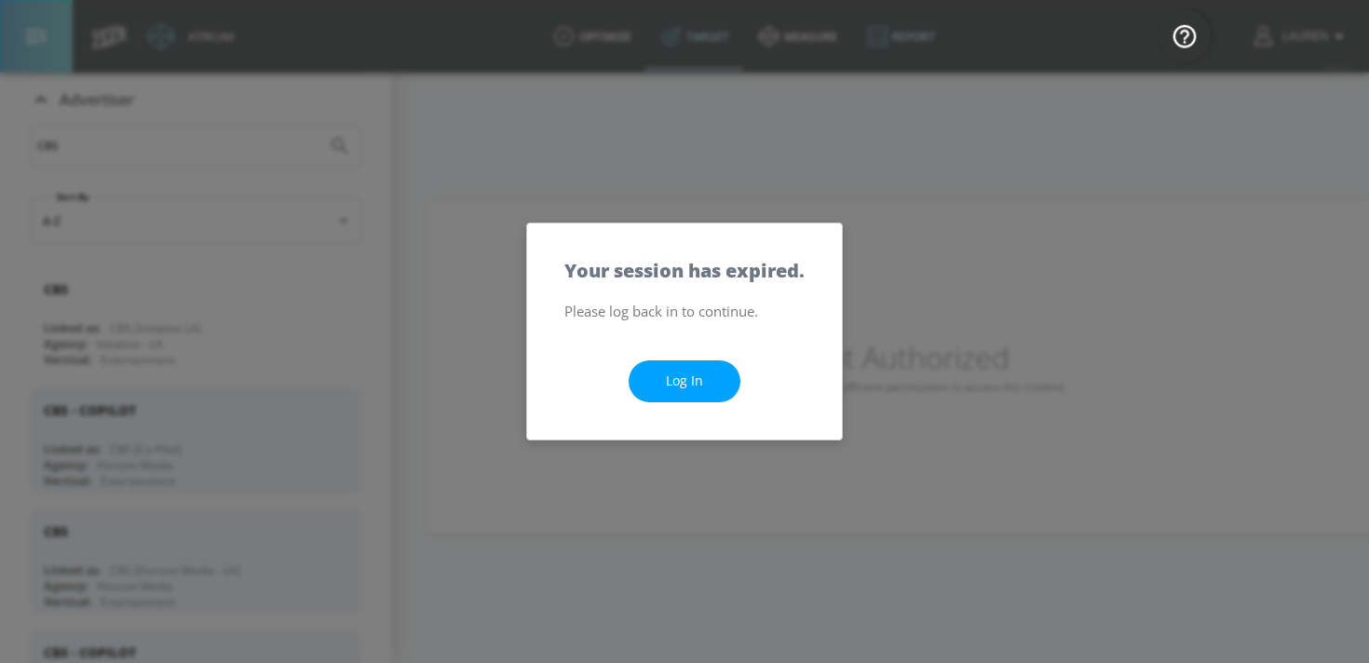
scroll to position [0, 0]
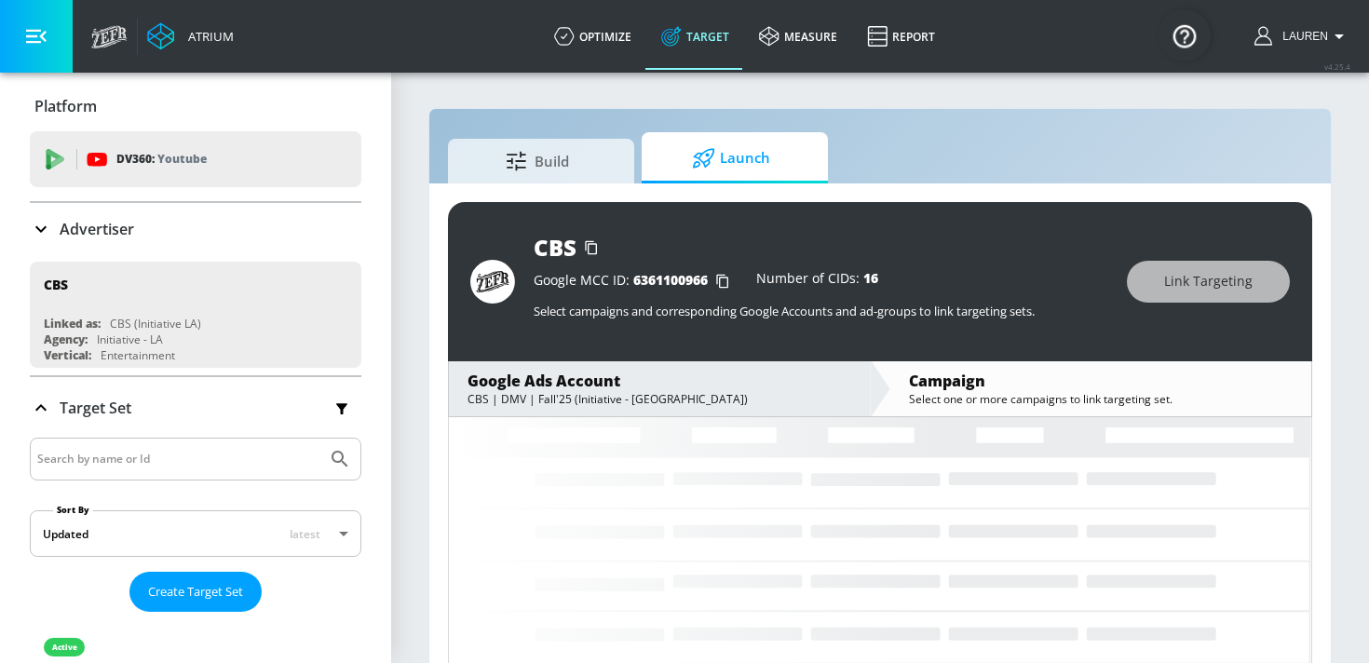
scroll to position [27, 0]
